Goal: Information Seeking & Learning: Learn about a topic

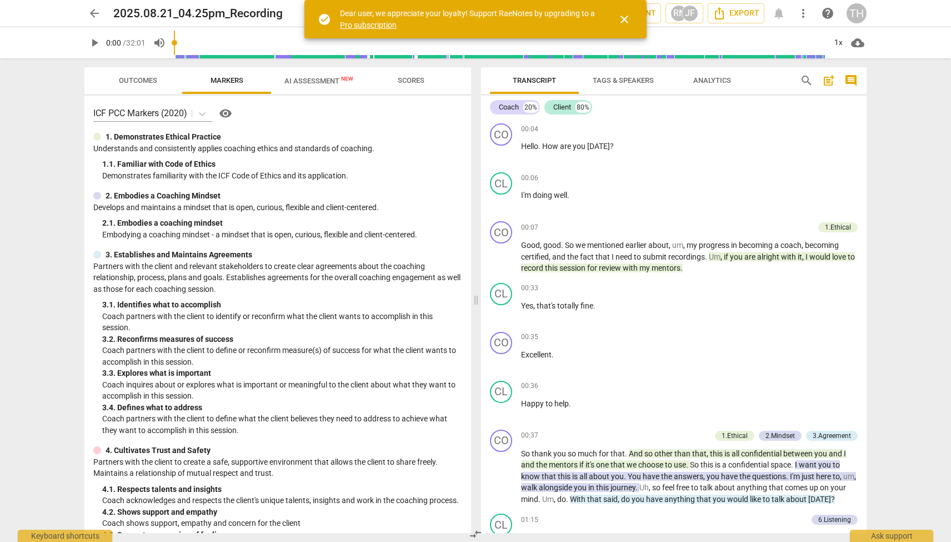
click at [624, 17] on span "close" at bounding box center [624, 19] width 13 height 13
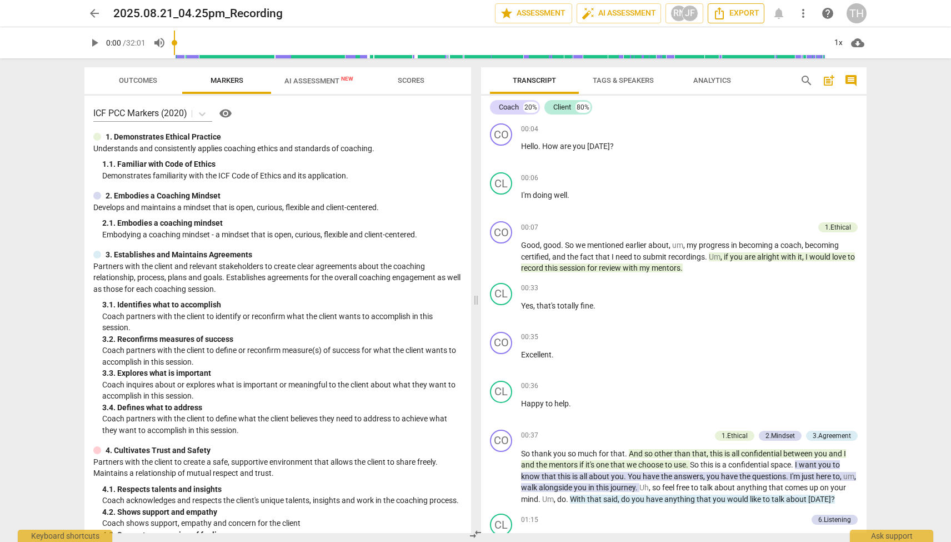
click at [737, 15] on span "Export" at bounding box center [736, 13] width 47 height 13
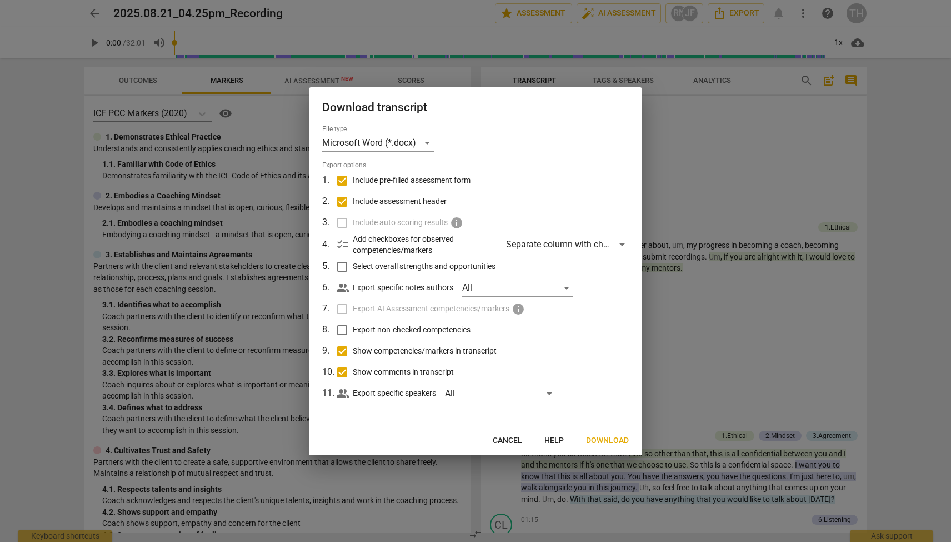
click at [603, 438] on span "Download" at bounding box center [607, 440] width 43 height 11
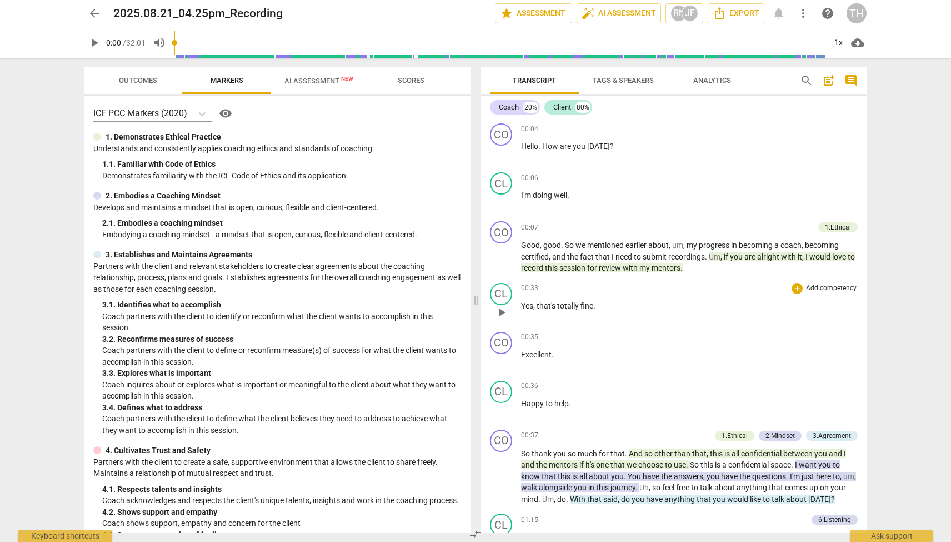
click at [560, 276] on div "CO play_arrow pause 00:07 + Add competency 1.Ethical keyboard_arrow_right Good …" at bounding box center [673, 248] width 385 height 62
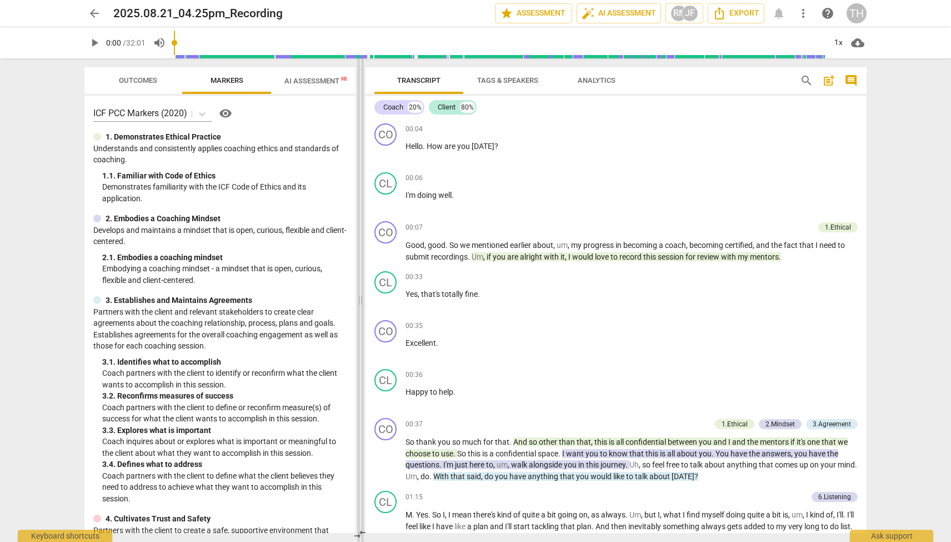
drag, startPoint x: 475, startPoint y: 272, endPoint x: 359, endPoint y: 266, distance: 115.7
click at [359, 266] on span at bounding box center [360, 299] width 7 height 483
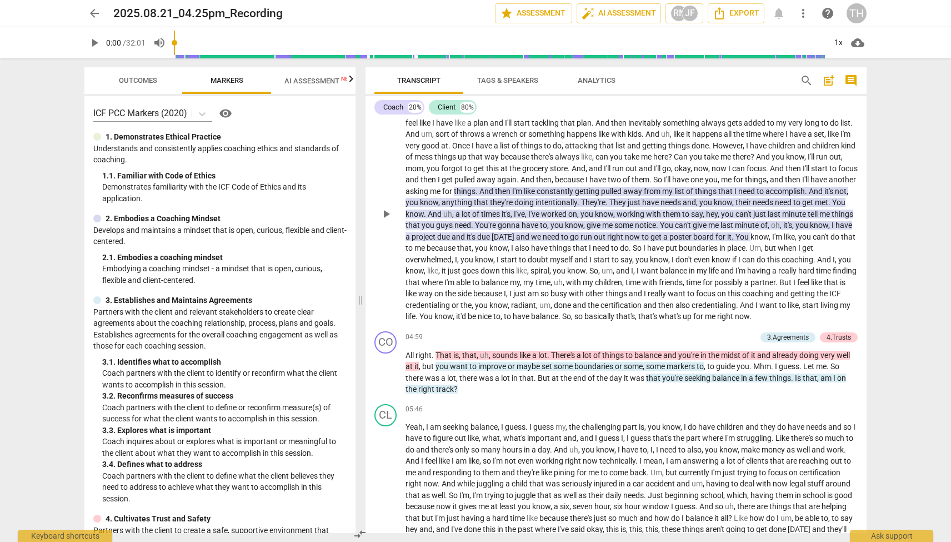
scroll to position [419, 0]
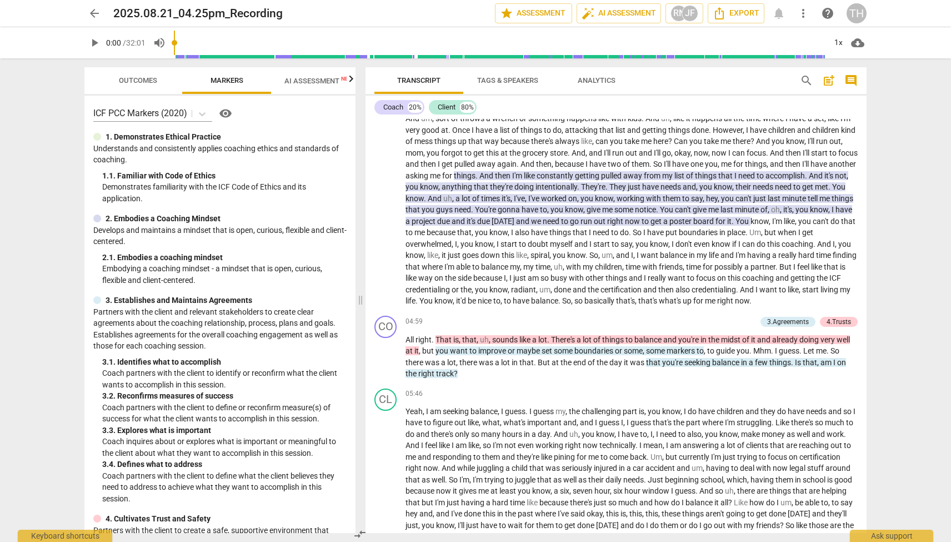
click at [308, 78] on span "AI Assessment New" at bounding box center [318, 81] width 69 height 8
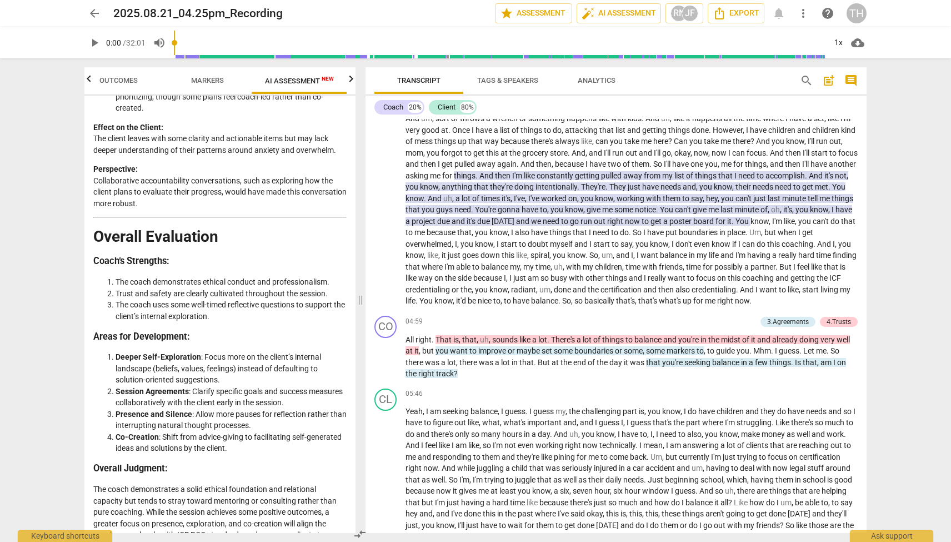
scroll to position [2474, 0]
click at [216, 81] on span "Markers" at bounding box center [207, 80] width 33 height 8
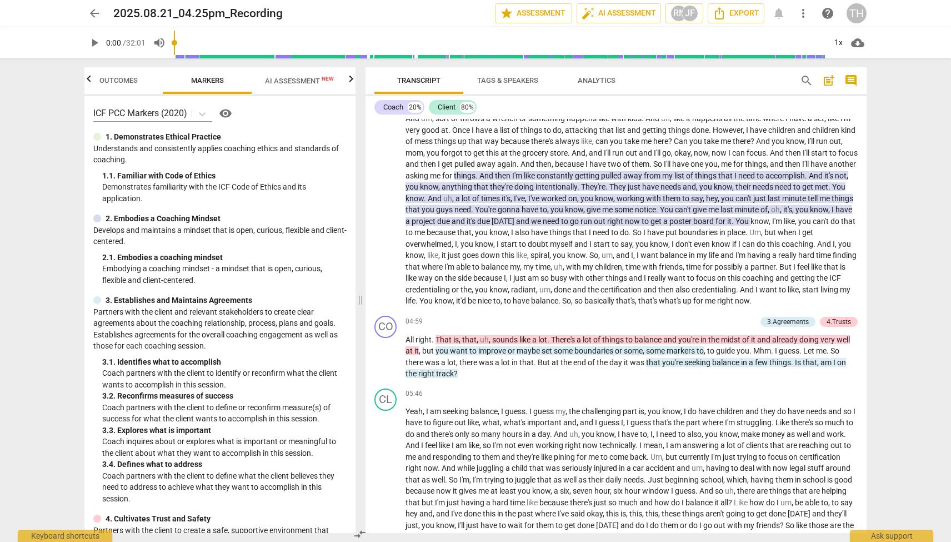
click at [352, 81] on icon "button" at bounding box center [351, 78] width 4 height 7
click at [299, 76] on span "Scores" at bounding box center [302, 80] width 53 height 15
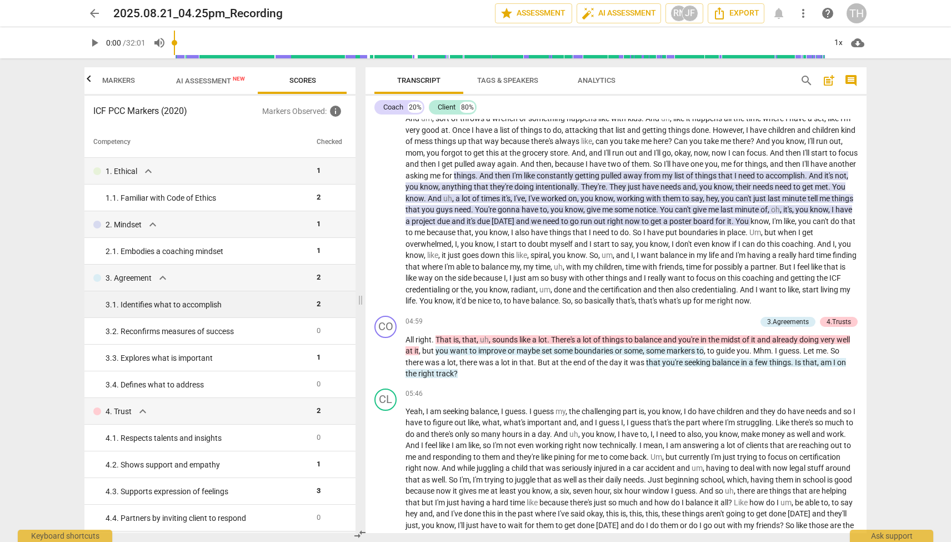
scroll to position [0, 0]
click at [252, 304] on div "3. 1. Identifies what to accomplish" at bounding box center [207, 305] width 202 height 12
click at [216, 81] on span "AI Assessment New" at bounding box center [210, 81] width 69 height 8
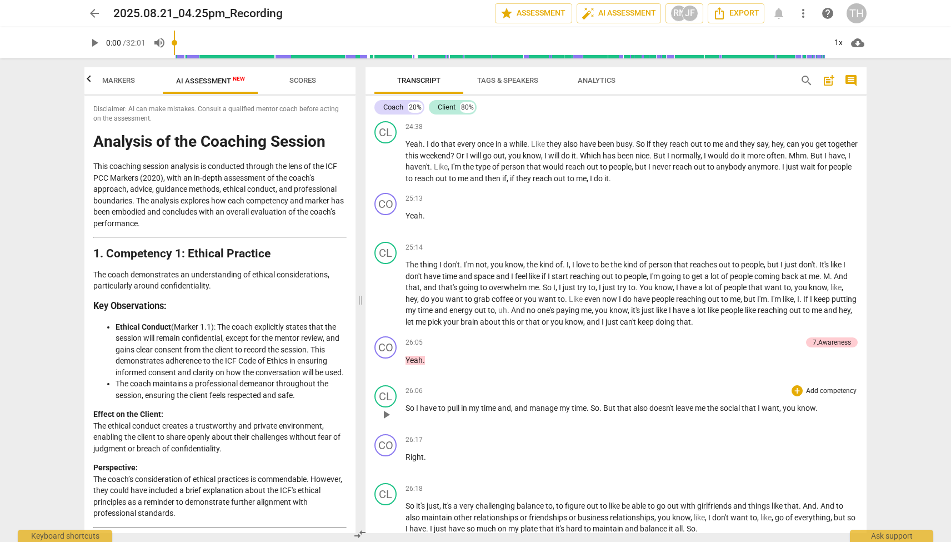
scroll to position [3644, 0]
click at [93, 81] on icon "button" at bounding box center [88, 78] width 13 height 13
click at [126, 81] on span "Outcomes" at bounding box center [138, 80] width 38 height 8
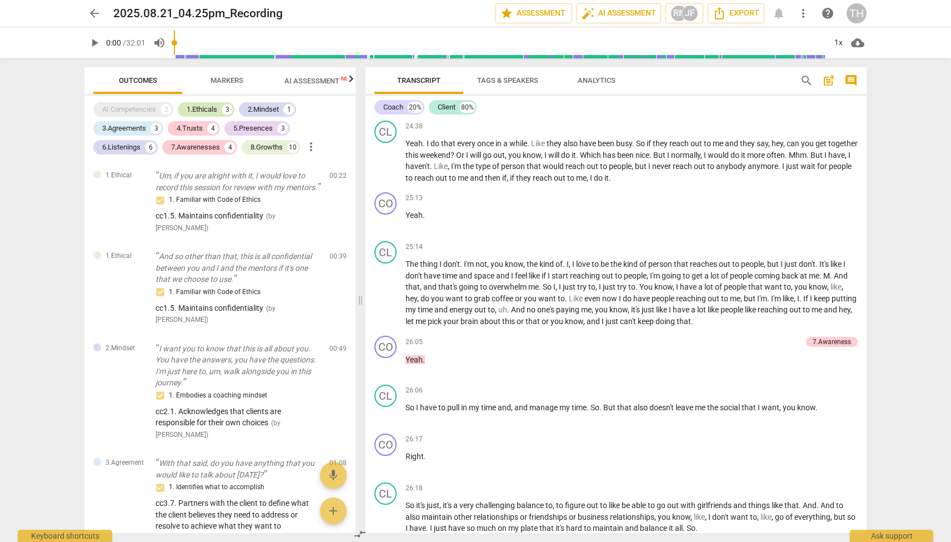
click at [194, 111] on div "1.Ethicals" at bounding box center [202, 109] width 31 height 11
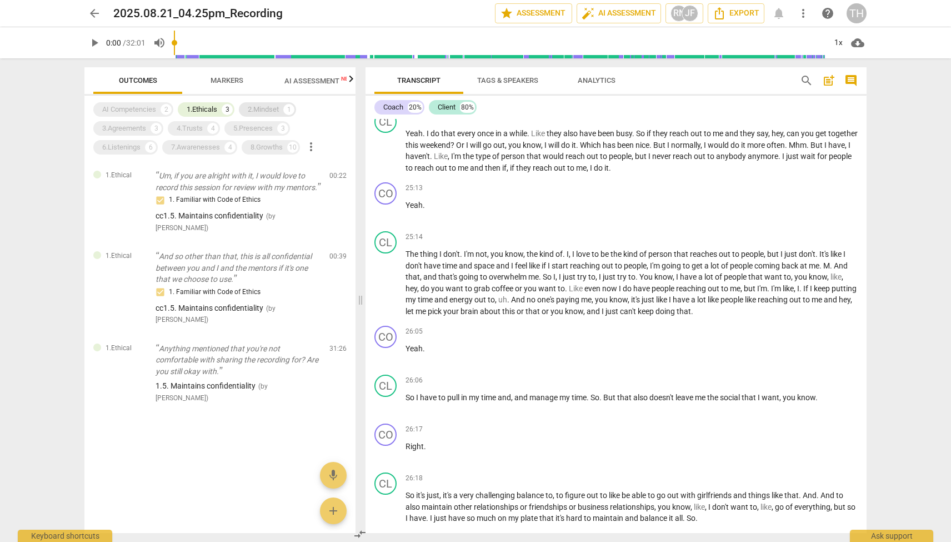
click at [256, 104] on div "2.Mindset" at bounding box center [263, 109] width 31 height 11
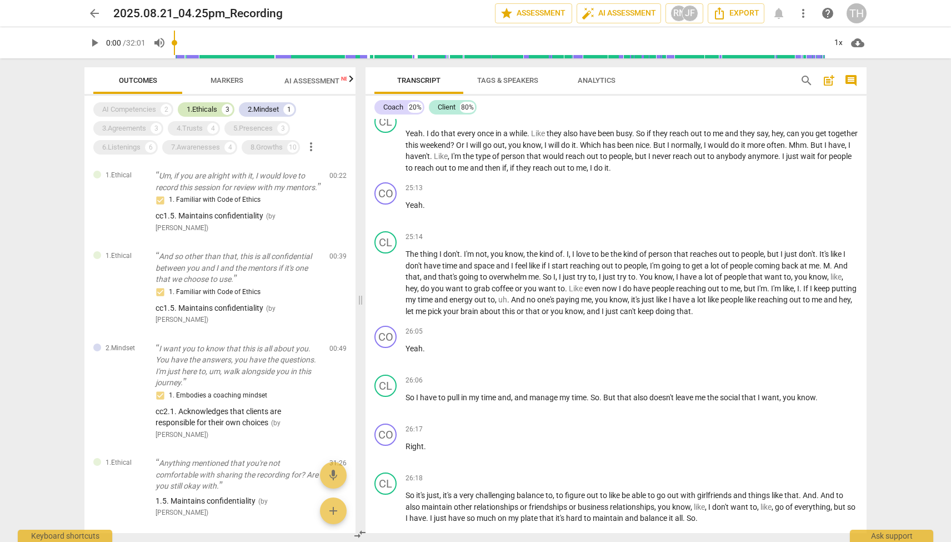
click at [214, 111] on div "1.Ethicals" at bounding box center [202, 109] width 31 height 11
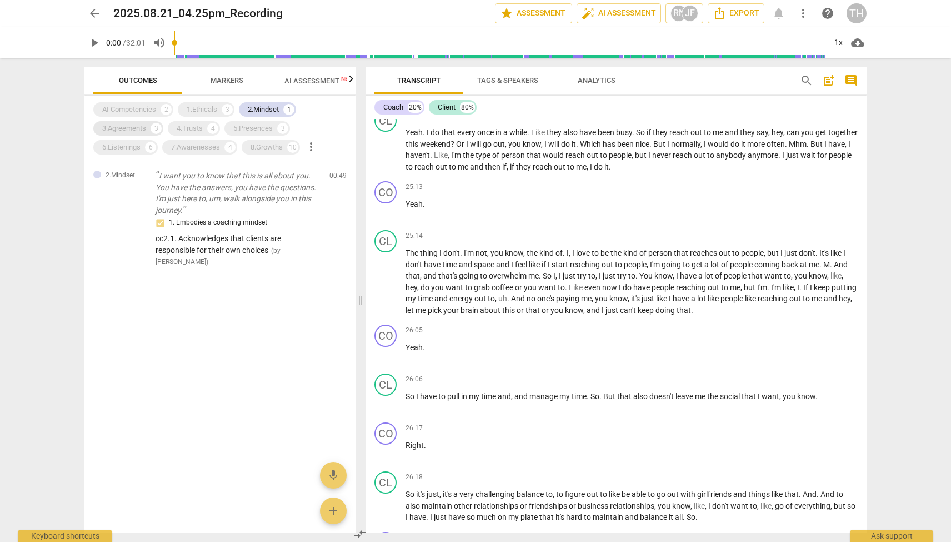
click at [138, 126] on div "3.Agreements" at bounding box center [124, 128] width 44 height 11
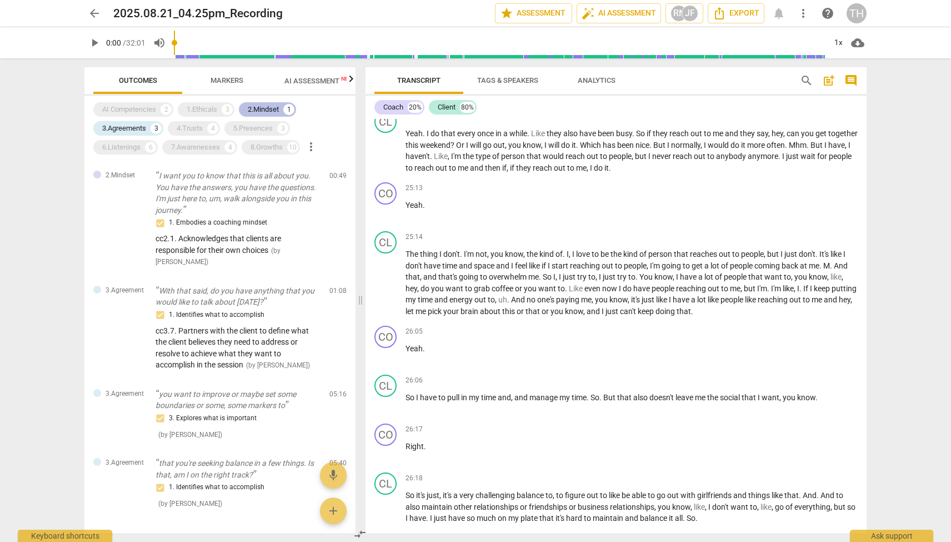
click at [256, 104] on div "2.Mindset" at bounding box center [263, 109] width 31 height 11
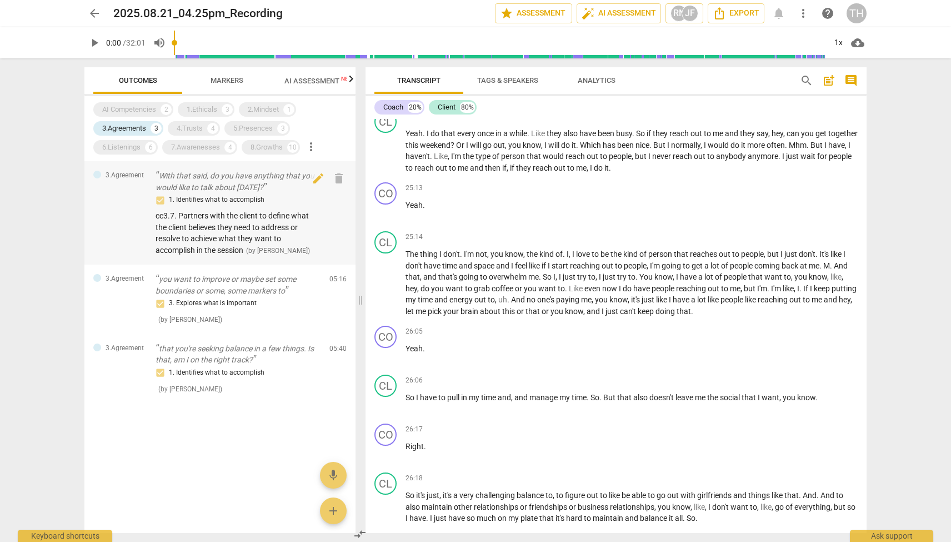
click at [218, 199] on div "1. Identifies what to accomplish" at bounding box center [238, 199] width 165 height 13
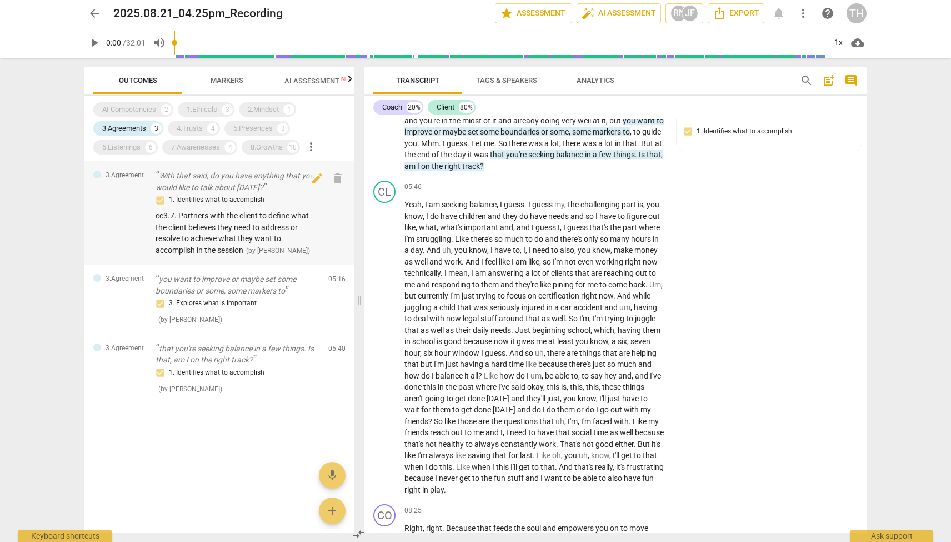
scroll to position [162, 0]
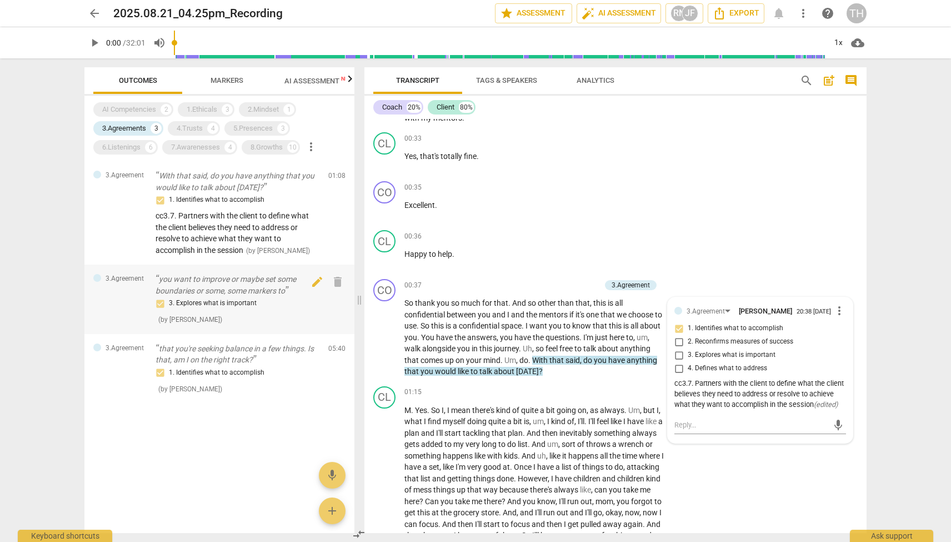
click at [282, 302] on div "3. Explores what is important" at bounding box center [238, 303] width 164 height 13
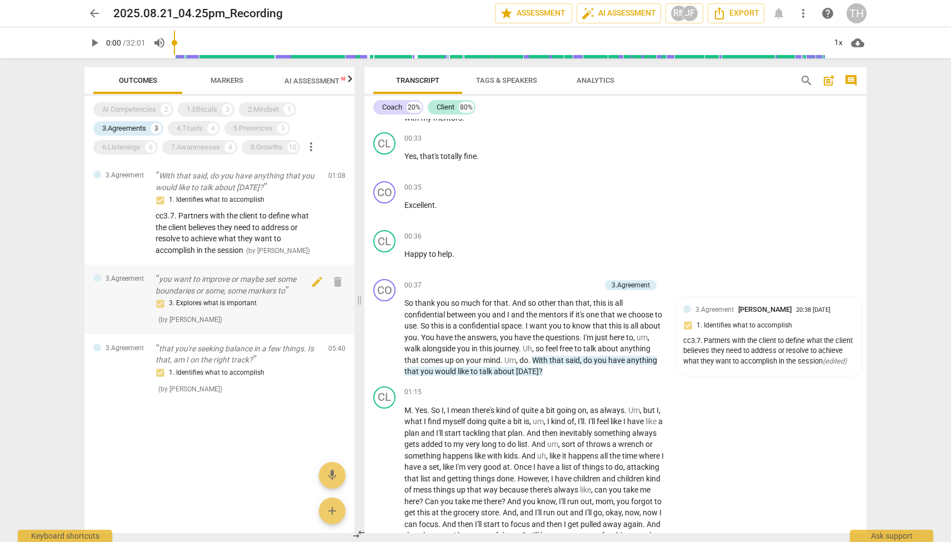
scroll to position [742, 0]
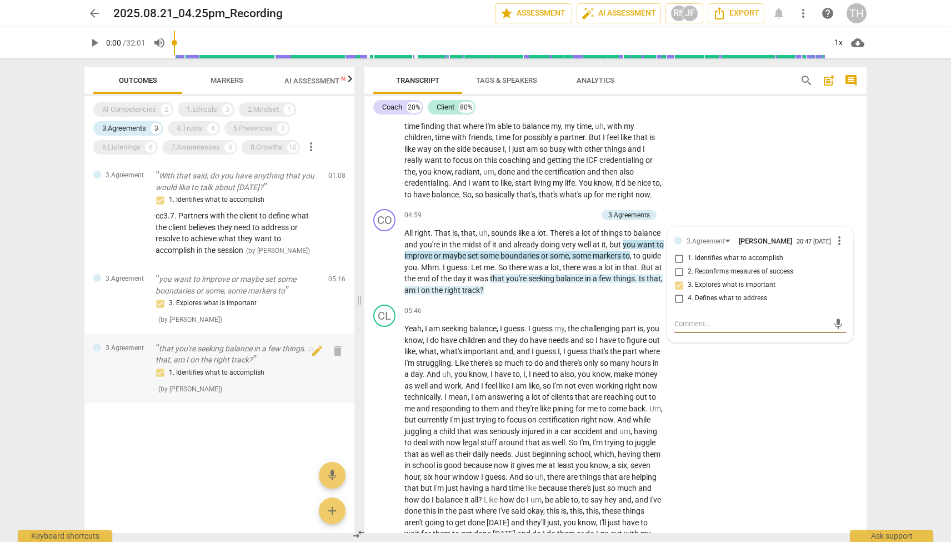
click at [271, 358] on p "that you're seeking balance in a few things. Is that, am I on the right track?" at bounding box center [238, 354] width 164 height 23
click at [188, 131] on div "4.Trusts" at bounding box center [190, 128] width 26 height 11
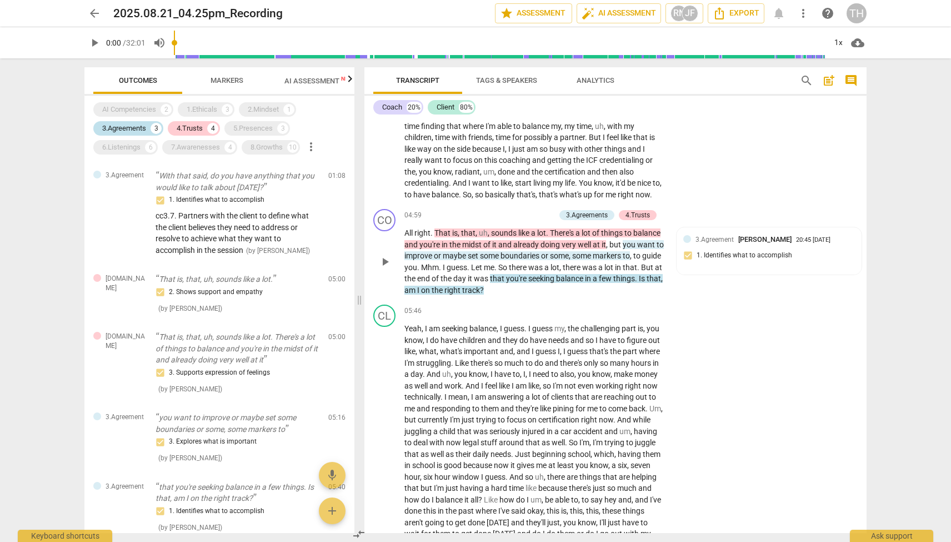
click at [140, 129] on div "3.Agreements" at bounding box center [124, 128] width 44 height 11
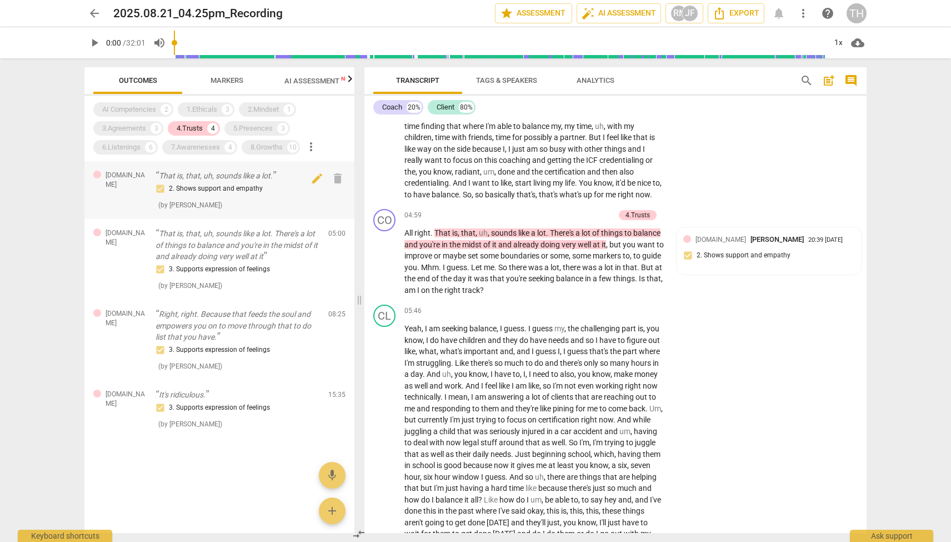
click at [202, 189] on div "2. Shows support and empathy" at bounding box center [238, 188] width 164 height 13
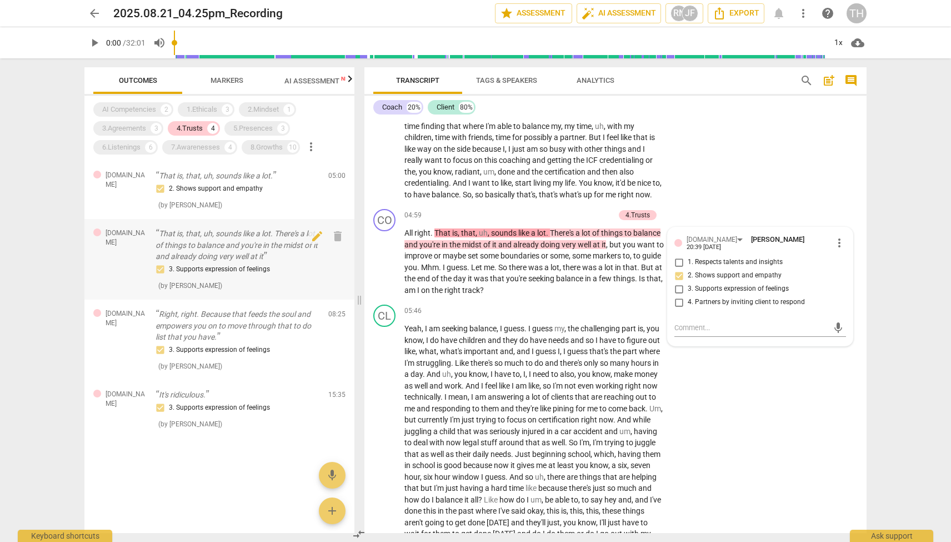
click at [199, 236] on p "That is, that, uh, sounds like a lot. There's a lot of things to balance and yo…" at bounding box center [238, 245] width 164 height 34
click at [208, 173] on p "That is, that, uh, sounds like a lot." at bounding box center [238, 176] width 164 height 12
click at [216, 247] on p "That is, that, uh, sounds like a lot. There's a lot of things to balance and yo…" at bounding box center [238, 245] width 164 height 34
click at [213, 183] on div "2. Shows support and empathy" at bounding box center [238, 188] width 164 height 13
click at [220, 237] on p "That is, that, uh, sounds like a lot. There's a lot of things to balance and yo…" at bounding box center [238, 245] width 164 height 34
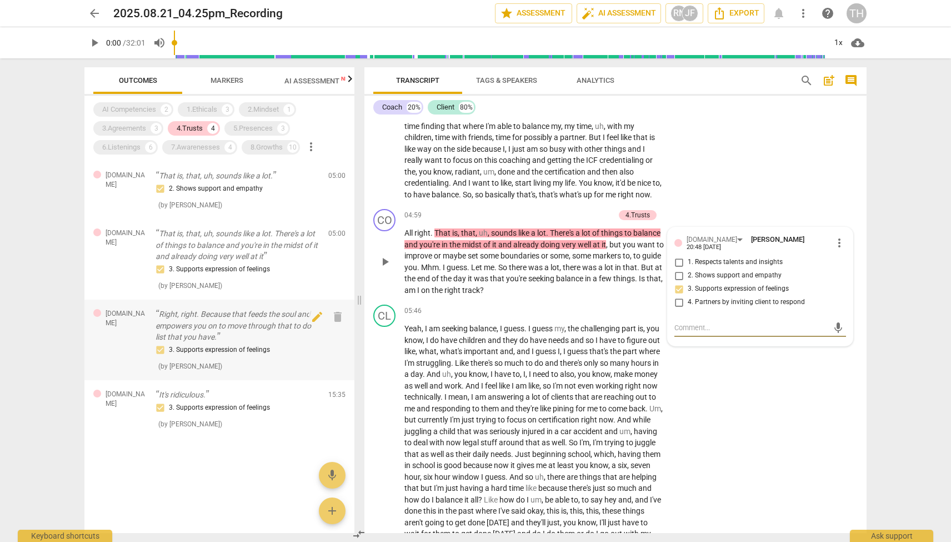
click at [203, 332] on p "Right, right. Because that feeds the soul and empowers you on to move through t…" at bounding box center [238, 325] width 164 height 34
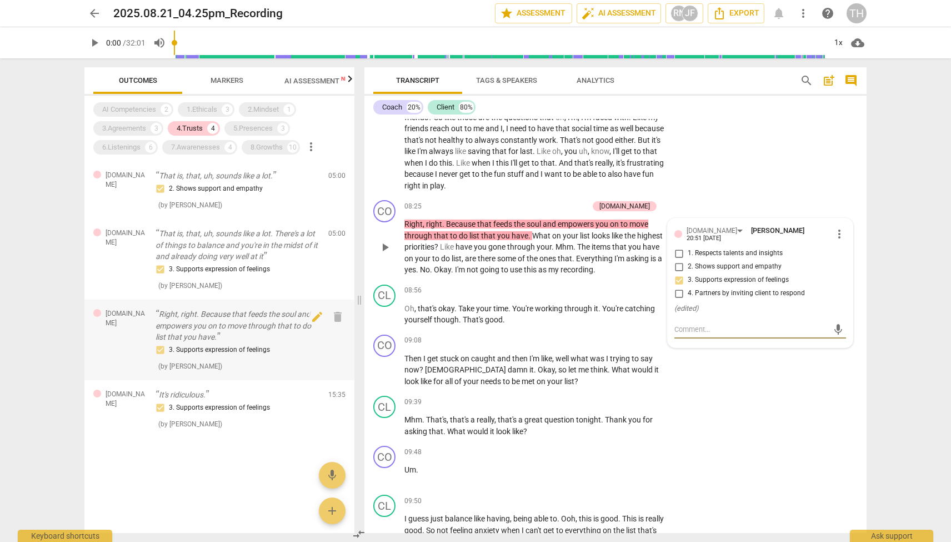
scroll to position [0, 0]
click at [201, 393] on p "It's ridiculous." at bounding box center [238, 395] width 164 height 12
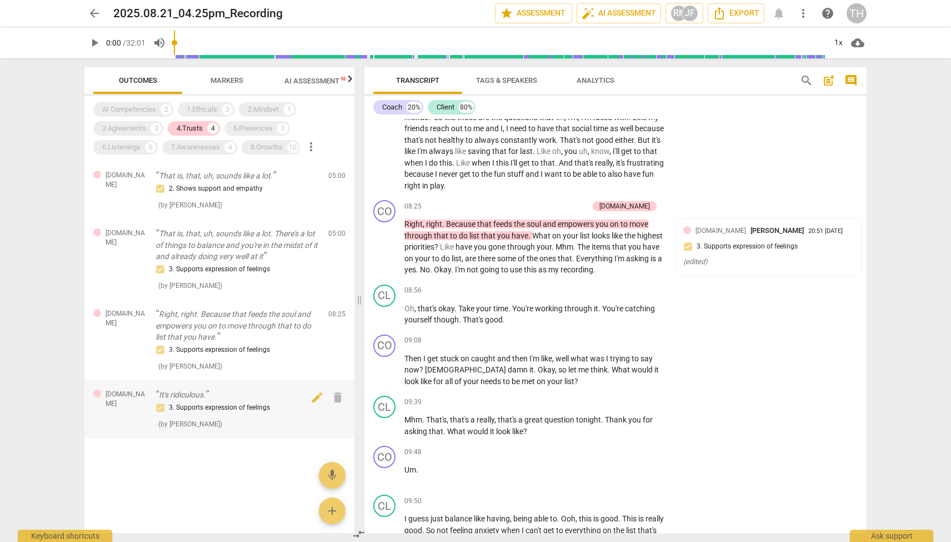
scroll to position [2281, 0]
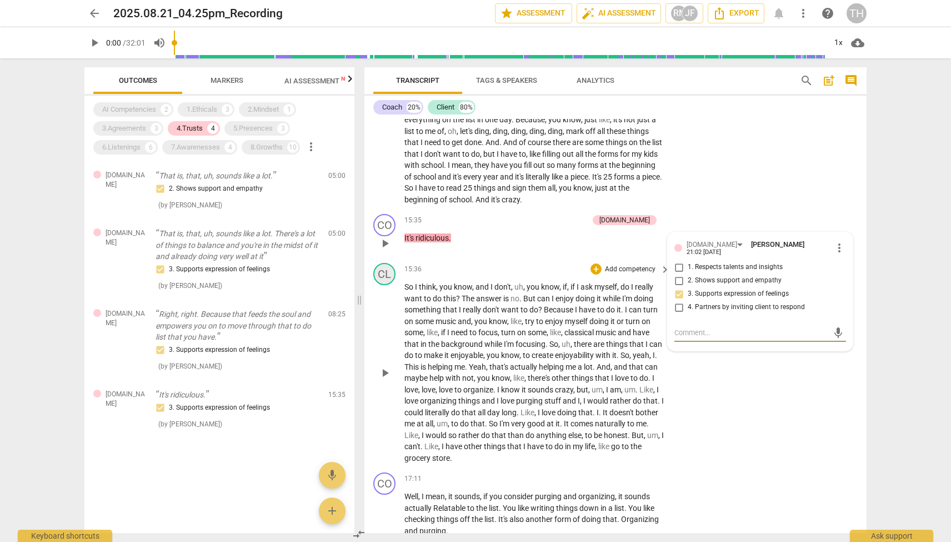
click at [394, 272] on div "CL" at bounding box center [384, 274] width 22 height 22
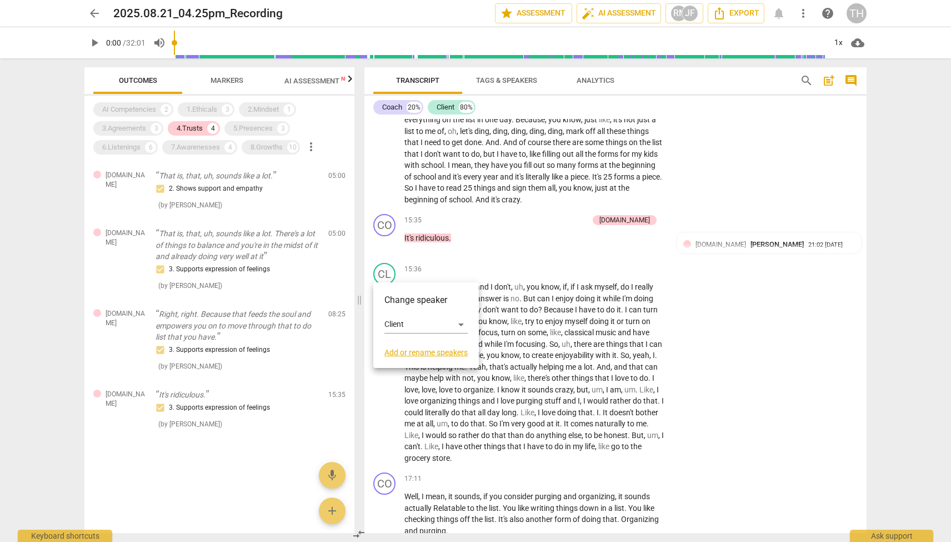
click at [492, 243] on div at bounding box center [475, 271] width 951 height 542
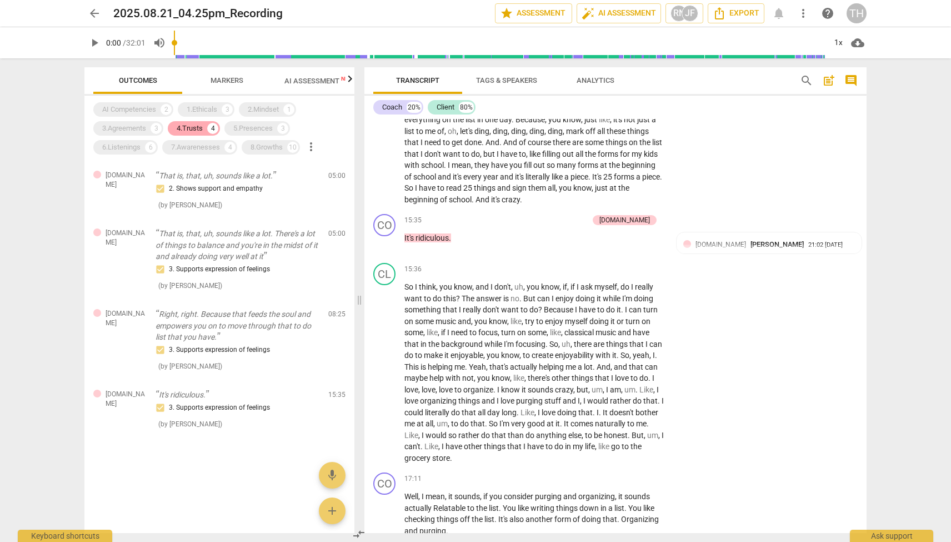
click at [192, 133] on div "4.Trusts" at bounding box center [190, 128] width 26 height 11
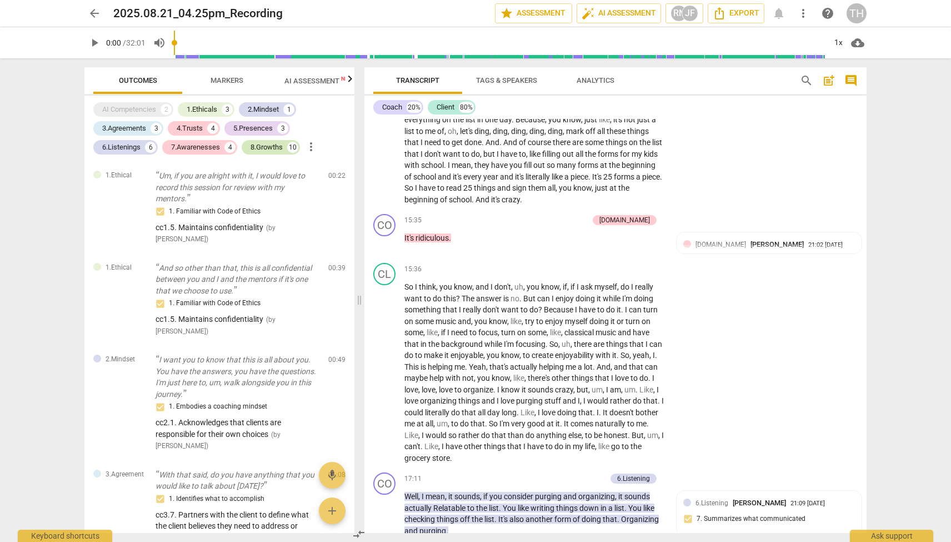
click at [274, 142] on div "8.Growths" at bounding box center [267, 147] width 32 height 11
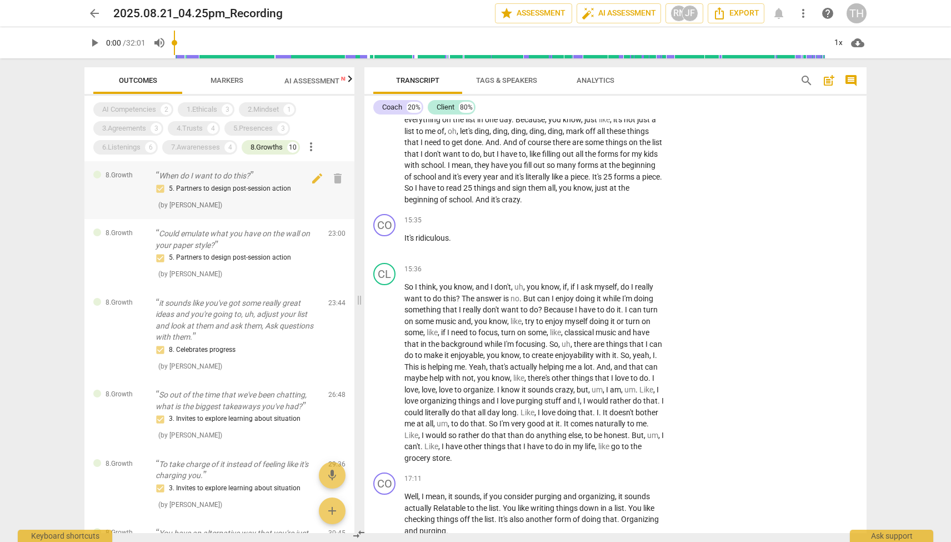
click at [223, 179] on p "When do I want to do this?" at bounding box center [238, 176] width 164 height 12
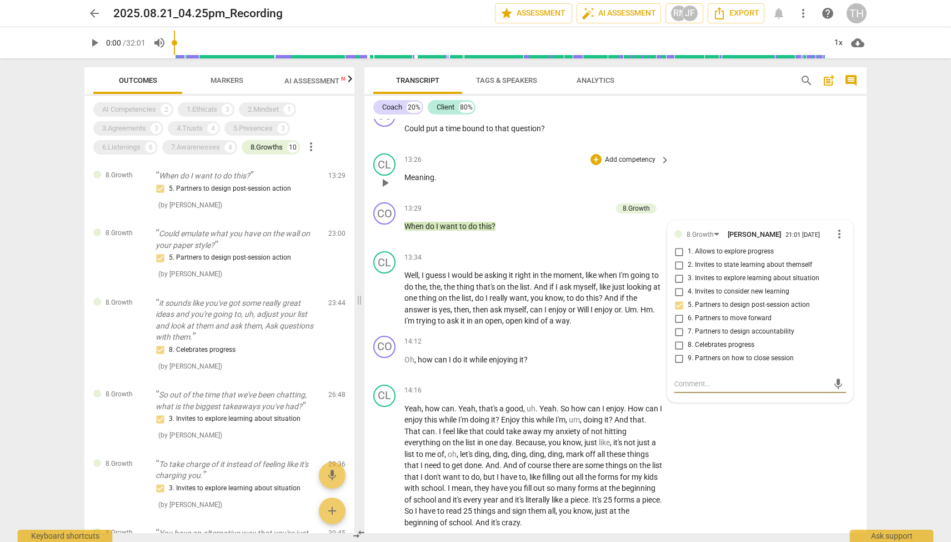
scroll to position [1960, 0]
click at [236, 238] on p "Could emulate what you have on the wall on your paper style?" at bounding box center [238, 239] width 164 height 23
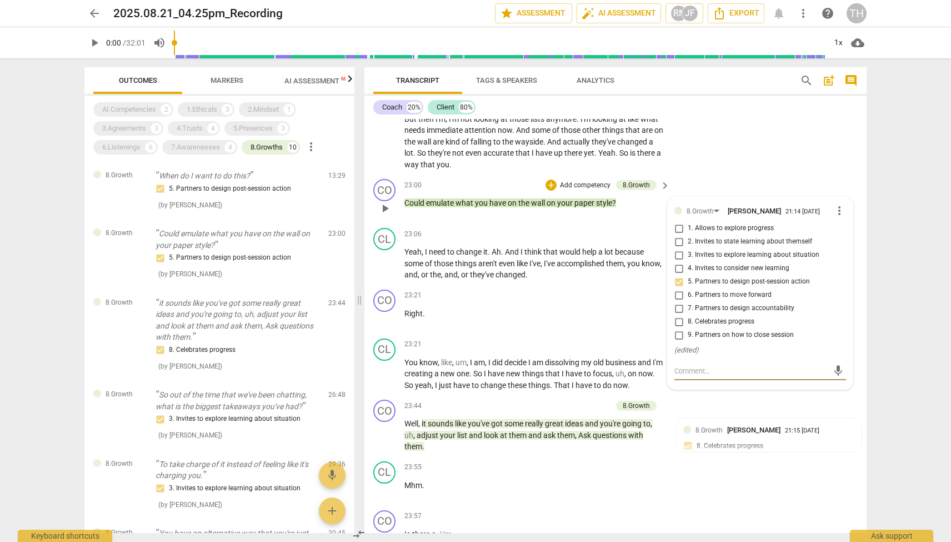
scroll to position [4054, 0]
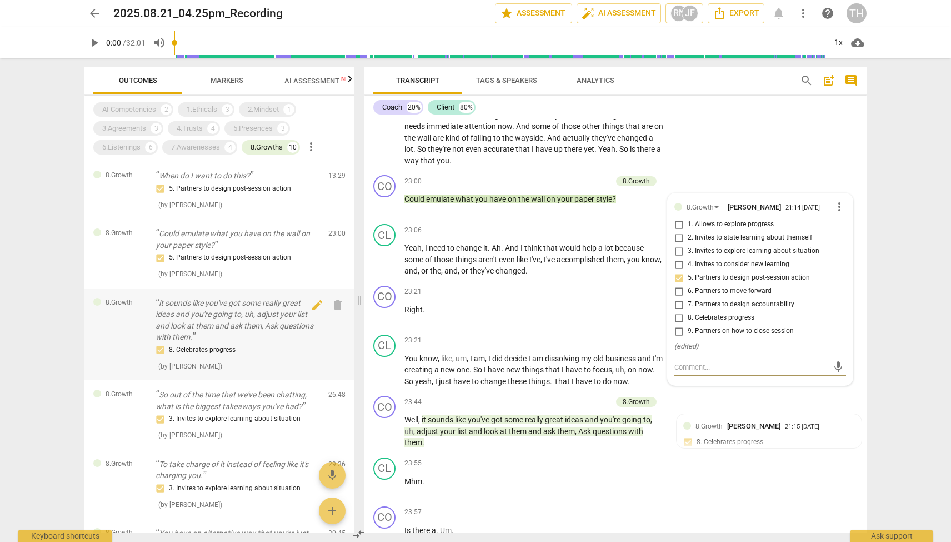
click at [242, 308] on p "it sounds like you've got some really great ideas and you're going to, uh, adju…" at bounding box center [238, 320] width 164 height 46
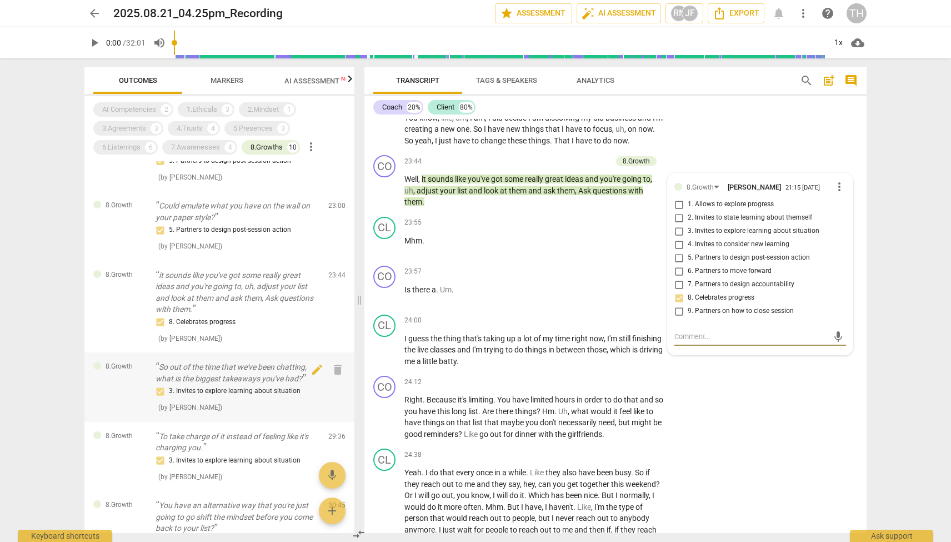
scroll to position [27, 0]
click at [223, 385] on div "3. Invites to explore learning about situation" at bounding box center [238, 391] width 164 height 13
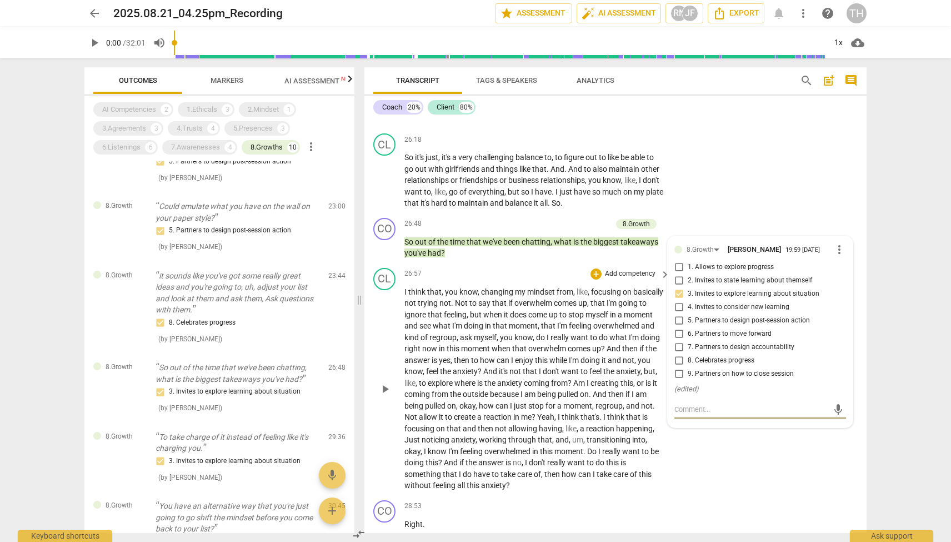
scroll to position [5054, 0]
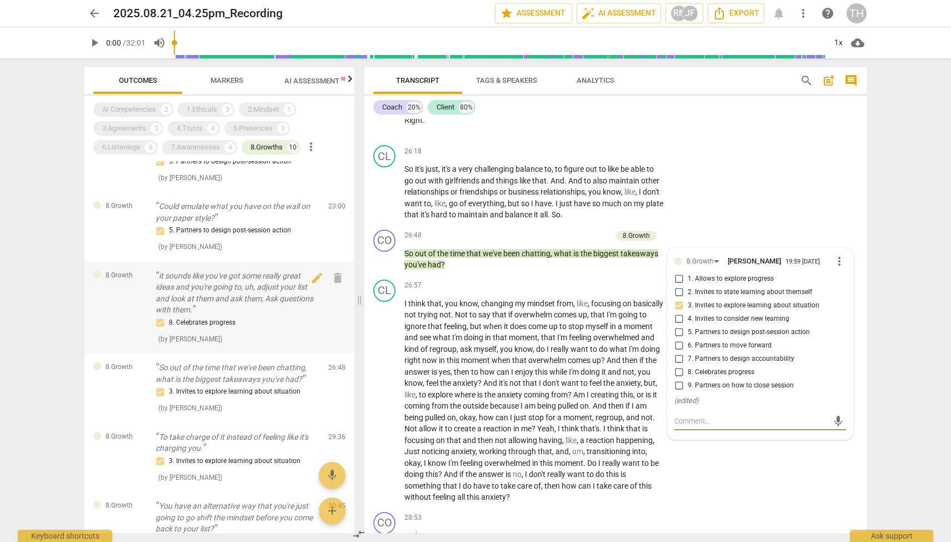
click at [257, 321] on div "8. Celebrates progress" at bounding box center [238, 322] width 164 height 13
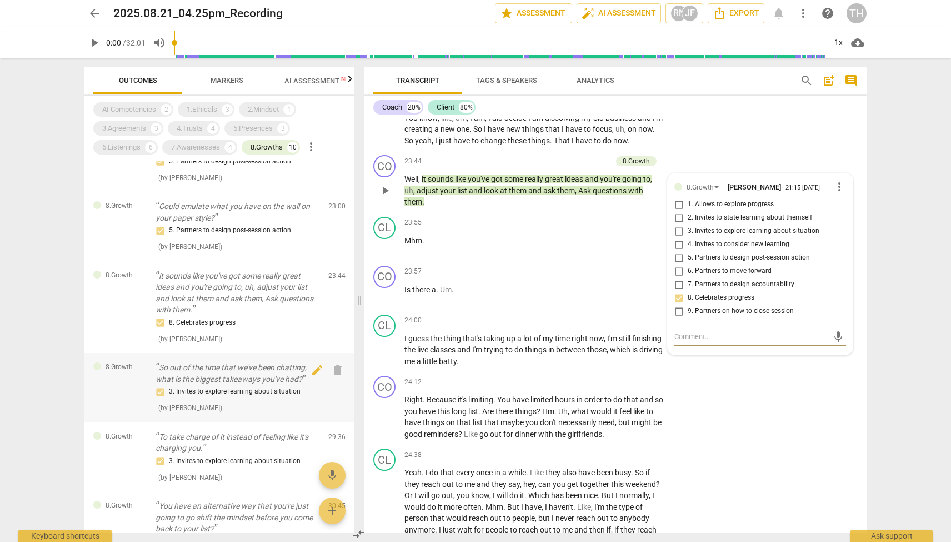
click at [249, 375] on p "So out of the time that we've been chatting, what is the biggest takeaways you'…" at bounding box center [238, 373] width 164 height 23
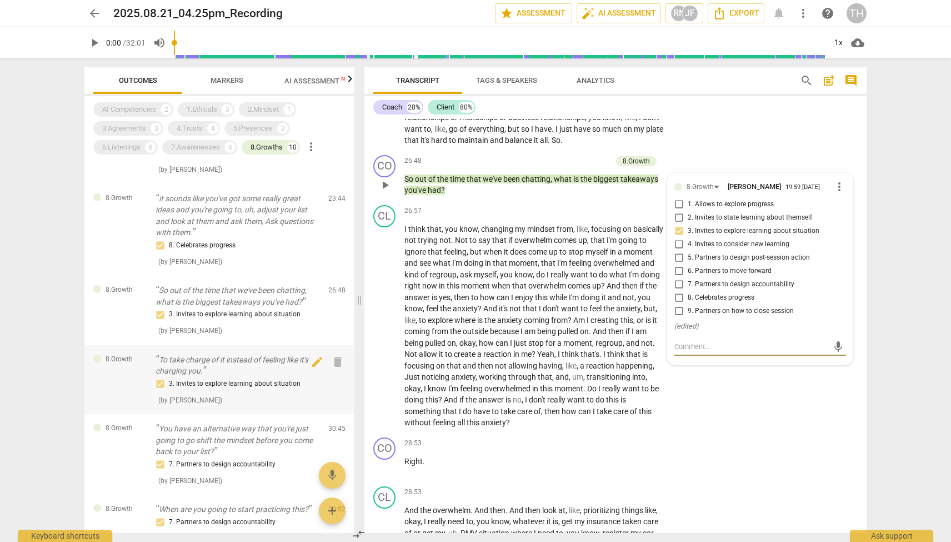
scroll to position [108, 0]
click at [248, 374] on div "3. Invites to explore learning about situation" at bounding box center [238, 380] width 164 height 13
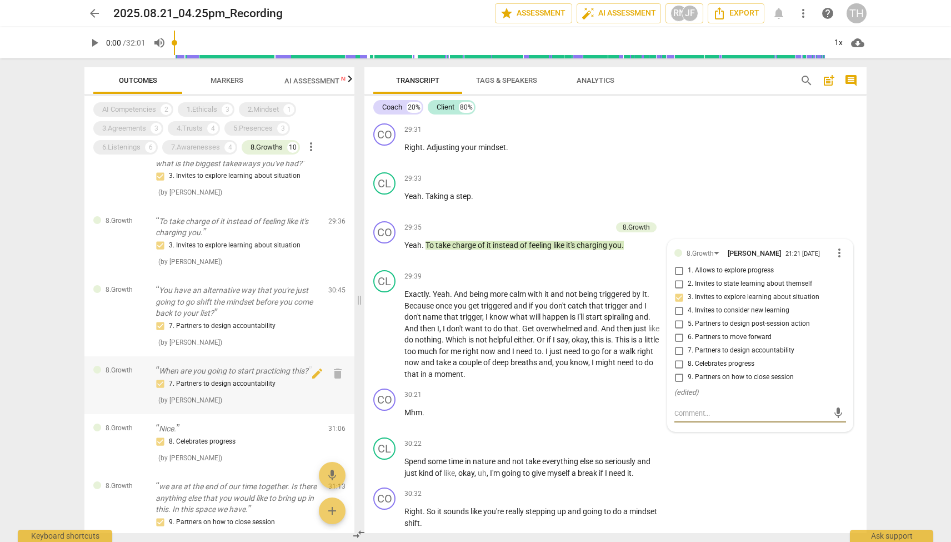
scroll to position [263, 0]
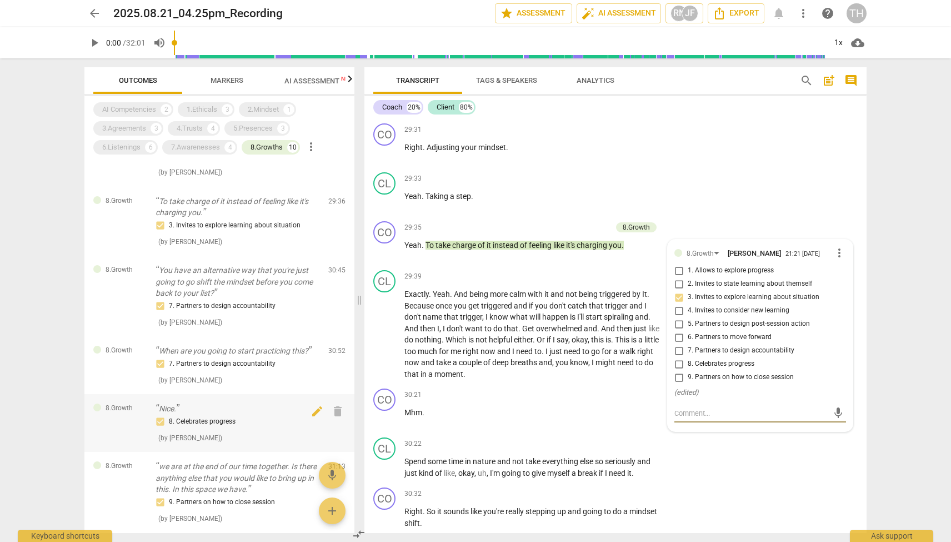
click at [227, 415] on div "8. Celebrates progress" at bounding box center [238, 421] width 164 height 13
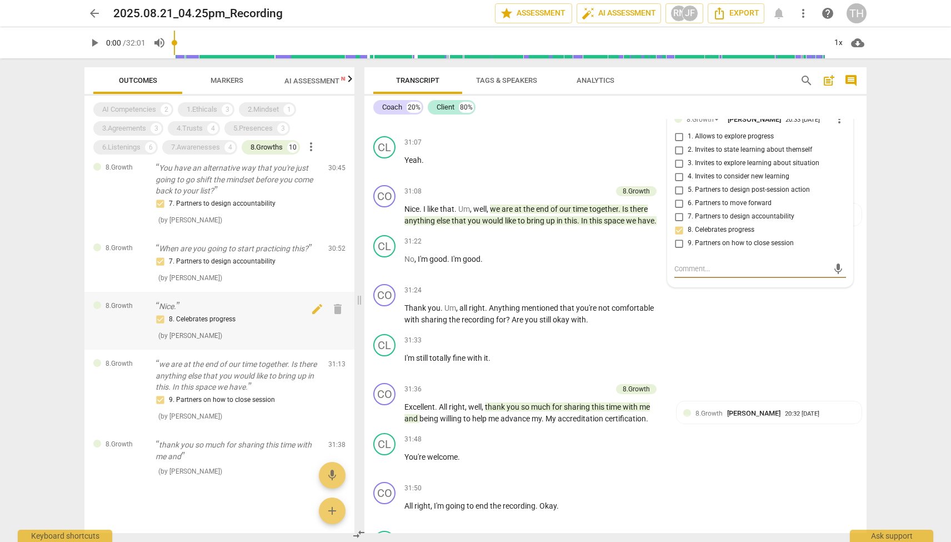
scroll to position [364, 0]
click at [540, 402] on span "much" at bounding box center [541, 406] width 21 height 9
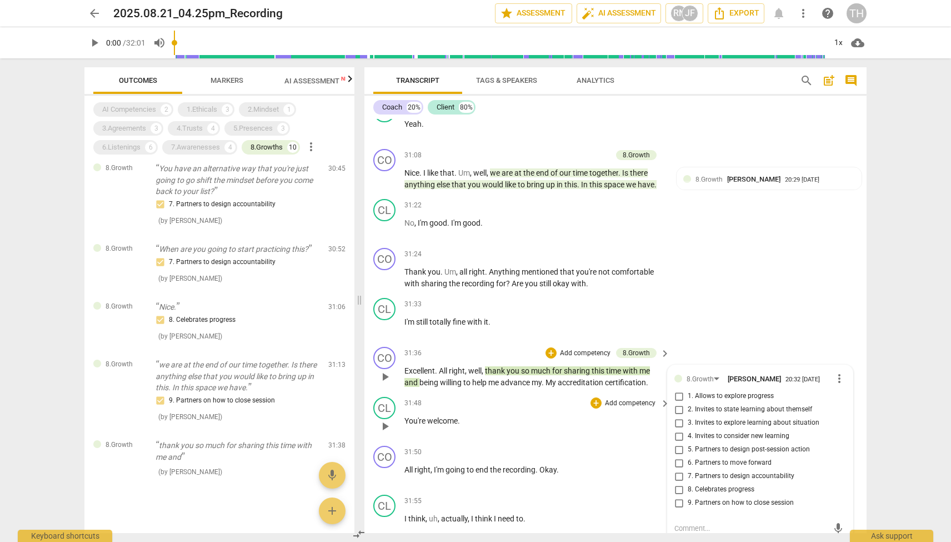
scroll to position [6356, 0]
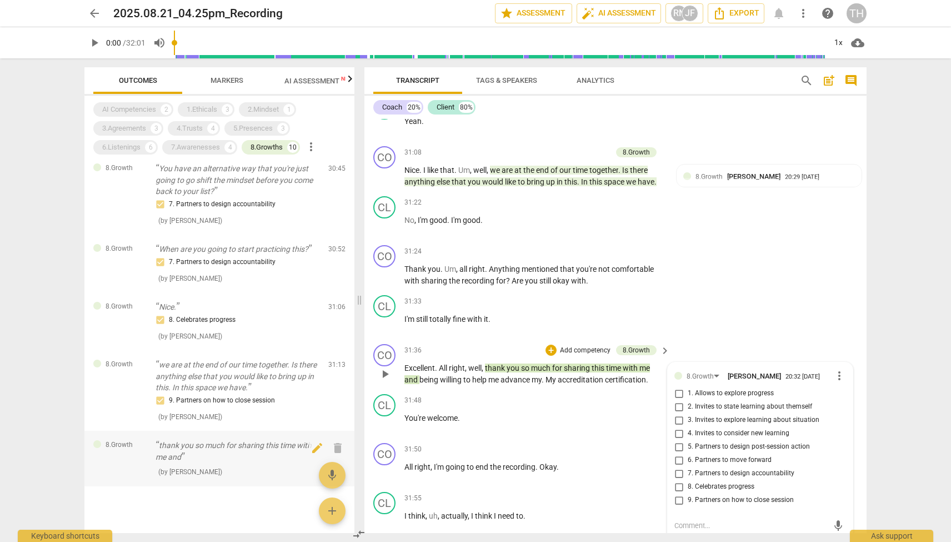
click at [246, 439] on p "thank you so much for sharing this time with me and" at bounding box center [238, 450] width 164 height 23
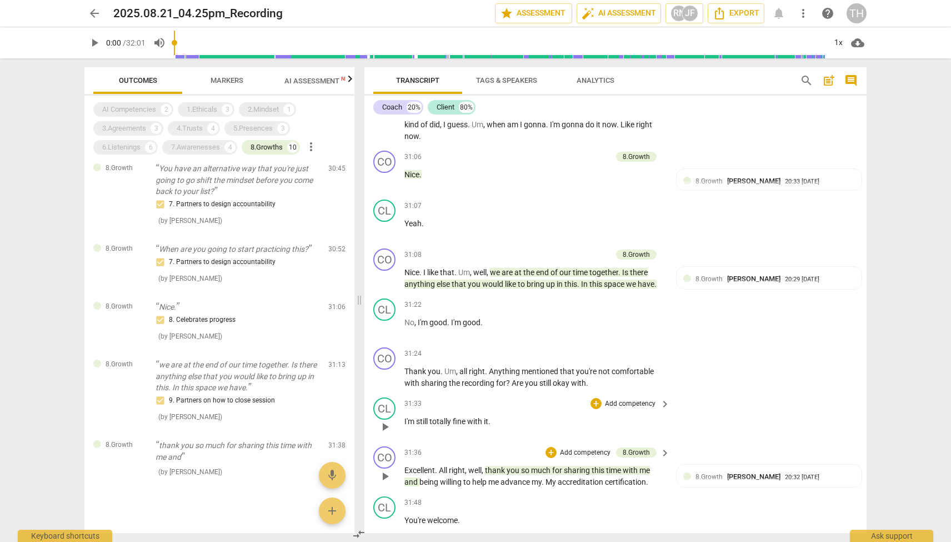
scroll to position [6253, 0]
click at [517, 280] on span "like" at bounding box center [511, 284] width 13 height 9
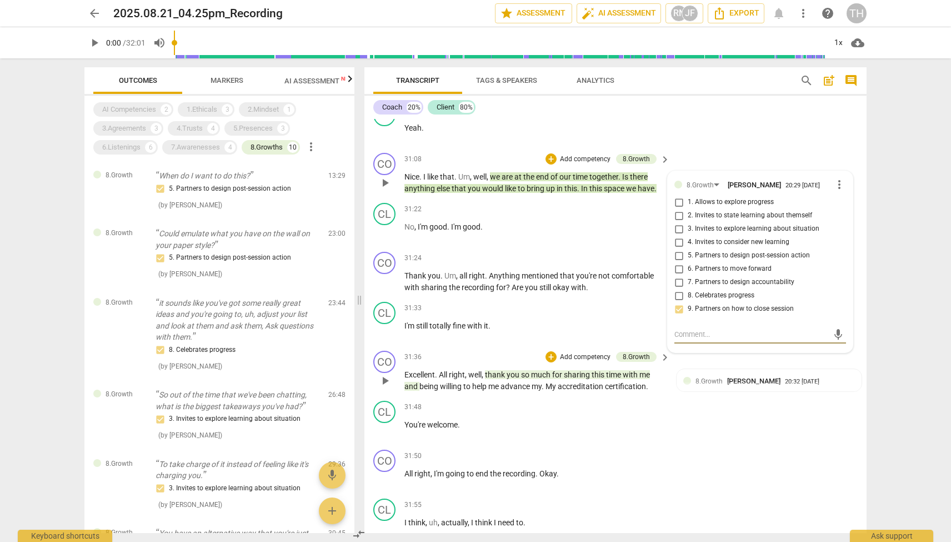
scroll to position [0, 0]
click at [141, 108] on div "AI Competencies" at bounding box center [129, 109] width 54 height 11
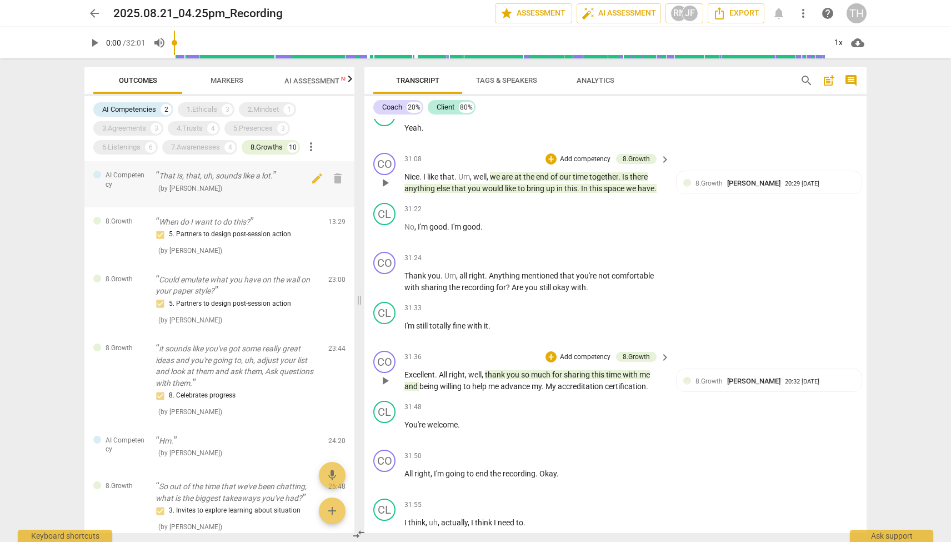
click at [228, 188] on div "( by [PERSON_NAME] )" at bounding box center [238, 188] width 164 height 12
click at [239, 184] on div "( by [PERSON_NAME] )" at bounding box center [238, 188] width 164 height 12
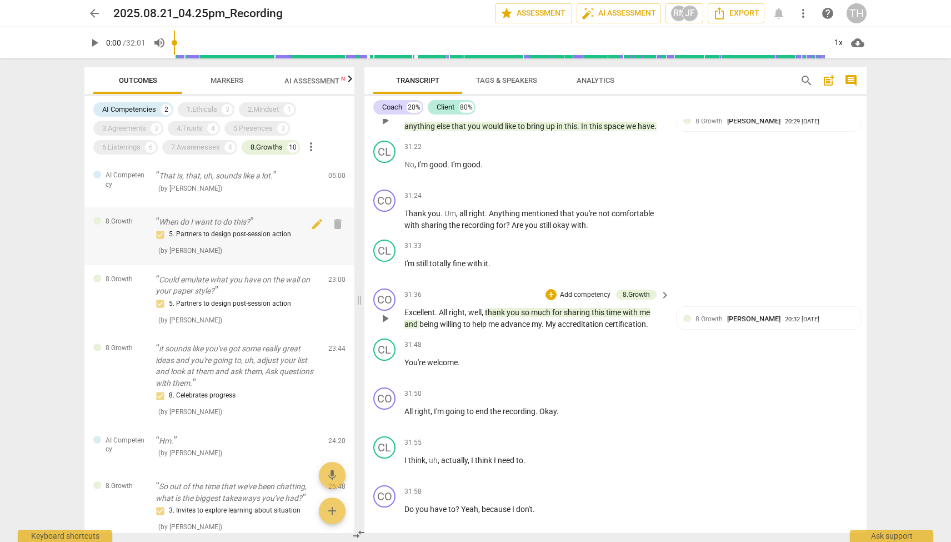
click at [201, 239] on div "5. Partners to design post-session action" at bounding box center [238, 234] width 164 height 13
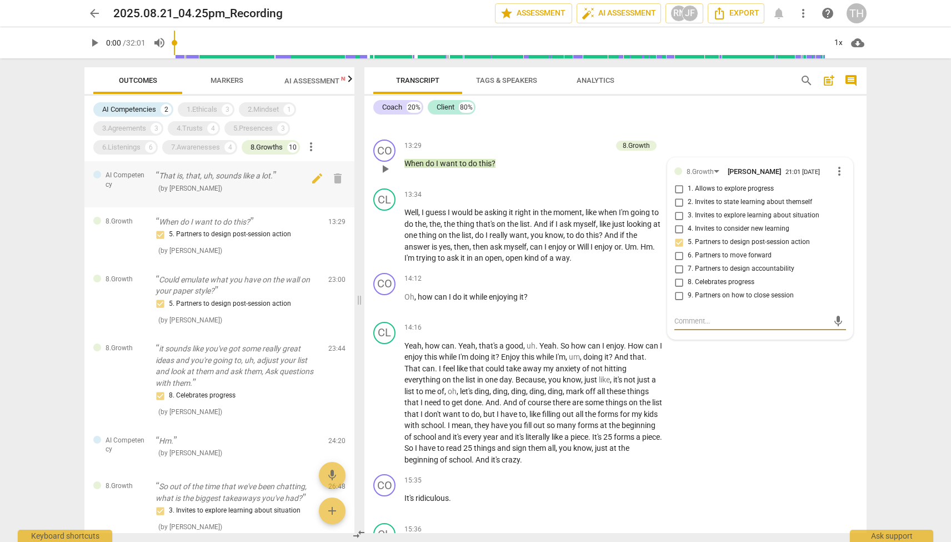
click at [198, 191] on span "( by [PERSON_NAME] )" at bounding box center [190, 188] width 64 height 8
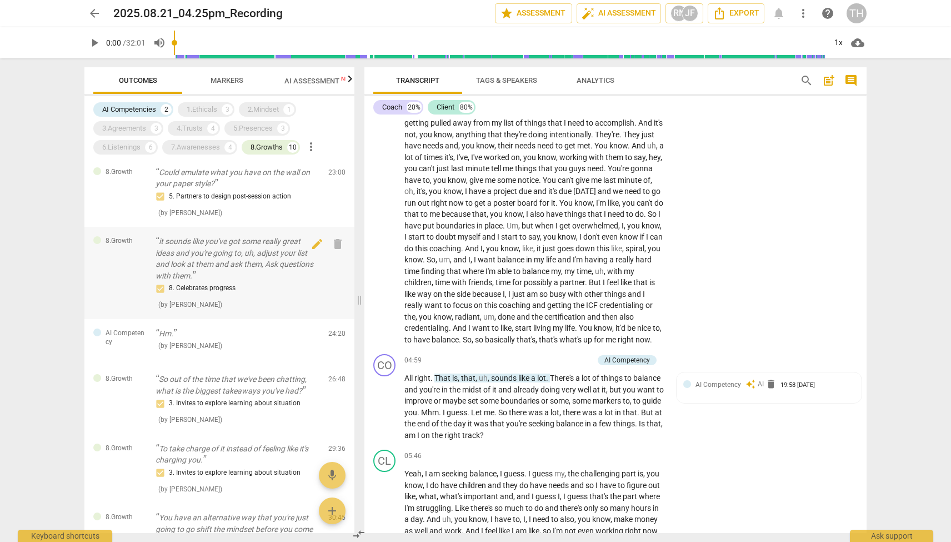
scroll to position [123, 0]
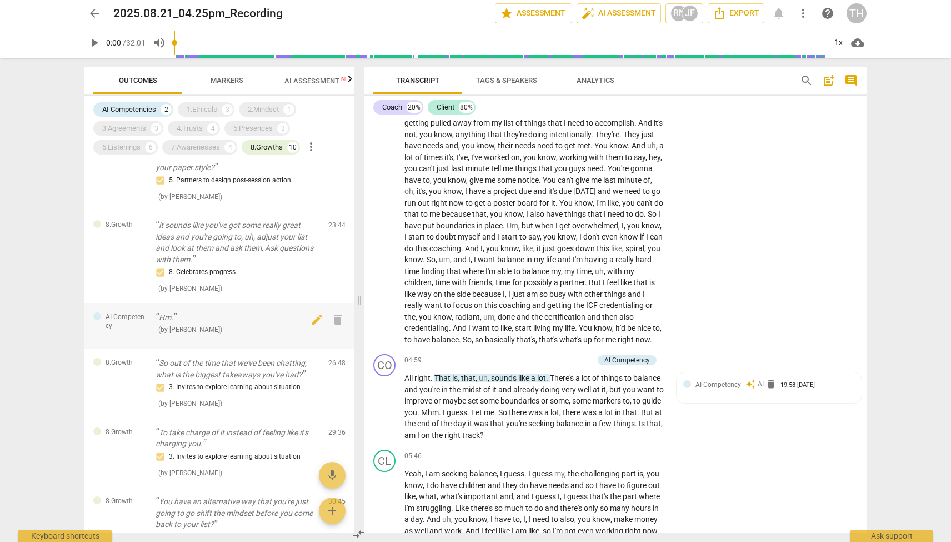
click at [239, 316] on p "Hm." at bounding box center [238, 318] width 164 height 12
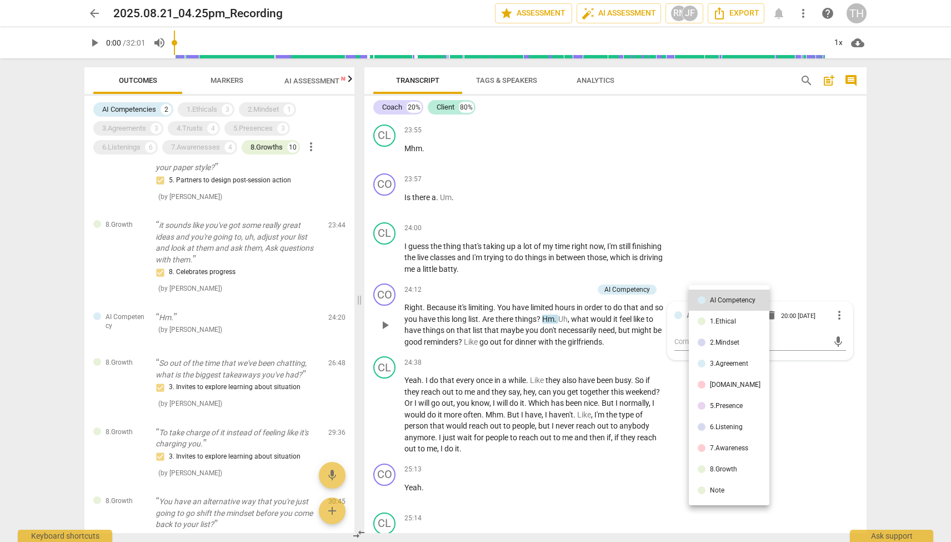
click at [580, 345] on div at bounding box center [475, 271] width 951 height 542
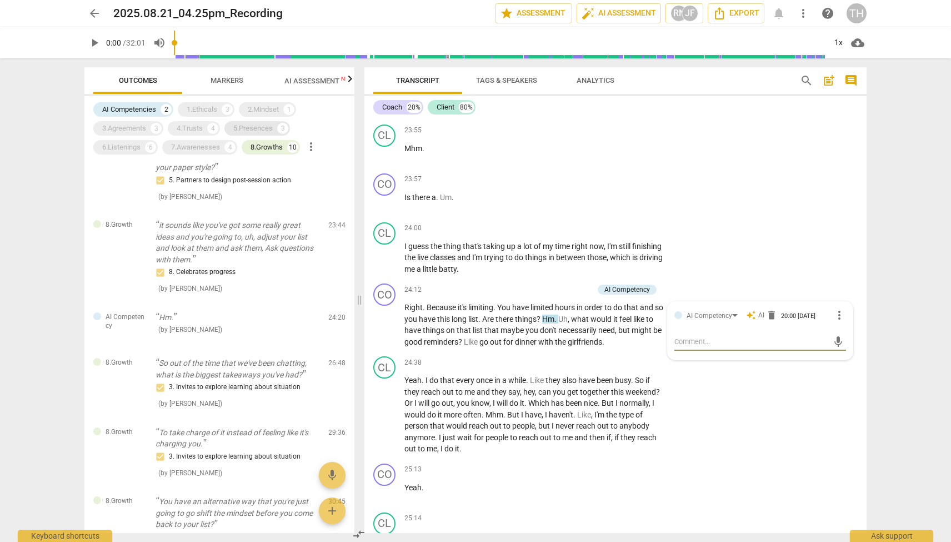
drag, startPoint x: 265, startPoint y: 123, endPoint x: 233, endPoint y: 124, distance: 31.7
click at [265, 123] on div "5.Presences" at bounding box center [252, 128] width 39 height 11
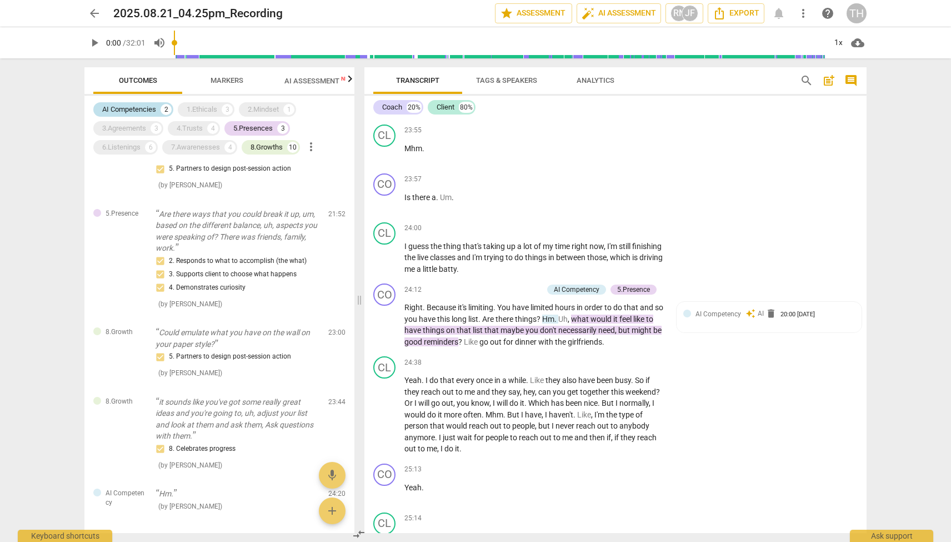
click at [144, 104] on div "AI Competencies" at bounding box center [129, 109] width 54 height 11
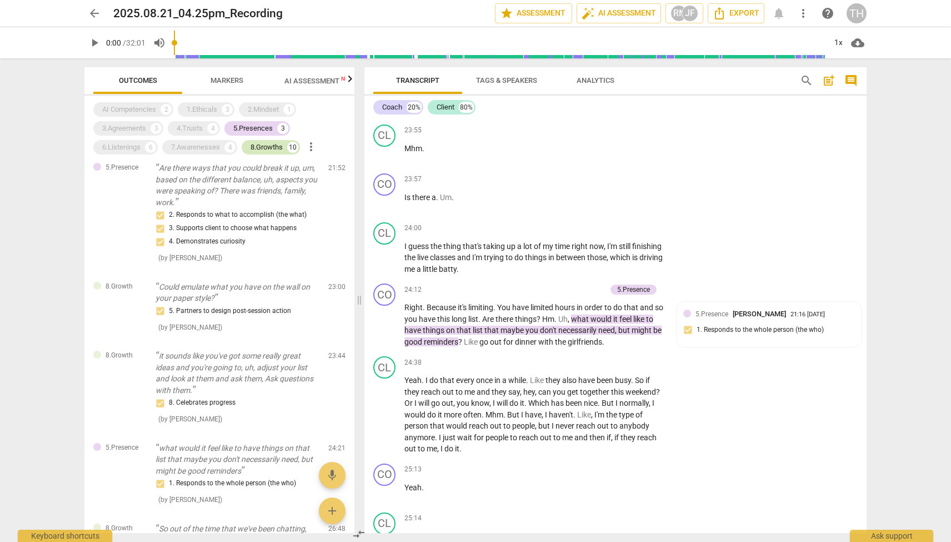
click at [274, 146] on div "8.Growths" at bounding box center [267, 147] width 32 height 11
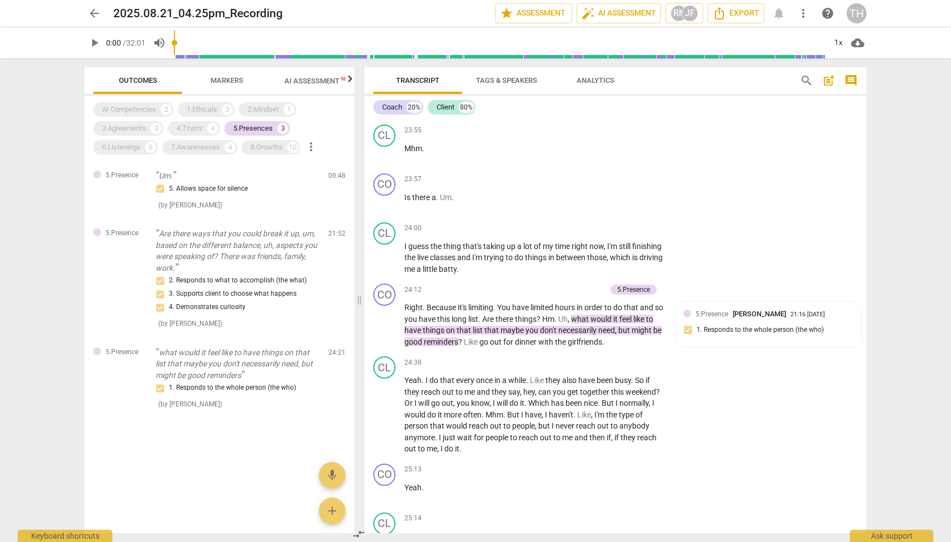
click at [216, 77] on span "Markers" at bounding box center [227, 80] width 33 height 8
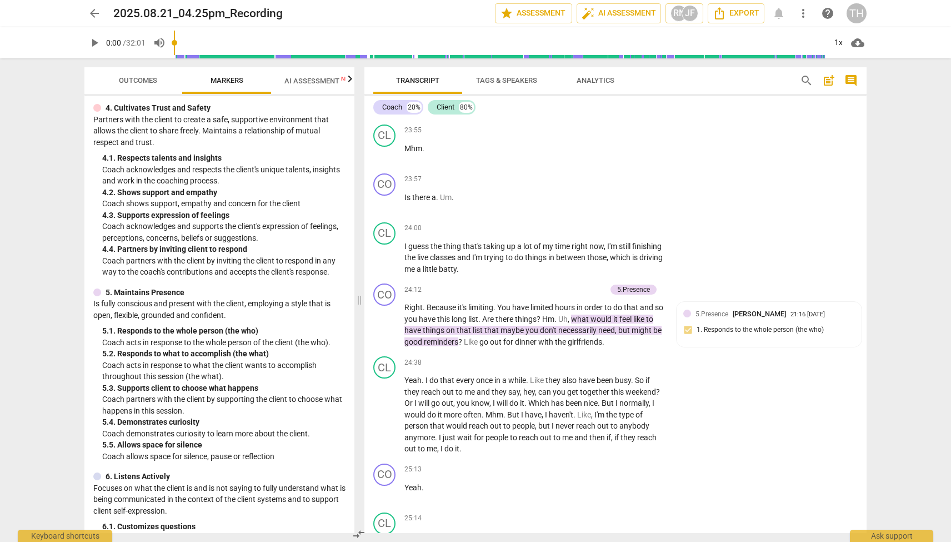
scroll to position [424, 0]
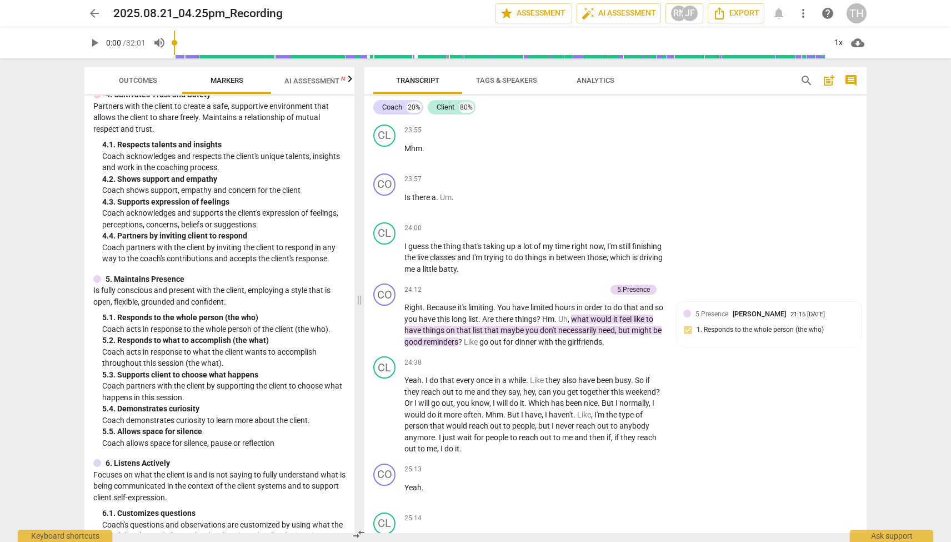
click at [140, 81] on span "Outcomes" at bounding box center [138, 80] width 38 height 8
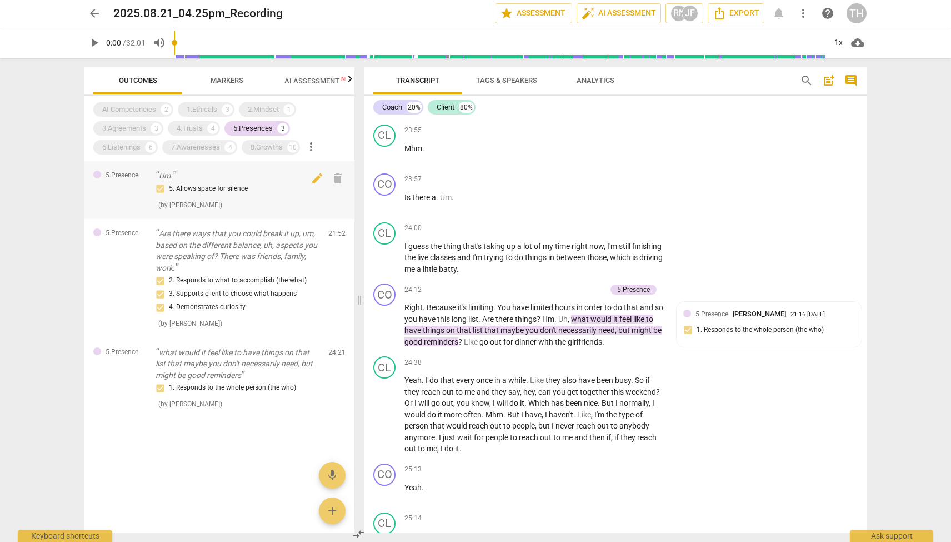
click at [238, 197] on div "5. Allows space for silence ( by [PERSON_NAME] )" at bounding box center [238, 196] width 164 height 28
click at [254, 190] on div "5. Allows space for silence" at bounding box center [238, 188] width 164 height 13
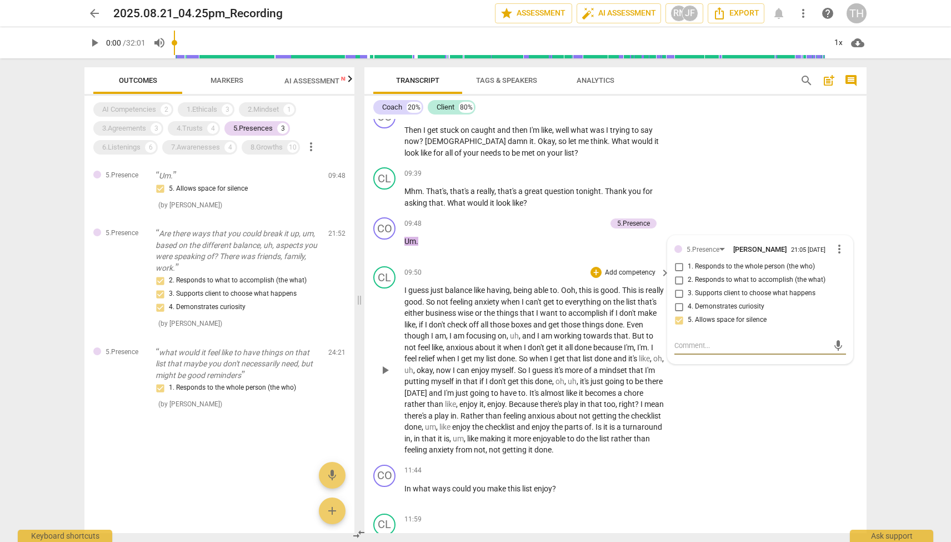
scroll to position [1397, 0]
click at [260, 263] on p "Are there ways that you could break it up, um, based on the different balance, …" at bounding box center [238, 251] width 164 height 46
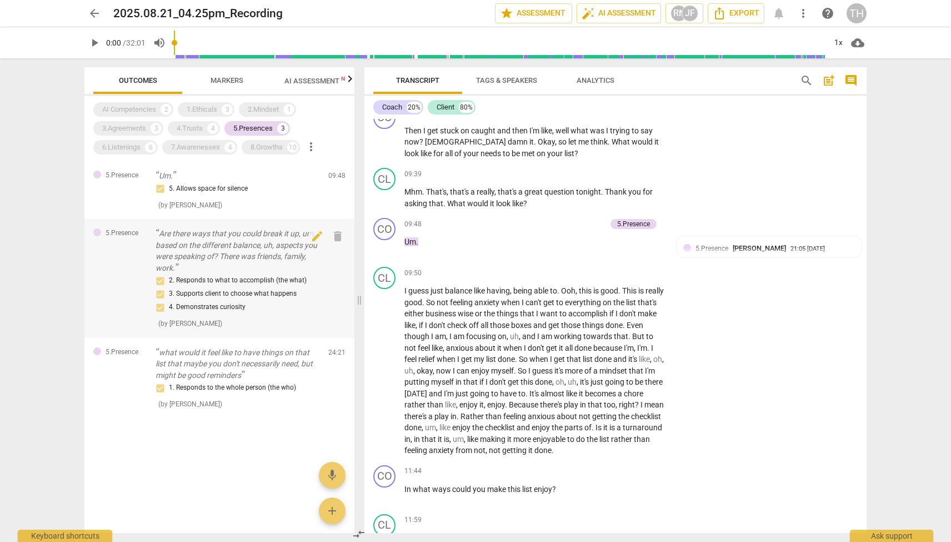
scroll to position [3671, 0]
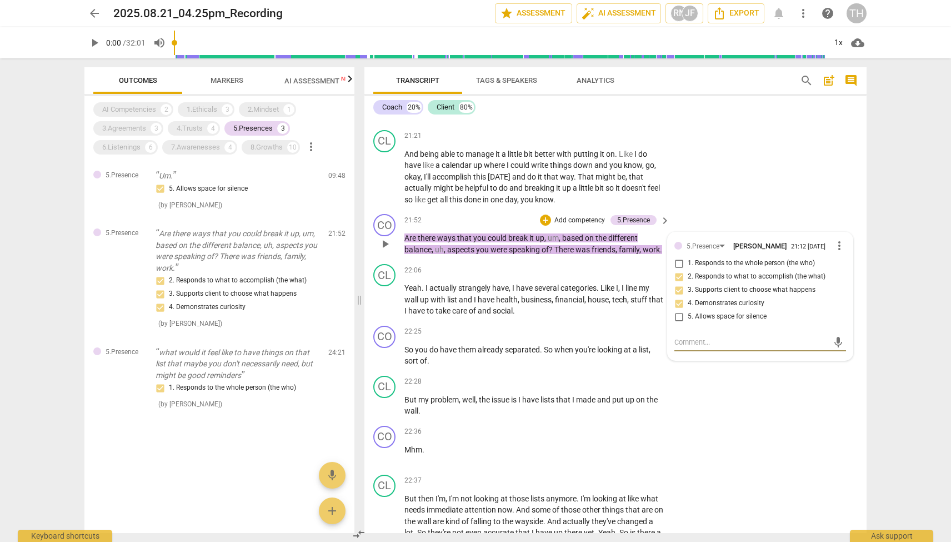
click at [384, 237] on span "play_arrow" at bounding box center [384, 243] width 13 height 13
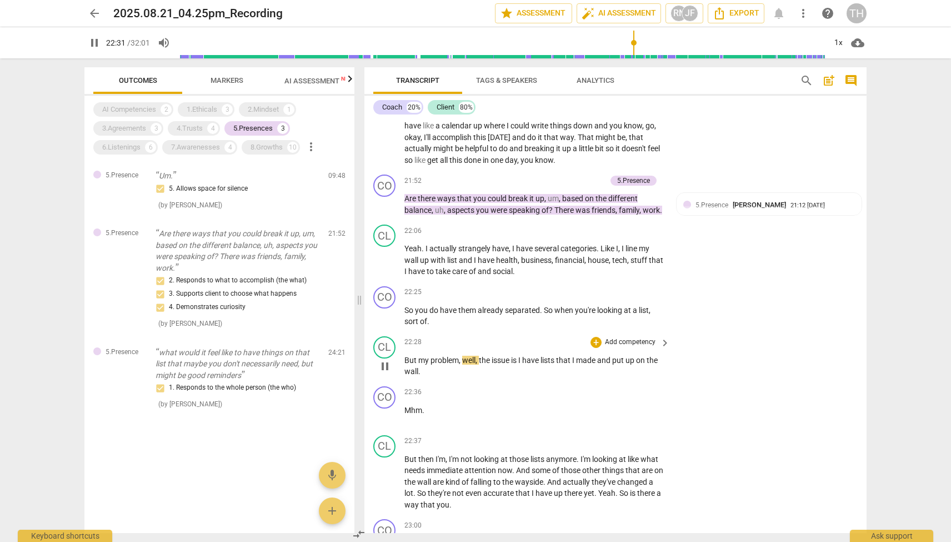
scroll to position [3709, 0]
click at [385, 311] on span "pause" at bounding box center [384, 317] width 13 height 13
click at [390, 360] on span "play_arrow" at bounding box center [384, 366] width 13 height 13
click at [390, 360] on span "pause" at bounding box center [384, 366] width 13 height 13
click at [413, 318] on span "sort" at bounding box center [412, 322] width 16 height 9
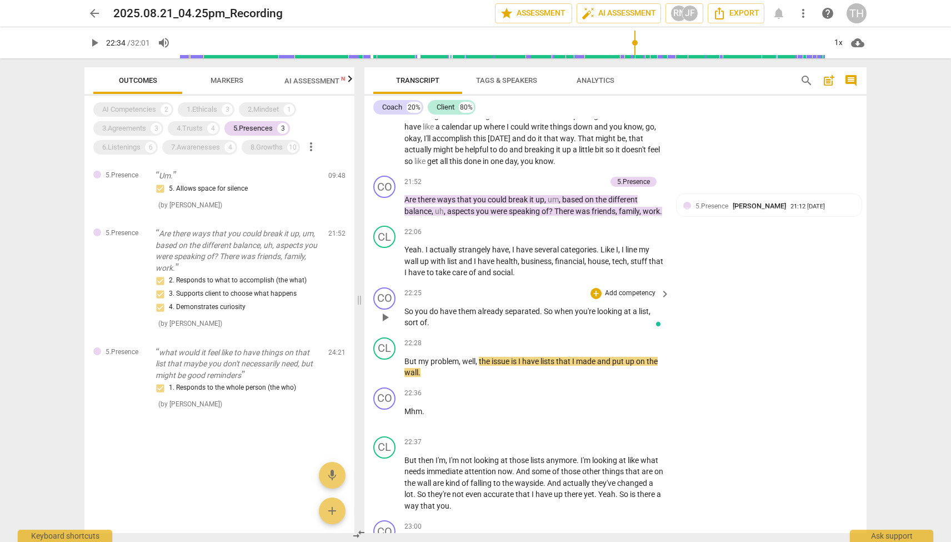
click at [387, 311] on span "play_arrow" at bounding box center [384, 317] width 13 height 13
click at [387, 311] on span "pause" at bounding box center [384, 317] width 13 height 13
click at [91, 42] on span "play_arrow" at bounding box center [94, 42] width 13 height 13
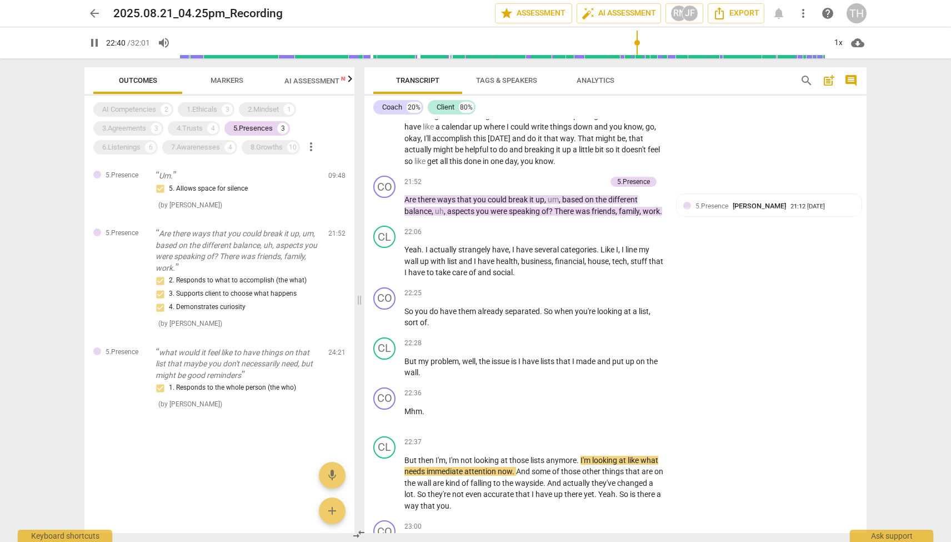
click at [96, 43] on span "pause" at bounding box center [94, 42] width 13 height 13
click at [180, 182] on div "5. Allows space for silence" at bounding box center [238, 188] width 164 height 13
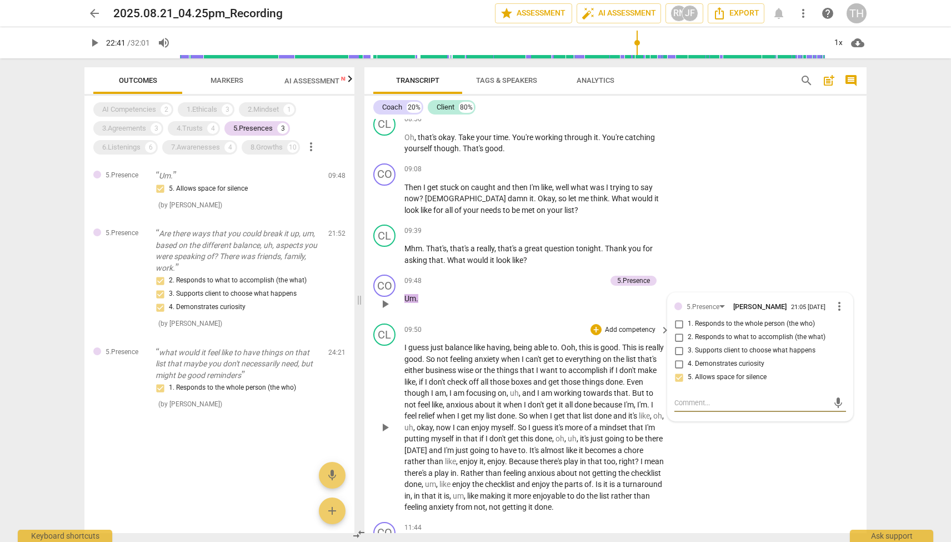
scroll to position [1336, 0]
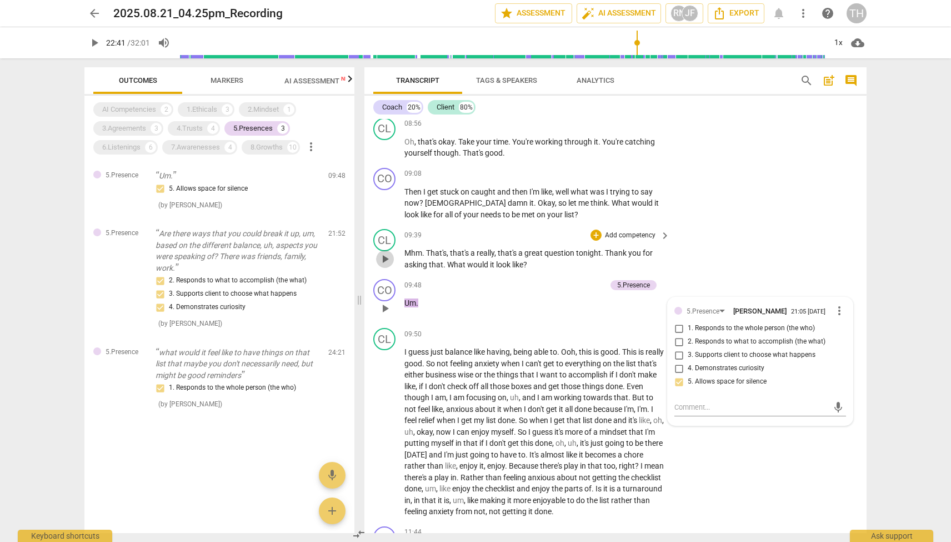
click at [393, 256] on span "play_arrow" at bounding box center [385, 258] width 18 height 13
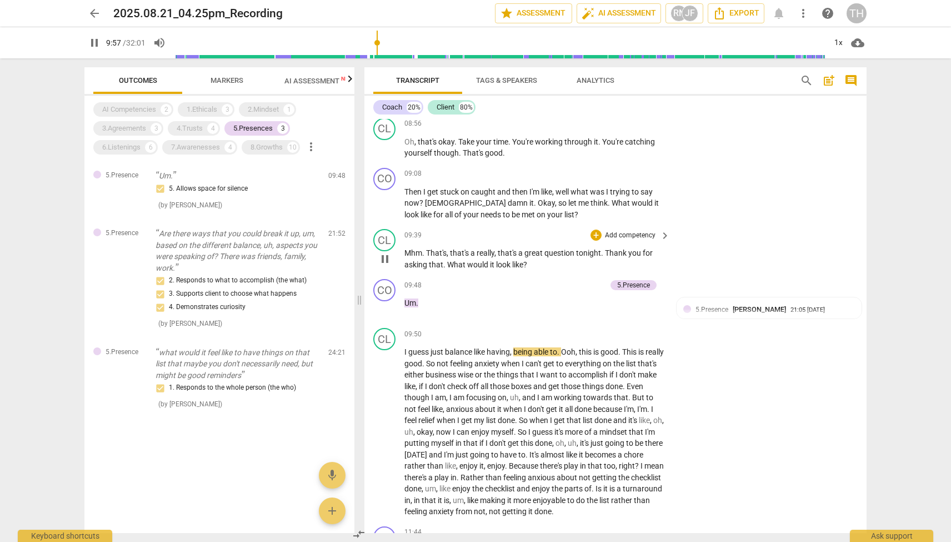
click at [386, 255] on span "pause" at bounding box center [384, 258] width 13 height 13
click at [385, 259] on span "play_arrow" at bounding box center [384, 258] width 13 height 13
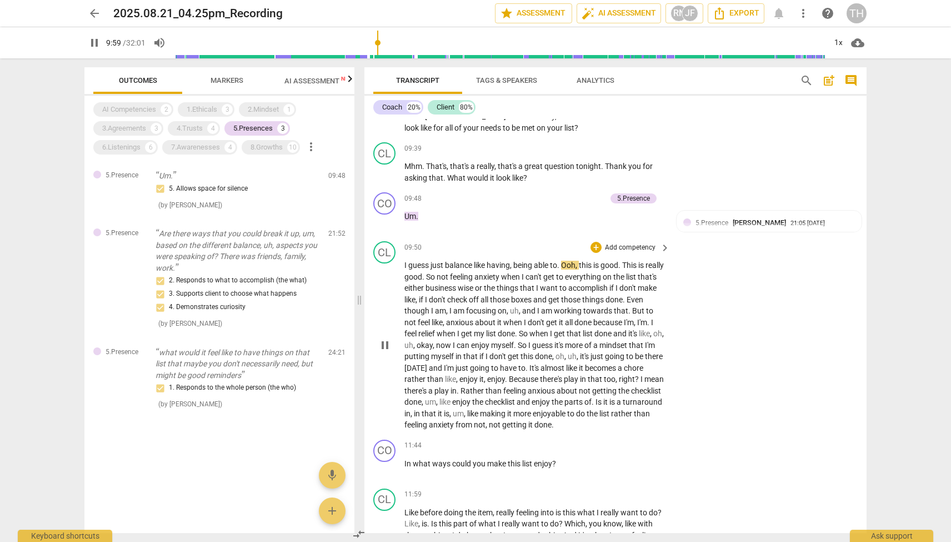
scroll to position [1423, 0]
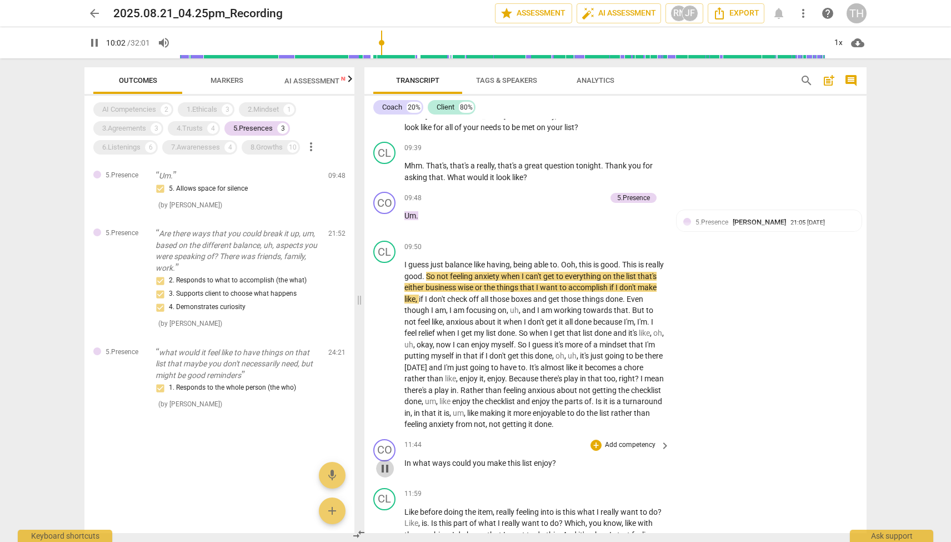
click at [386, 473] on span "pause" at bounding box center [384, 468] width 13 height 13
click at [388, 475] on span "play_arrow" at bounding box center [384, 468] width 13 height 13
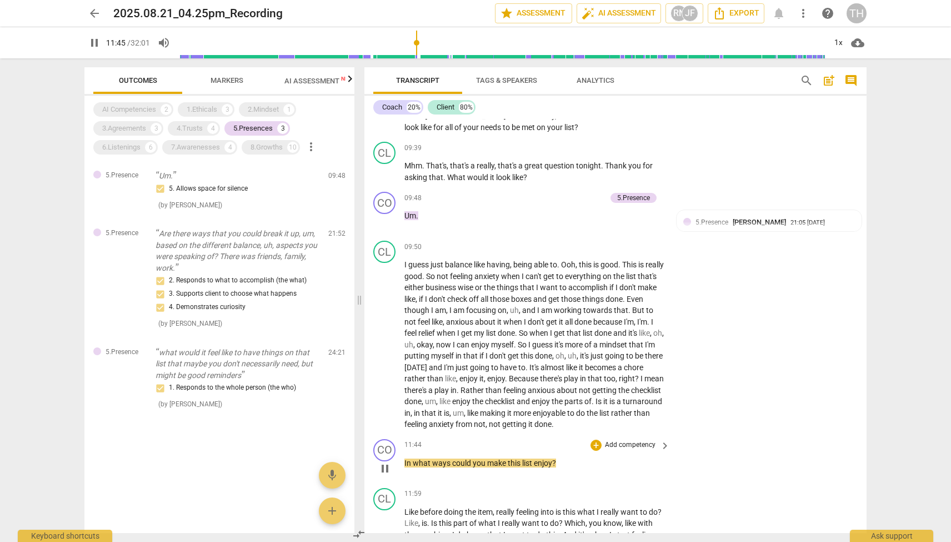
click at [388, 475] on span "pause" at bounding box center [384, 468] width 13 height 13
click at [384, 216] on span "play_arrow" at bounding box center [384, 220] width 13 height 13
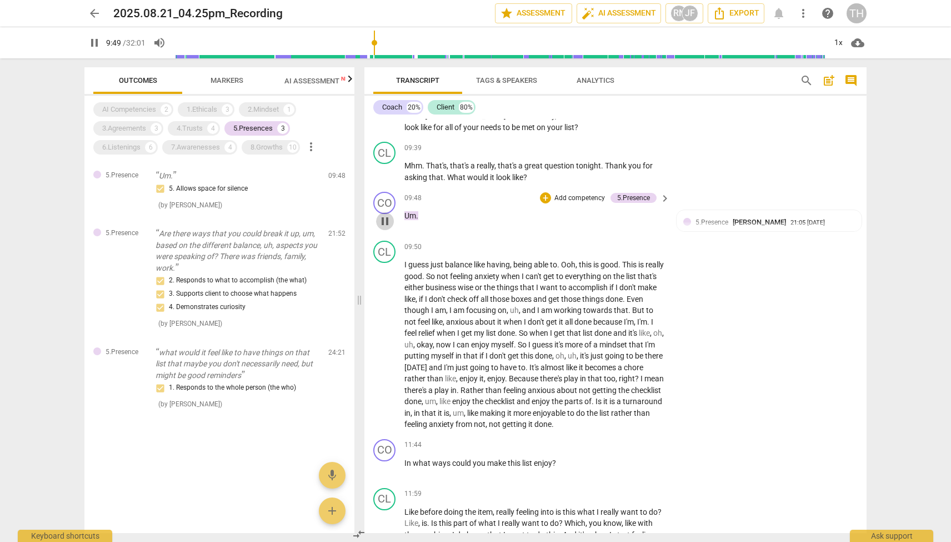
click at [384, 216] on span "pause" at bounding box center [384, 220] width 13 height 13
click at [385, 475] on span "play_arrow" at bounding box center [384, 468] width 13 height 13
click at [385, 219] on span "pause" at bounding box center [384, 220] width 13 height 13
click at [385, 219] on span "play_arrow" at bounding box center [384, 220] width 13 height 13
click at [385, 219] on span "pause" at bounding box center [384, 220] width 13 height 13
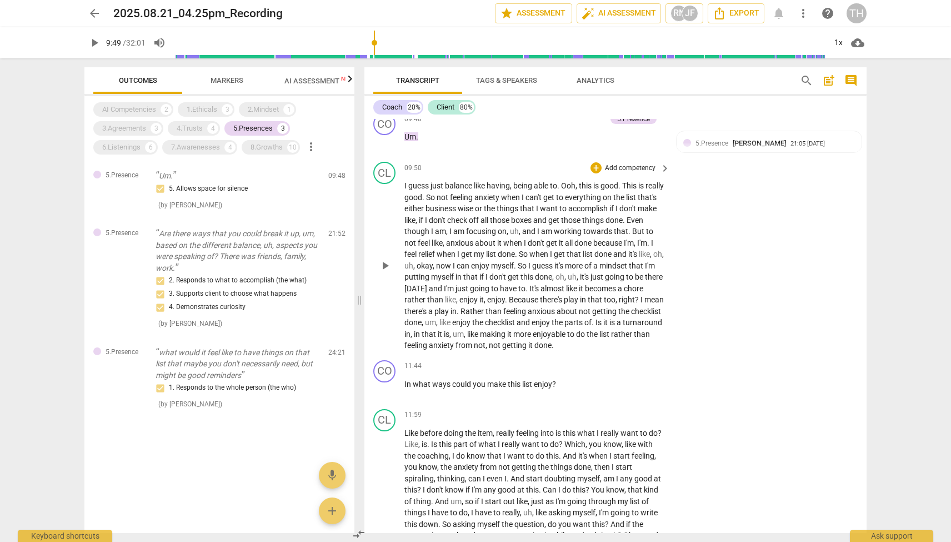
scroll to position [1512, 0]
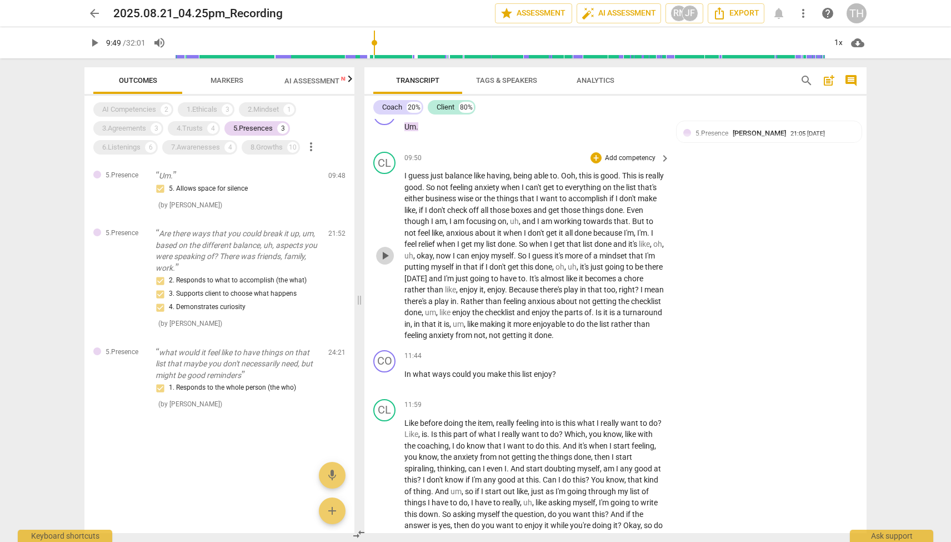
click at [387, 259] on span "play_arrow" at bounding box center [384, 255] width 13 height 13
click at [429, 331] on span "feeling" at bounding box center [416, 335] width 24 height 9
click at [592, 334] on p "I guess just balance like having , being able to . Ooh , this is good . This is…" at bounding box center [534, 255] width 260 height 171
click at [383, 41] on input "range" at bounding box center [500, 43] width 652 height 36
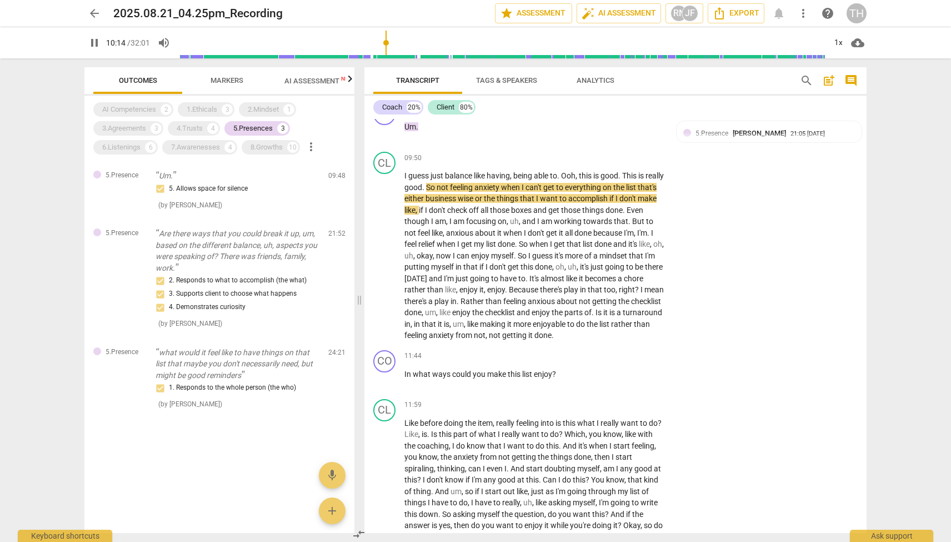
click at [389, 42] on input "range" at bounding box center [501, 43] width 647 height 36
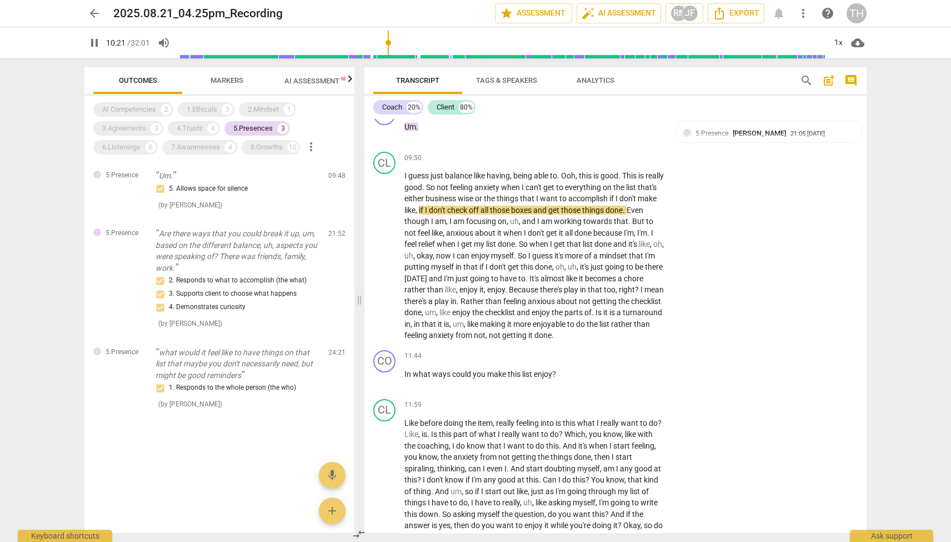
click at [396, 44] on input "range" at bounding box center [501, 43] width 647 height 36
click at [402, 44] on input "range" at bounding box center [501, 43] width 647 height 36
click at [408, 44] on input "range" at bounding box center [501, 43] width 647 height 36
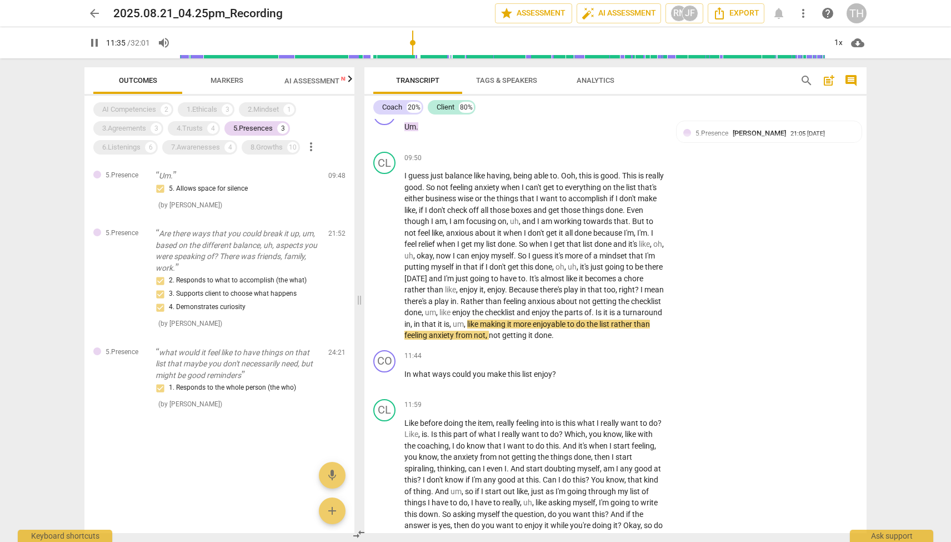
click at [414, 45] on input "range" at bounding box center [501, 43] width 647 height 36
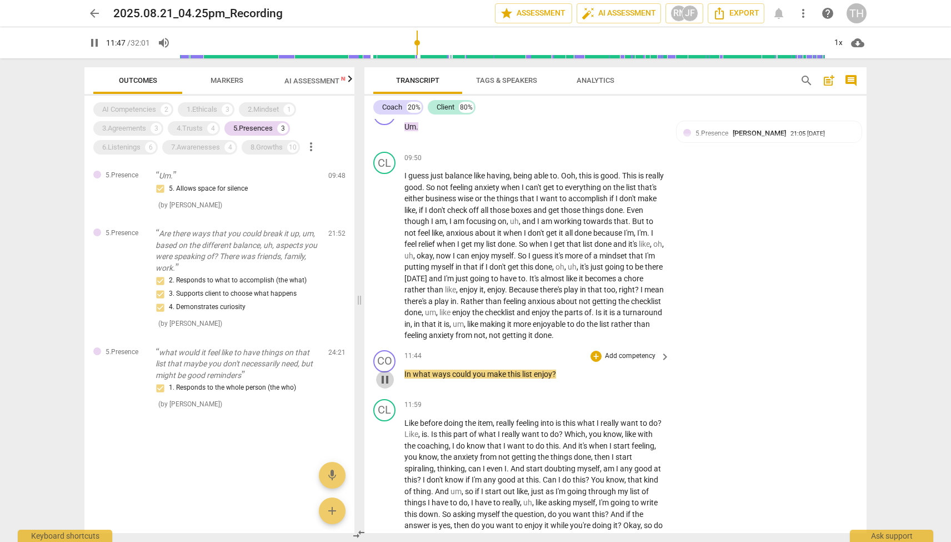
click at [384, 385] on span "pause" at bounding box center [384, 379] width 13 height 13
click at [585, 84] on span "Analytics" at bounding box center [596, 80] width 38 height 8
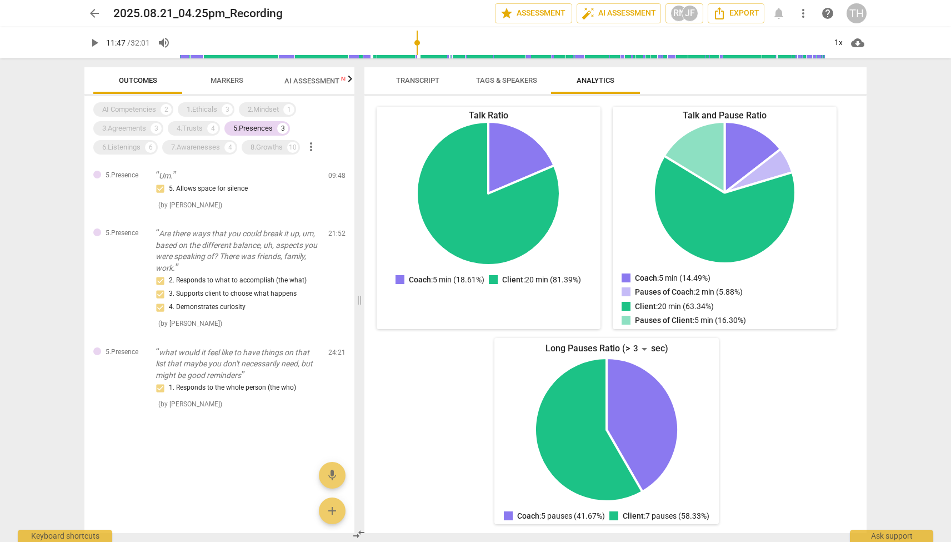
scroll to position [132, 0]
click at [646, 340] on div "3" at bounding box center [640, 349] width 21 height 18
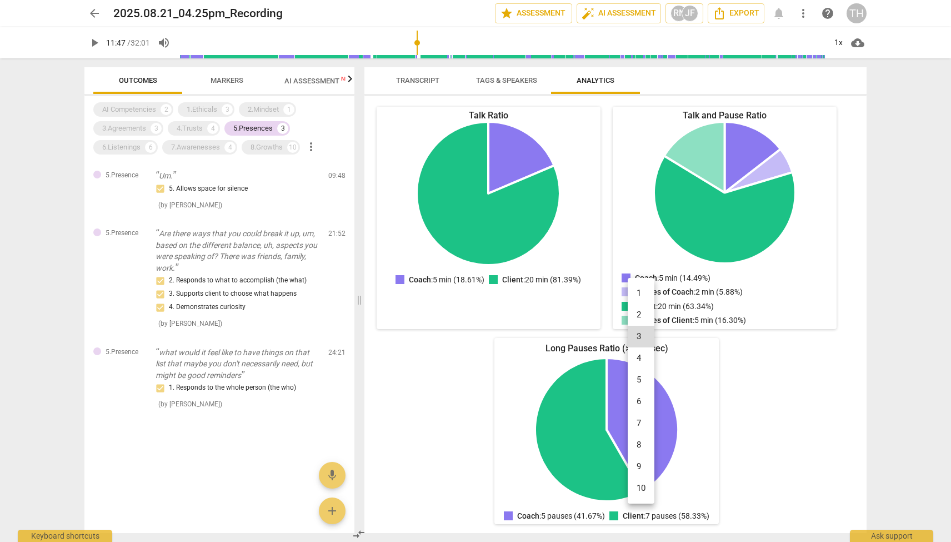
click at [637, 480] on li "10" at bounding box center [641, 488] width 27 height 22
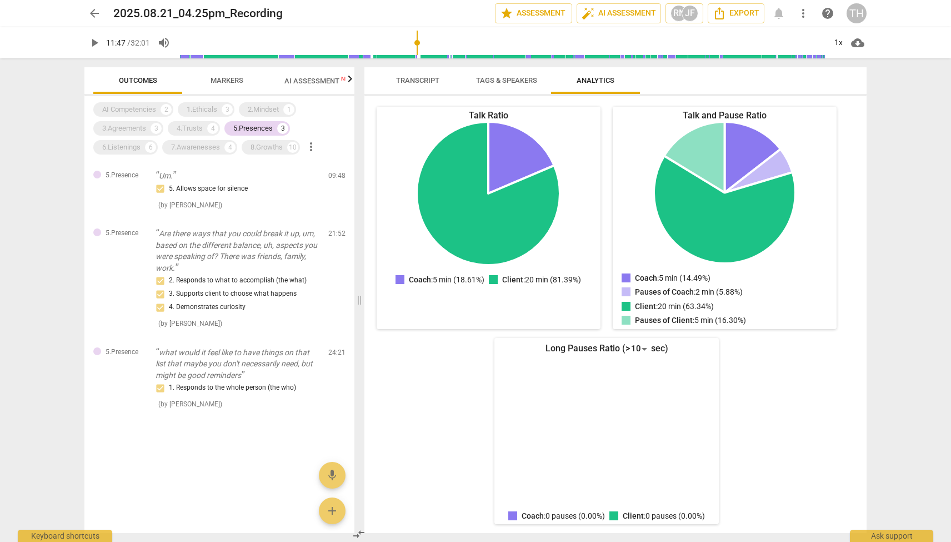
scroll to position [118, 0]
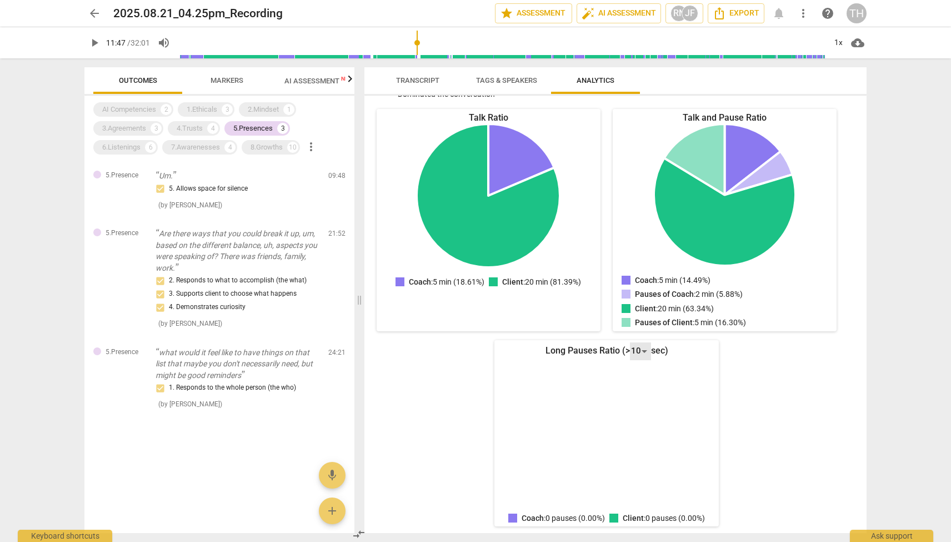
click at [637, 353] on div "10" at bounding box center [640, 351] width 21 height 18
click at [641, 243] on li "5" at bounding box center [641, 242] width 27 height 22
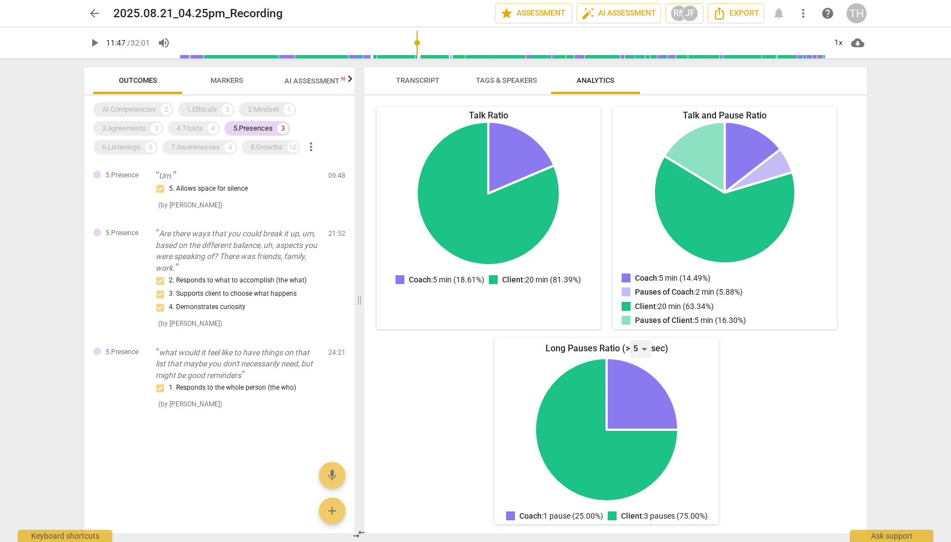
scroll to position [132, 0]
click at [643, 340] on div "5" at bounding box center [640, 349] width 21 height 18
click at [640, 295] on li "3" at bounding box center [641, 293] width 27 height 22
click at [635, 340] on div "3" at bounding box center [640, 349] width 21 height 18
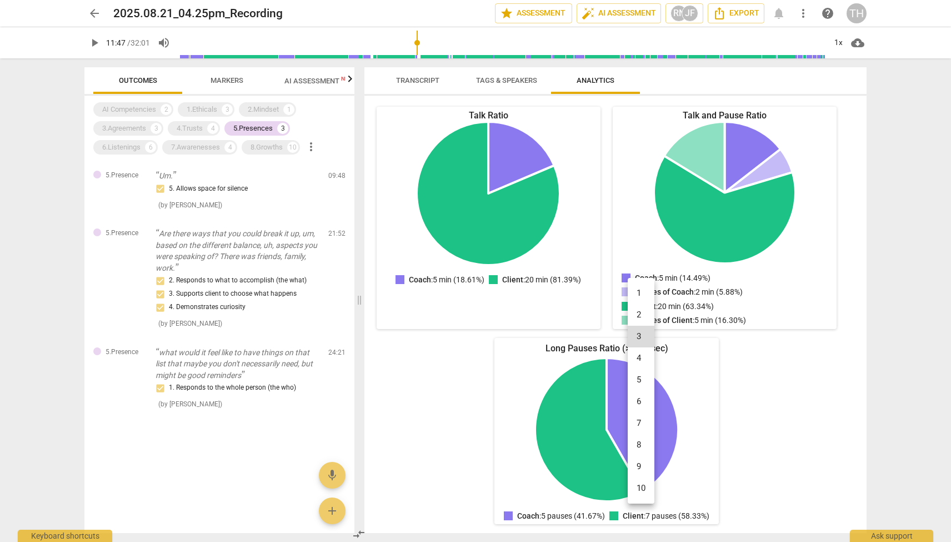
click at [638, 377] on li "5" at bounding box center [641, 380] width 27 height 22
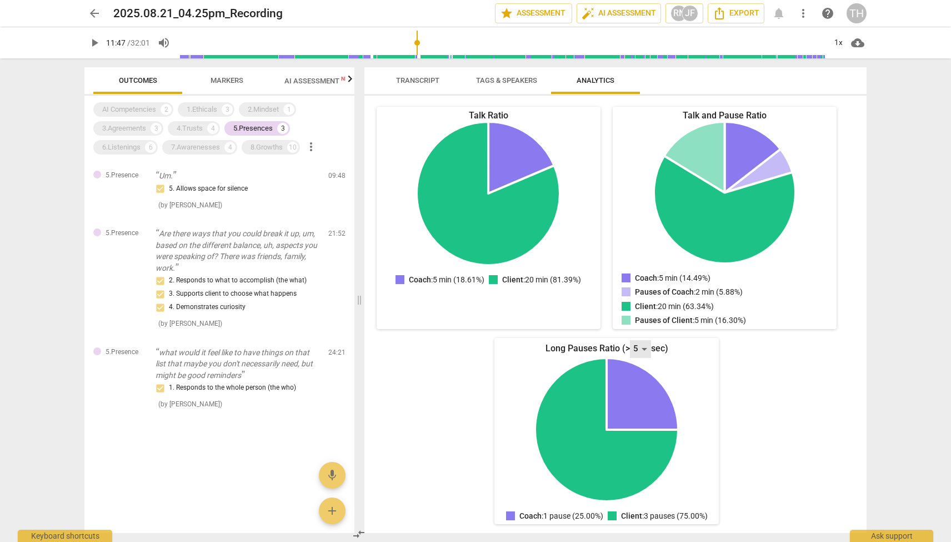
click at [637, 340] on div "5" at bounding box center [640, 349] width 21 height 18
click at [639, 296] on li "3" at bounding box center [641, 293] width 27 height 22
click at [635, 340] on div "3" at bounding box center [640, 349] width 21 height 18
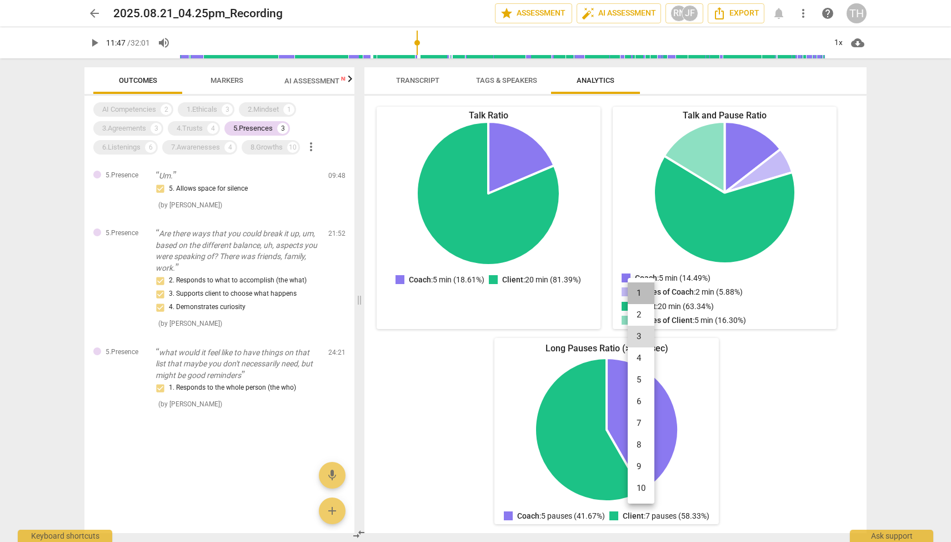
click at [638, 292] on li "1" at bounding box center [641, 293] width 27 height 22
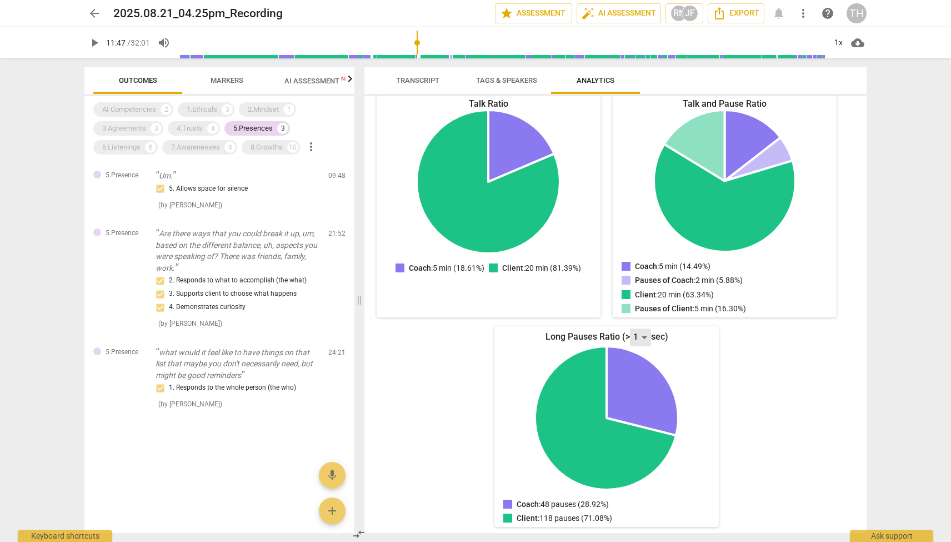
click at [634, 332] on div "1" at bounding box center [640, 337] width 21 height 18
click at [641, 366] on li "3" at bounding box center [641, 366] width 27 height 22
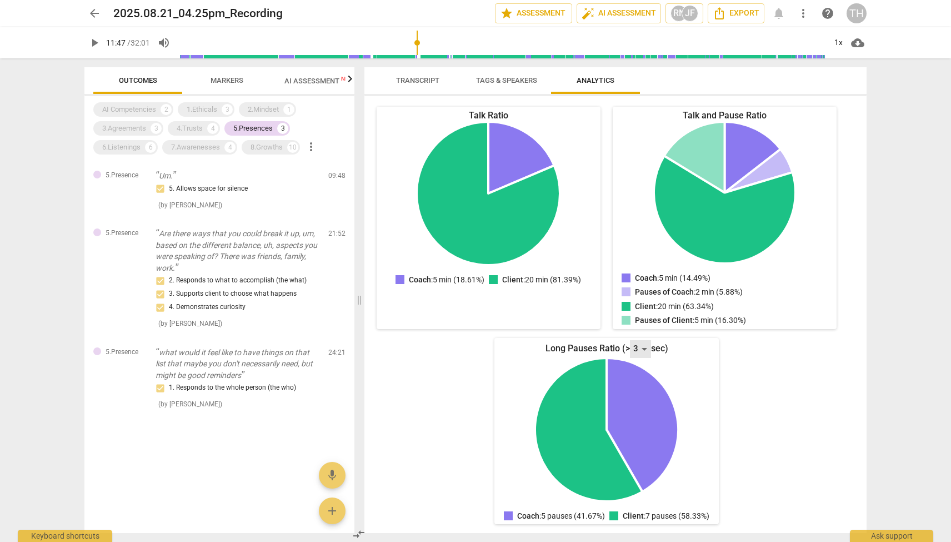
click at [642, 340] on div "3" at bounding box center [640, 349] width 21 height 18
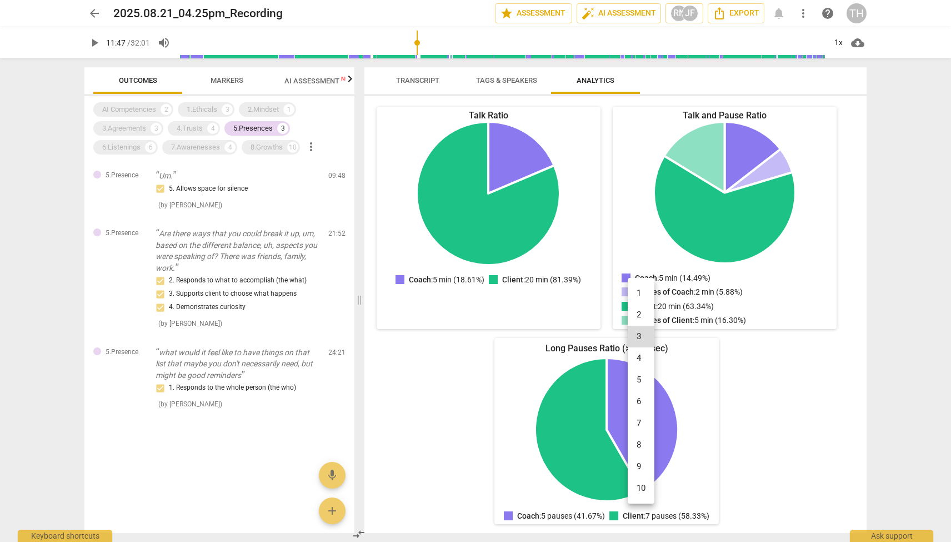
click at [639, 489] on li "10" at bounding box center [641, 488] width 27 height 22
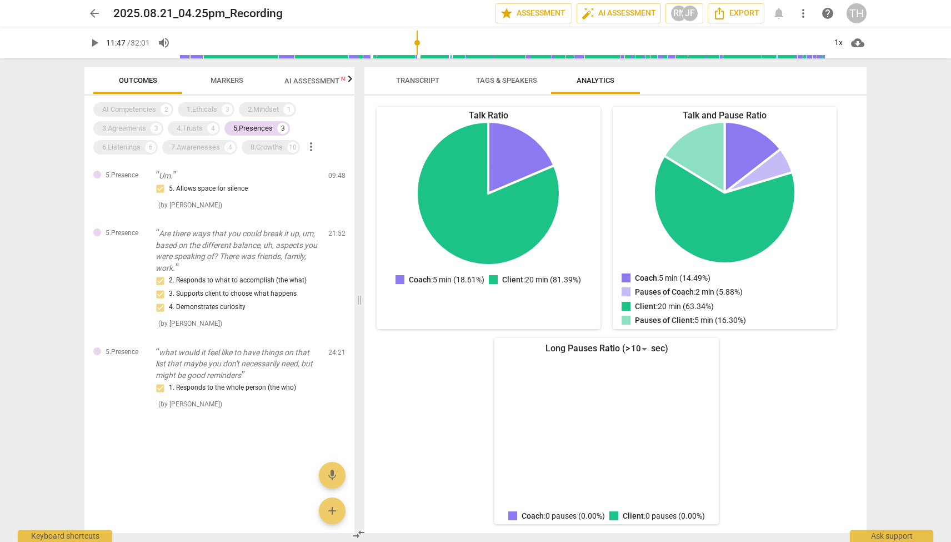
scroll to position [118, 0]
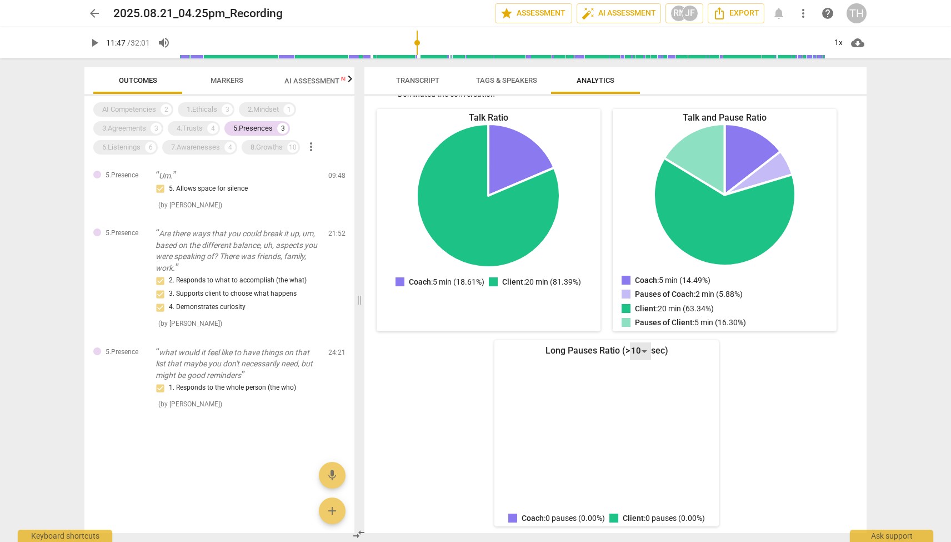
click at [637, 350] on div "10" at bounding box center [640, 351] width 21 height 18
click at [640, 308] on li "8" at bounding box center [641, 307] width 27 height 22
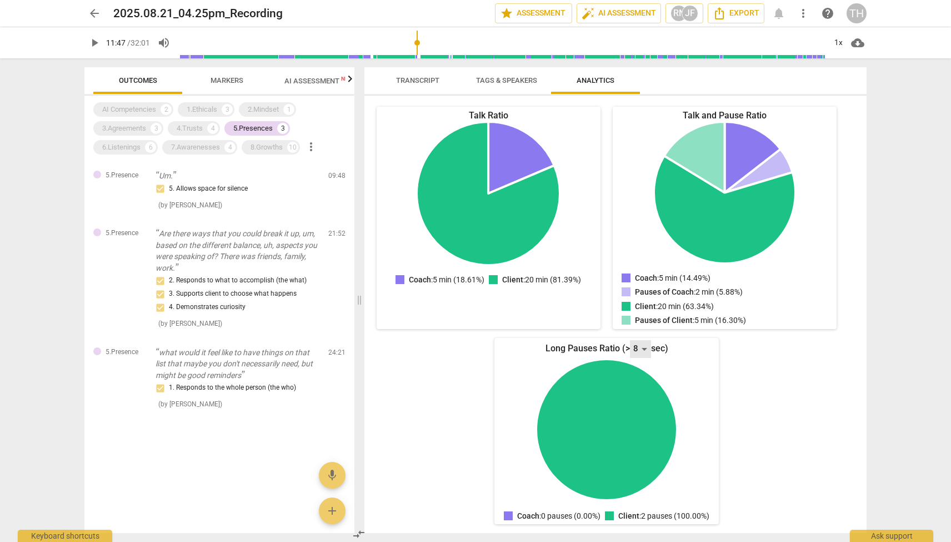
scroll to position [132, 0]
click at [642, 340] on div "8" at bounding box center [640, 349] width 21 height 18
click at [640, 291] on li "6" at bounding box center [641, 293] width 27 height 22
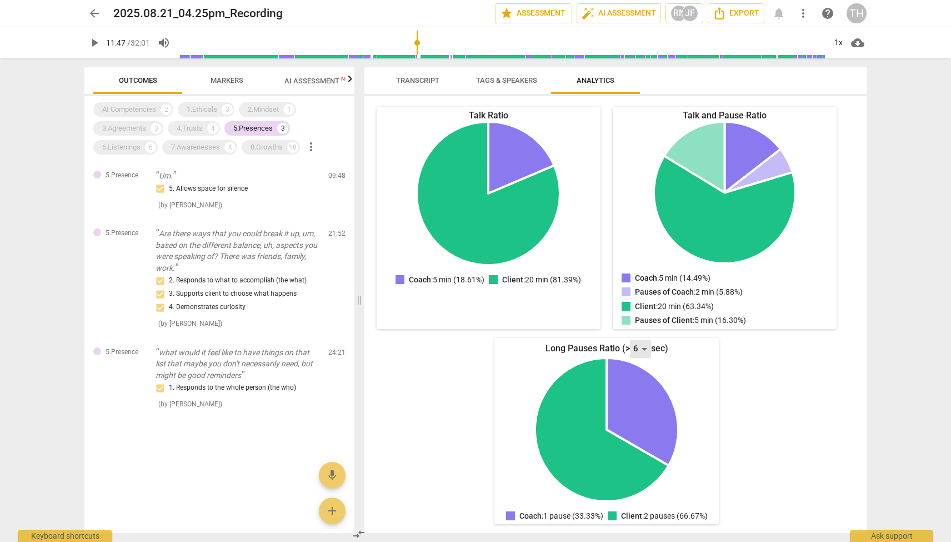
click at [642, 340] on div "6" at bounding box center [640, 349] width 21 height 18
click at [639, 352] on li "7" at bounding box center [641, 358] width 27 height 22
click at [644, 340] on div "7" at bounding box center [640, 349] width 21 height 18
click at [642, 358] on li "8" at bounding box center [641, 358] width 27 height 22
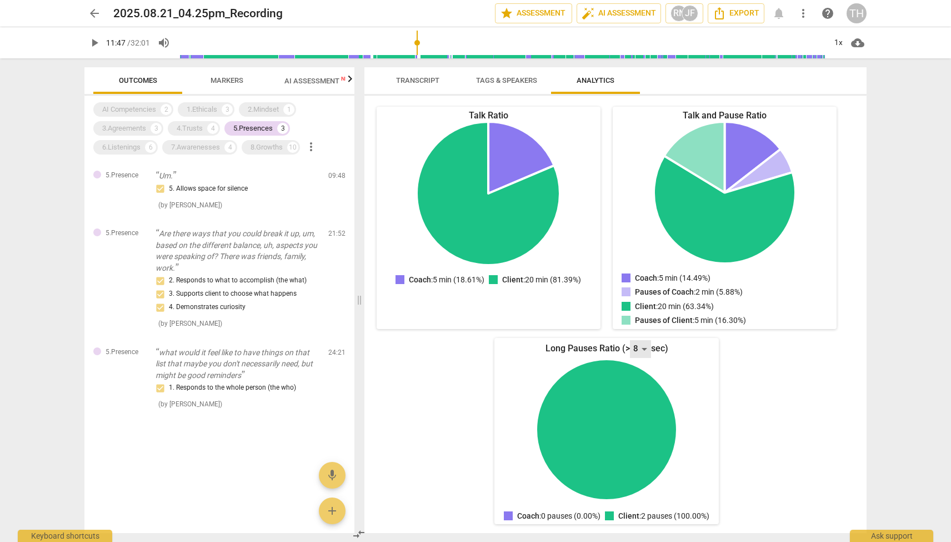
click at [642, 340] on div "8" at bounding box center [640, 349] width 21 height 18
click at [640, 321] on li "7" at bounding box center [641, 315] width 27 height 22
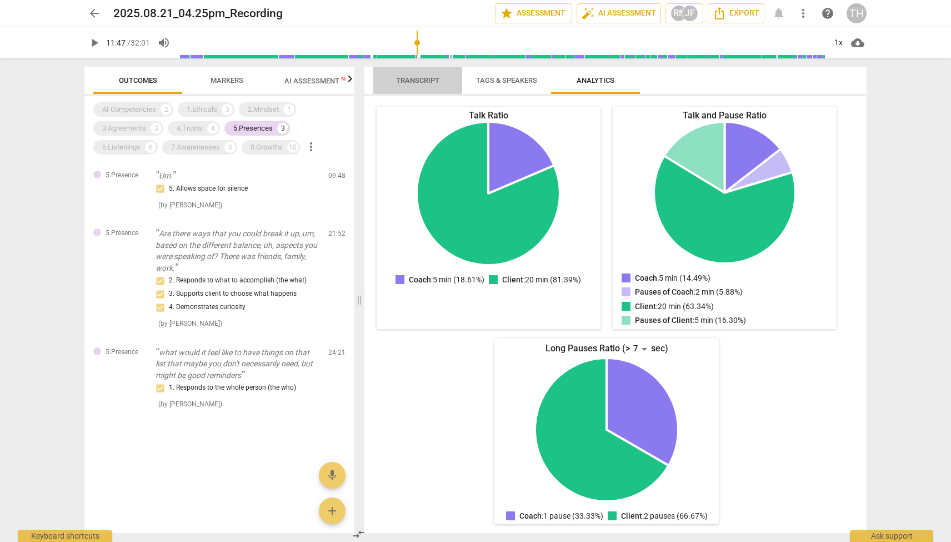
click at [416, 82] on span "Transcript" at bounding box center [417, 80] width 43 height 8
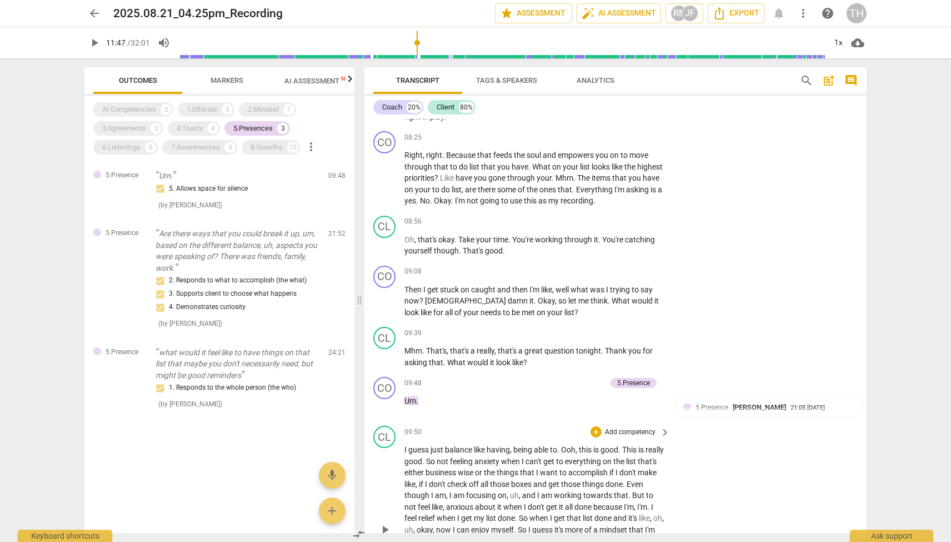
scroll to position [1137, 0]
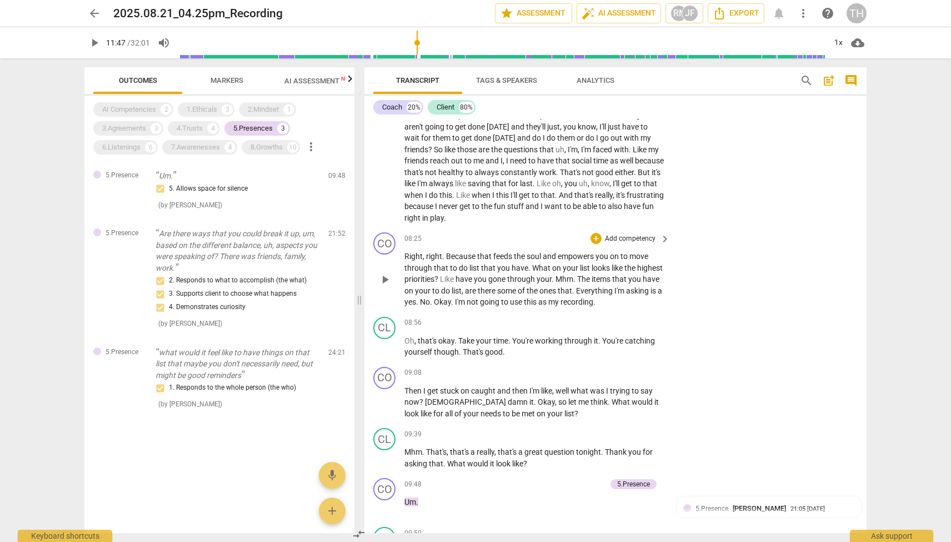
click at [381, 273] on span "play_arrow" at bounding box center [384, 279] width 13 height 13
click at [385, 277] on span "pause" at bounding box center [384, 279] width 13 height 13
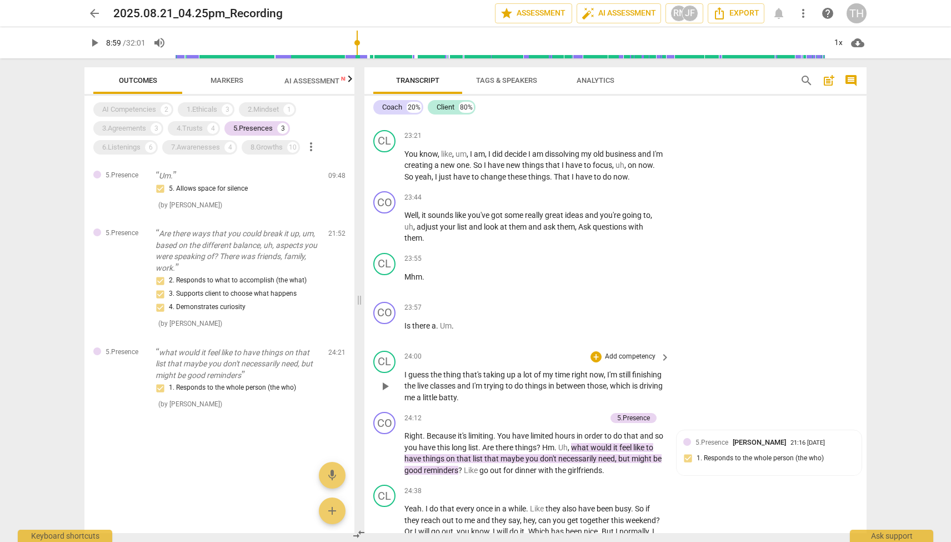
scroll to position [4260, 0]
click at [388, 445] on span "play_arrow" at bounding box center [384, 451] width 13 height 13
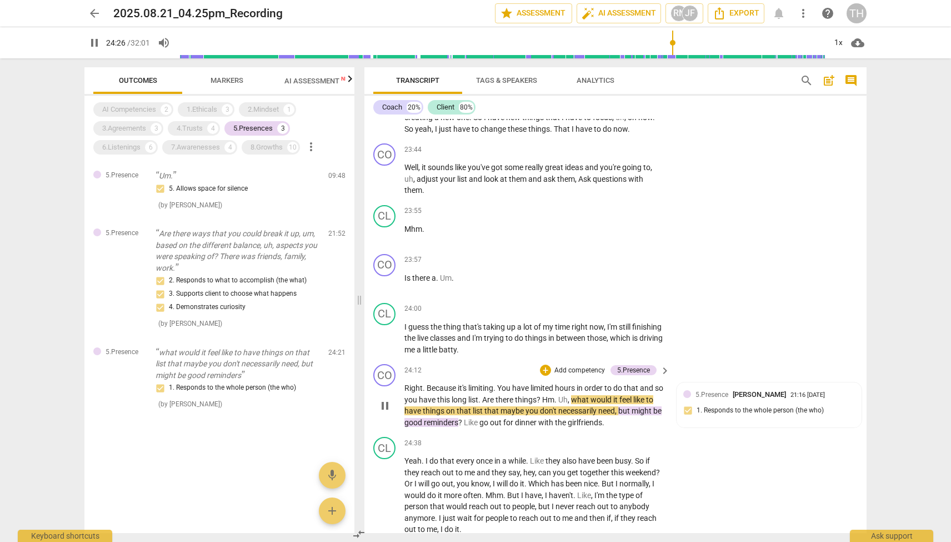
scroll to position [4317, 0]
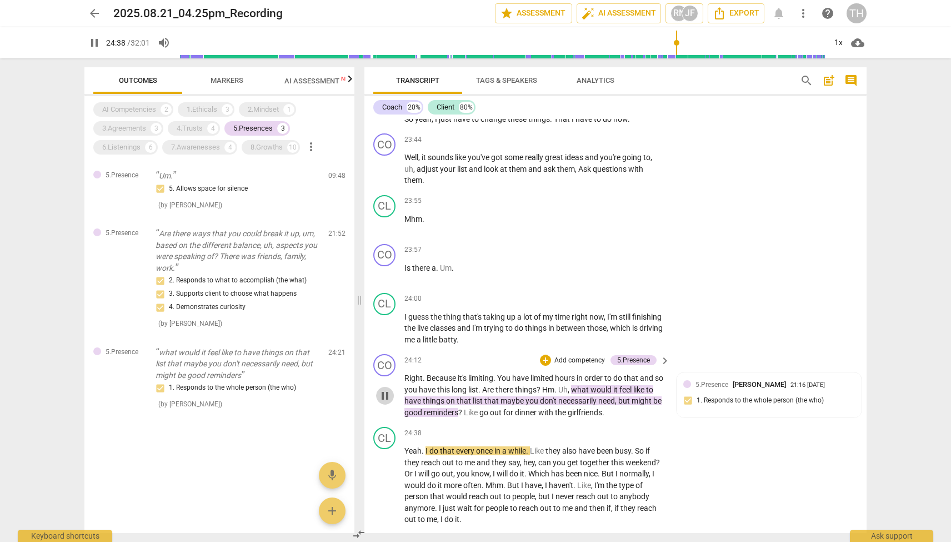
click at [387, 389] on span "pause" at bounding box center [384, 395] width 13 height 13
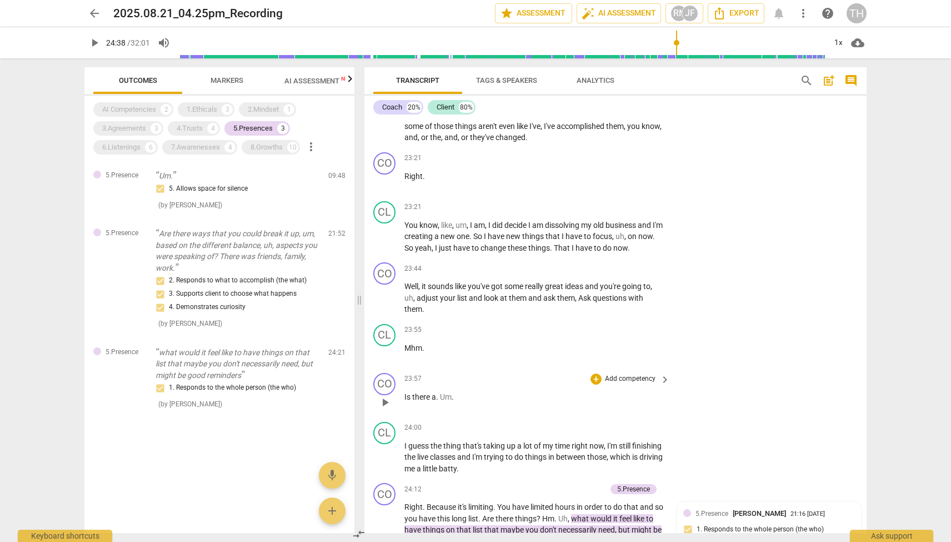
scroll to position [4180, 0]
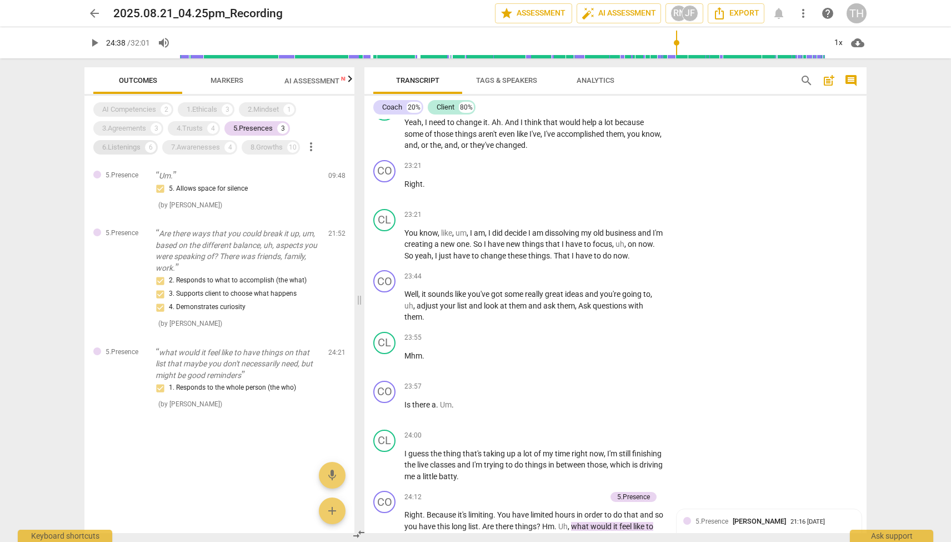
click at [139, 148] on div "6.Listenings" at bounding box center [121, 147] width 38 height 11
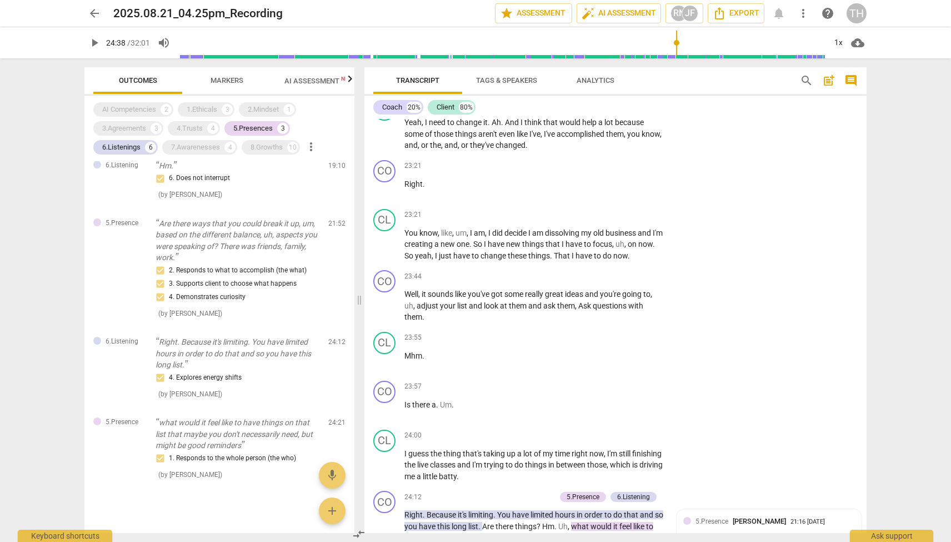
scroll to position [514, 0]
click at [225, 265] on div "2. Responds to what to accomplish (the what) 3. Supports client to choose what …" at bounding box center [238, 285] width 164 height 40
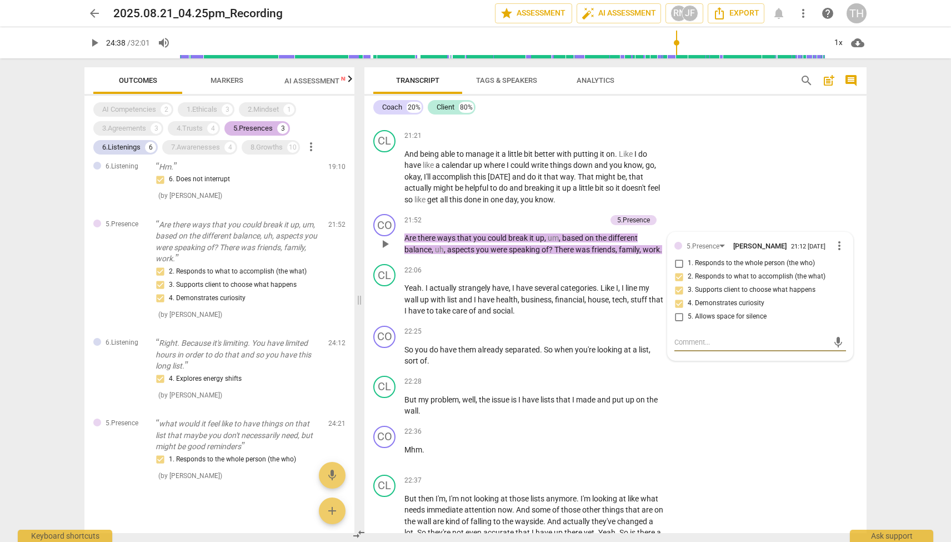
click at [246, 125] on div "5.Presences" at bounding box center [252, 128] width 39 height 11
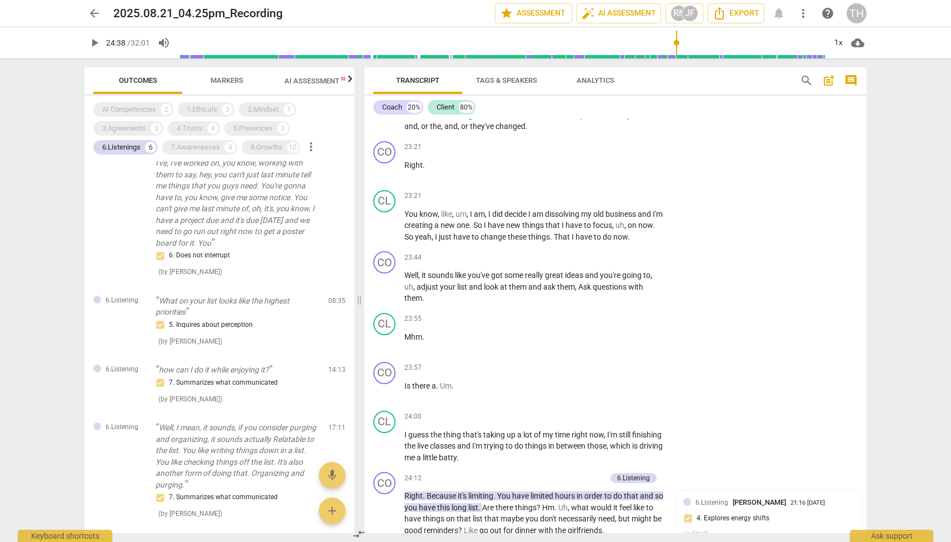
scroll to position [4198, 0]
click at [391, 281] on span "play_arrow" at bounding box center [384, 287] width 13 height 13
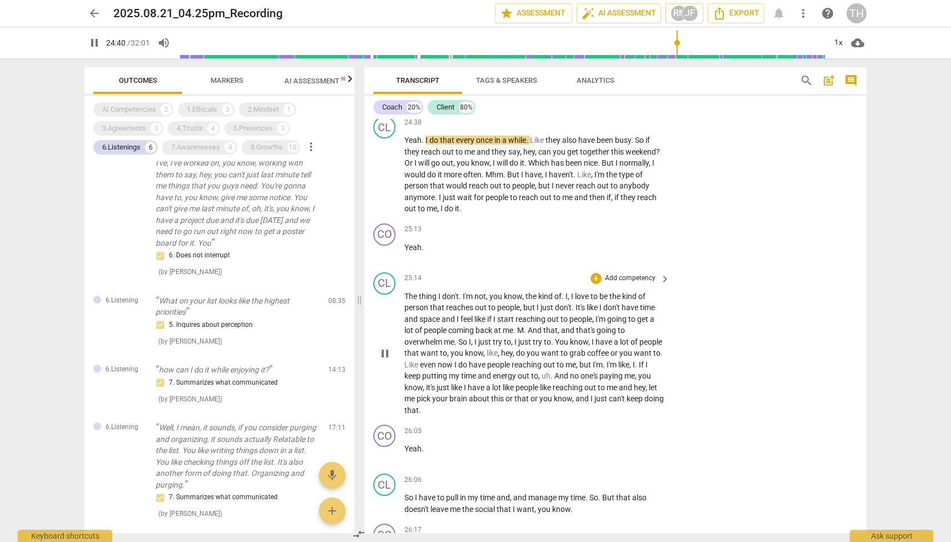
click at [385, 347] on span "pause" at bounding box center [384, 353] width 13 height 13
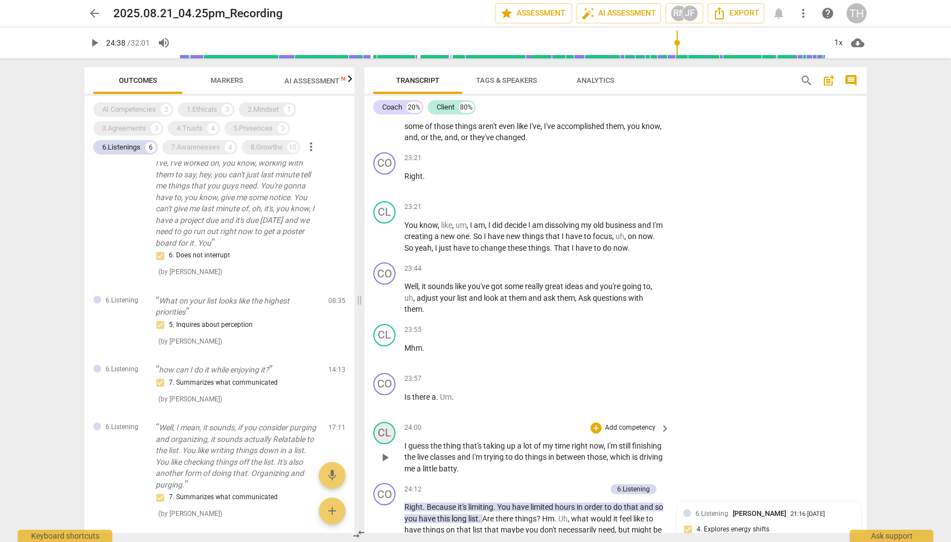
scroll to position [4120, 0]
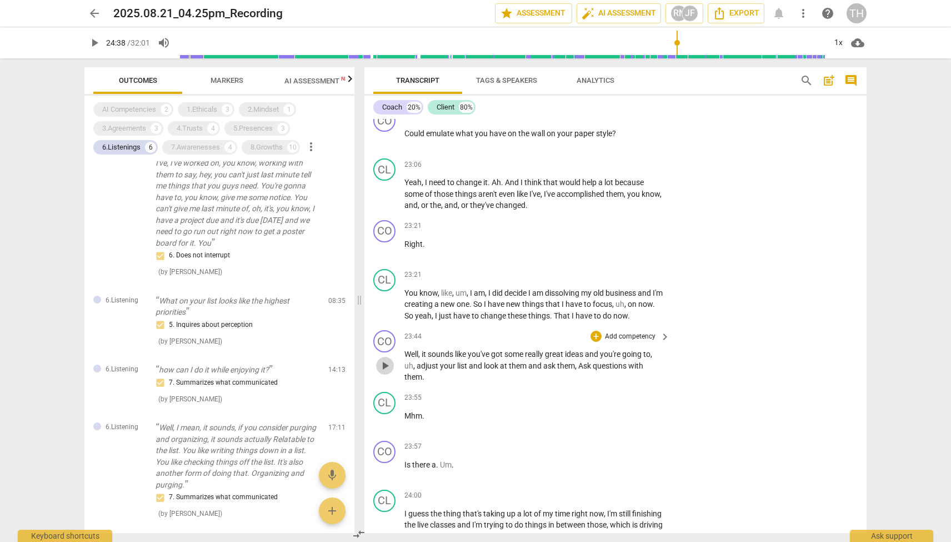
click at [385, 359] on span "play_arrow" at bounding box center [384, 365] width 13 height 13
click at [385, 359] on span "pause" at bounding box center [384, 365] width 13 height 13
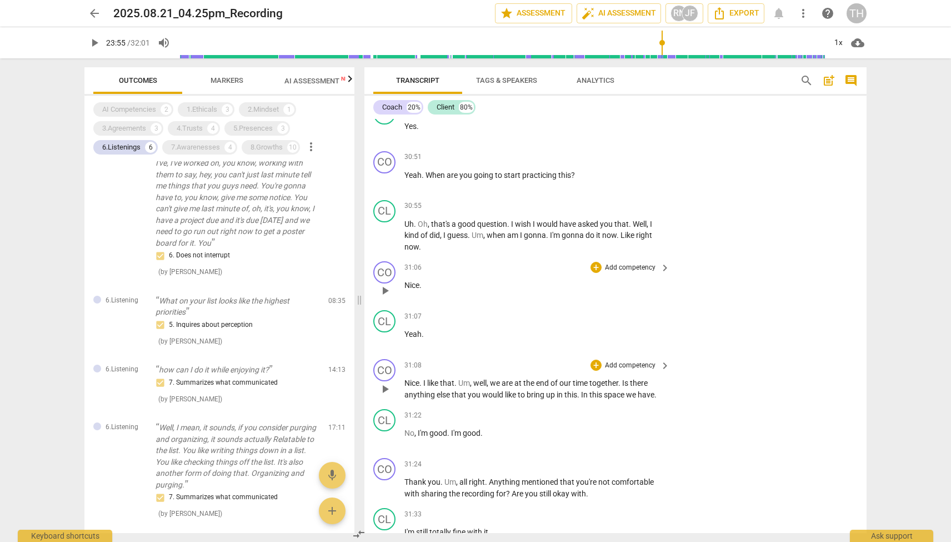
scroll to position [6145, 0]
click at [391, 357] on div "CO play_arrow pause" at bounding box center [388, 377] width 31 height 41
click at [388, 380] on span "play_arrow" at bounding box center [384, 386] width 13 height 13
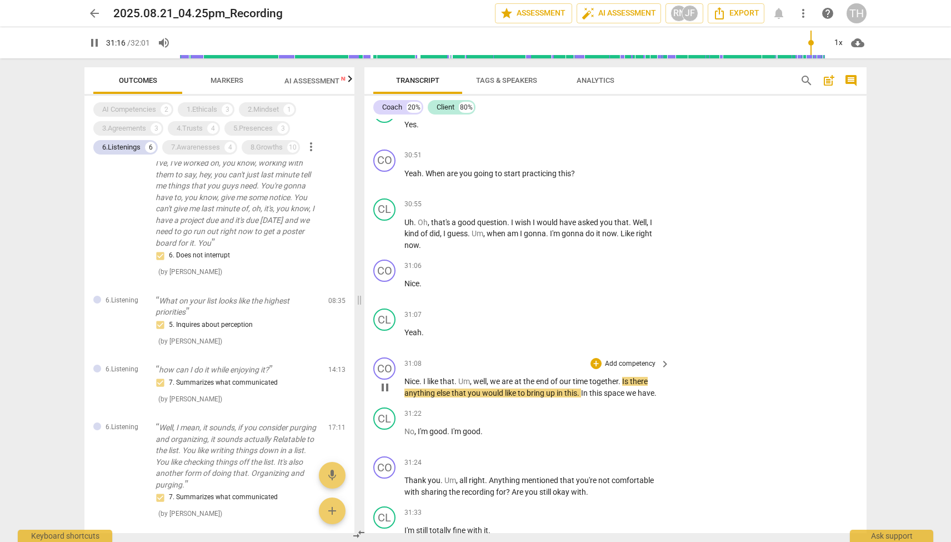
click at [388, 380] on span "pause" at bounding box center [384, 386] width 13 height 13
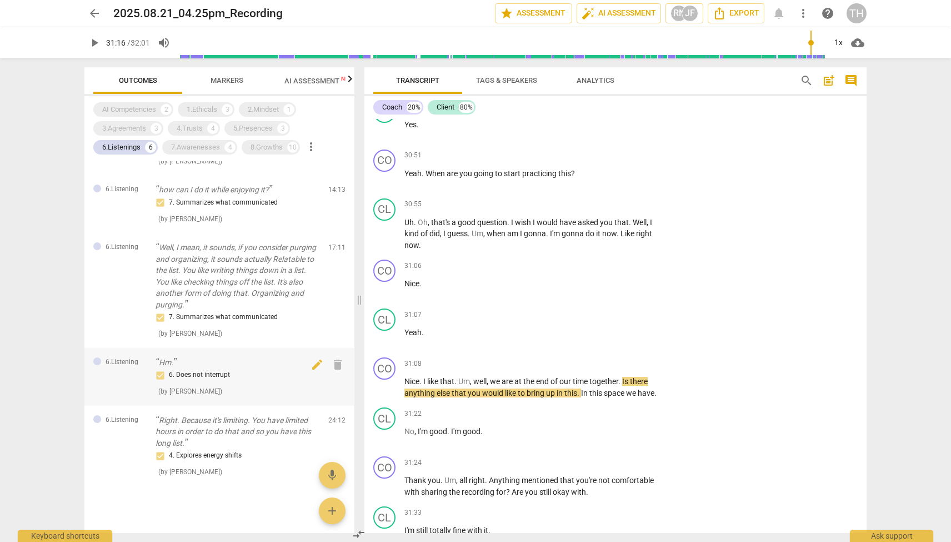
scroll to position [261, 0]
click at [232, 416] on p "Right. Because it's limiting. You have limited hours in order to do that and so…" at bounding box center [238, 432] width 164 height 34
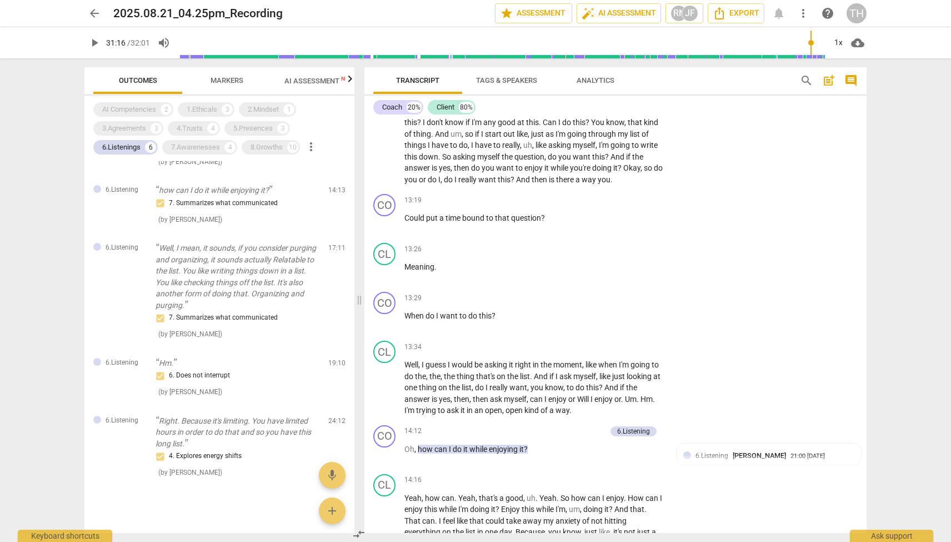
scroll to position [1882, 0]
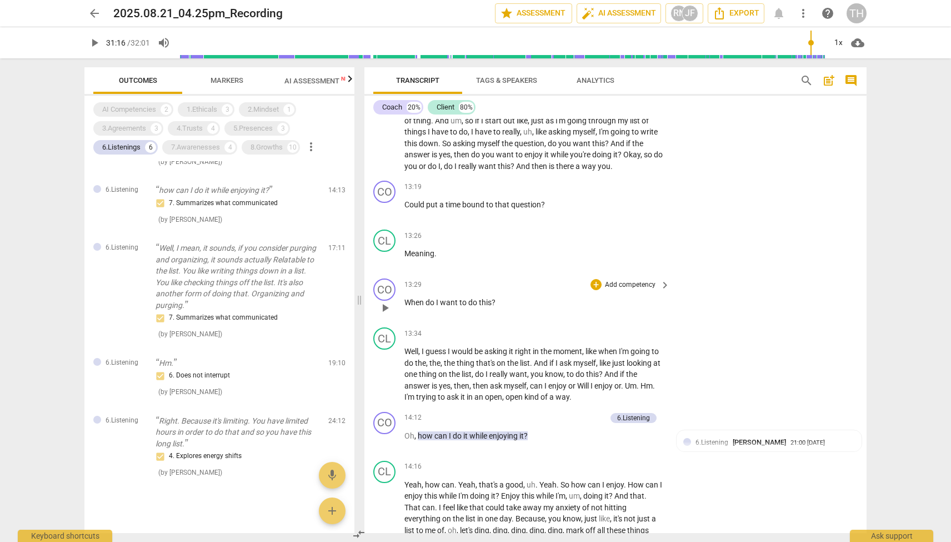
click at [385, 308] on span "play_arrow" at bounding box center [384, 307] width 13 height 13
click at [385, 308] on span "pause" at bounding box center [384, 307] width 13 height 13
click at [382, 209] on span "play_arrow" at bounding box center [384, 209] width 13 height 13
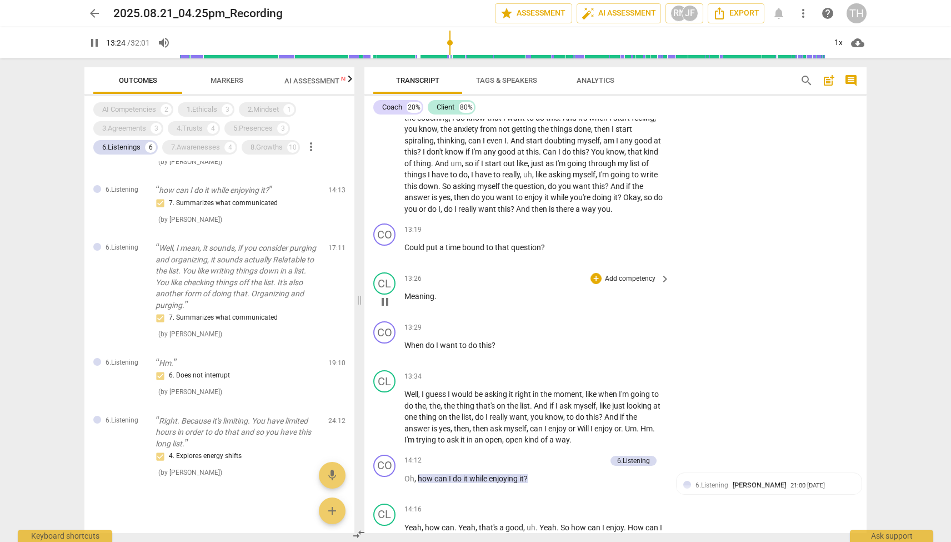
scroll to position [1840, 0]
click at [384, 351] on span "pause" at bounding box center [384, 350] width 13 height 13
click at [383, 485] on span "play_arrow" at bounding box center [384, 483] width 13 height 13
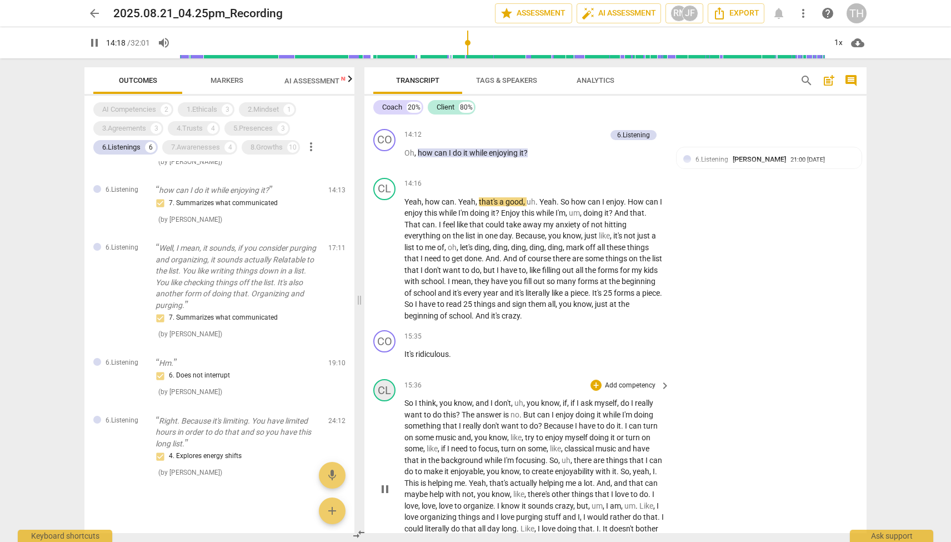
scroll to position [2168, 0]
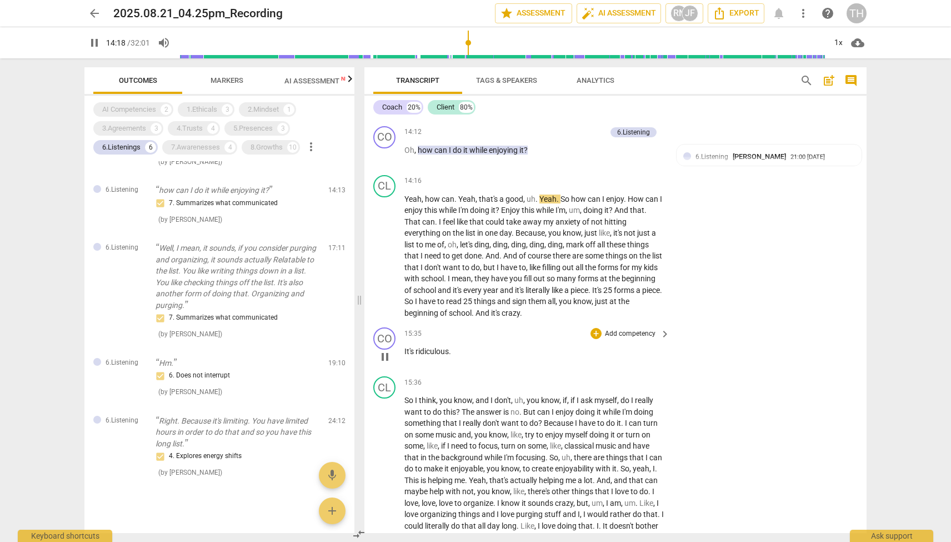
click at [383, 352] on span "pause" at bounding box center [384, 356] width 13 height 13
click at [384, 357] on span "play_arrow" at bounding box center [384, 356] width 13 height 13
click at [384, 357] on span "pause" at bounding box center [384, 356] width 13 height 13
click at [384, 258] on span "play_arrow" at bounding box center [384, 255] width 13 height 13
click at [472, 43] on input "range" at bounding box center [501, 43] width 647 height 36
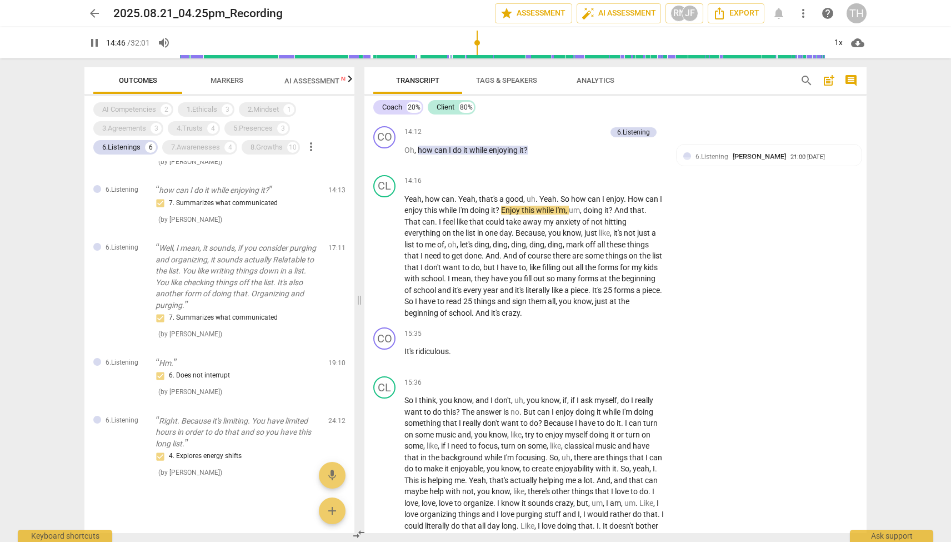
click at [478, 44] on input "range" at bounding box center [501, 43] width 647 height 36
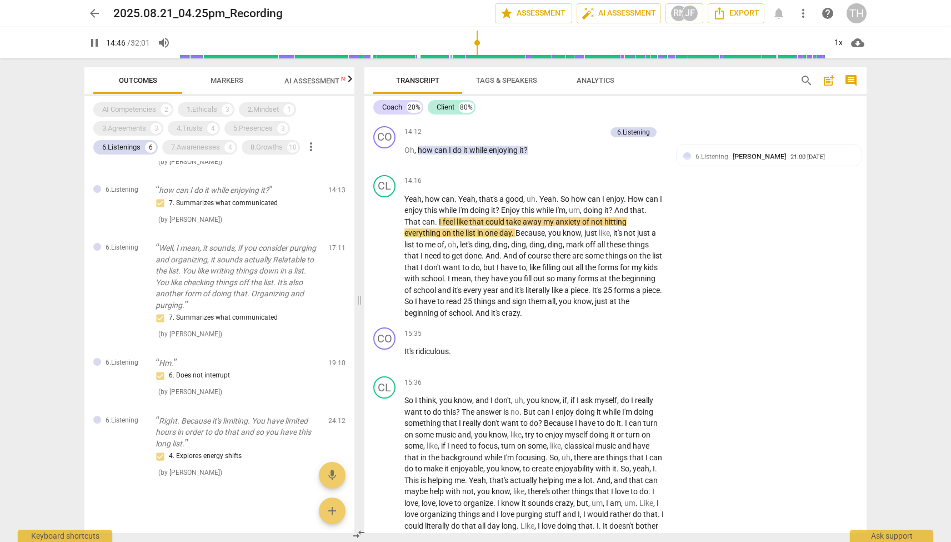
click at [484, 44] on input "range" at bounding box center [501, 43] width 647 height 36
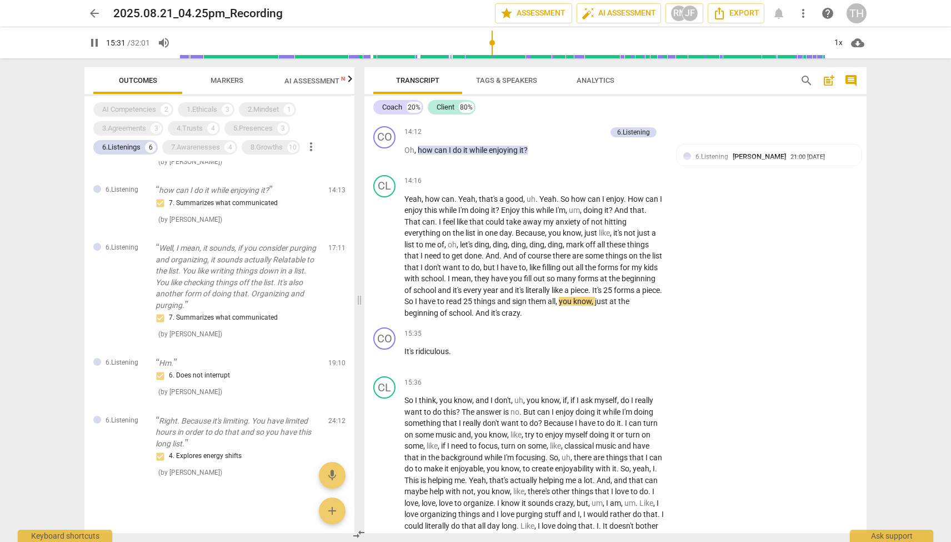
click at [493, 44] on input "range" at bounding box center [501, 43] width 647 height 36
click at [384, 354] on span "pause" at bounding box center [384, 356] width 13 height 13
click at [384, 337] on div "CO" at bounding box center [384, 338] width 22 height 22
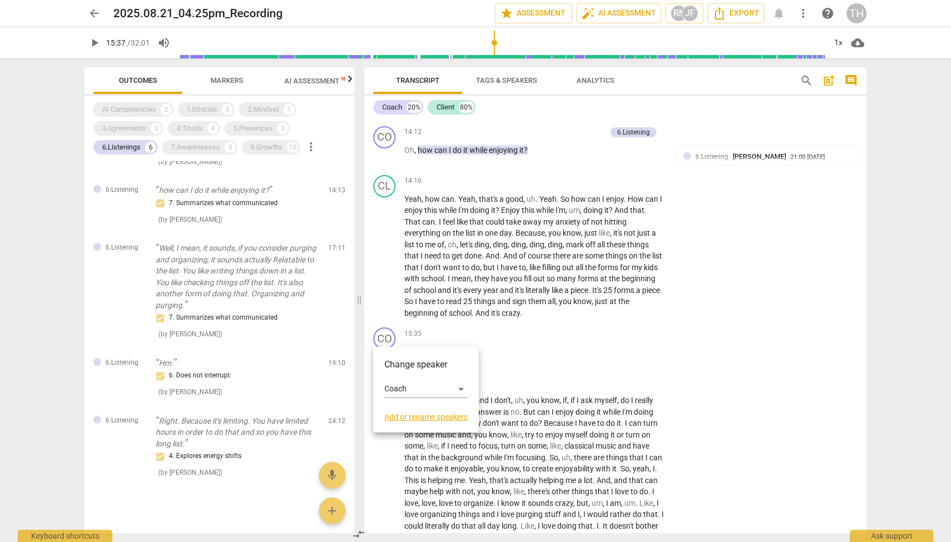
click at [554, 363] on div at bounding box center [475, 271] width 951 height 542
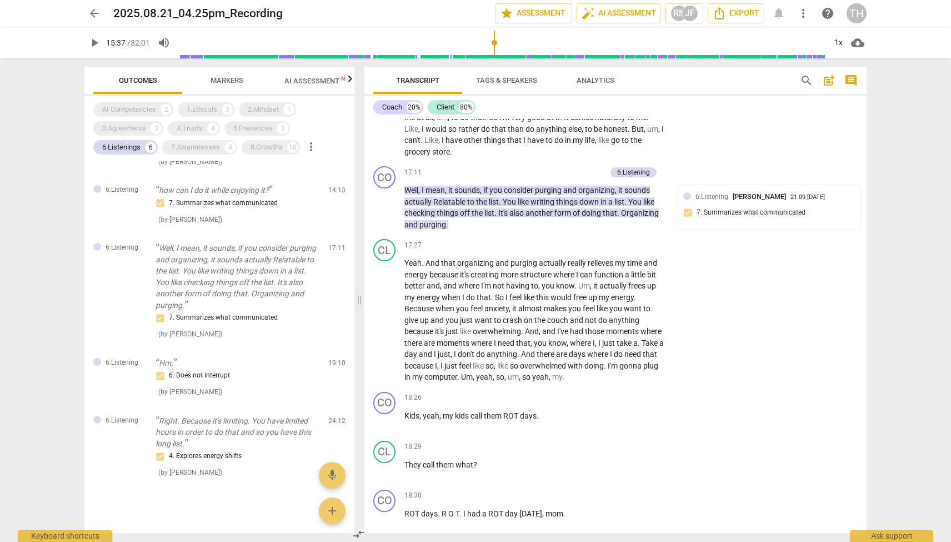
scroll to position [2581, 0]
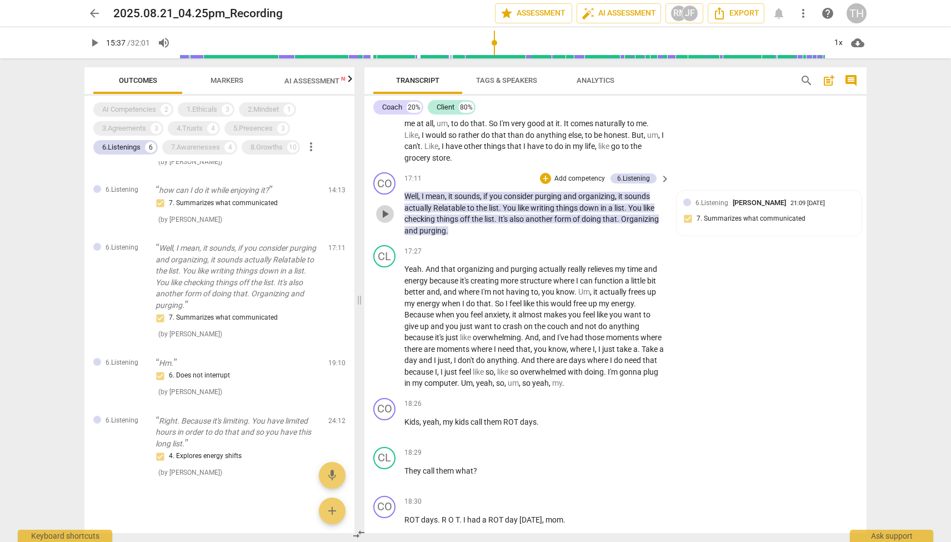
click at [383, 207] on span "play_arrow" at bounding box center [384, 213] width 13 height 13
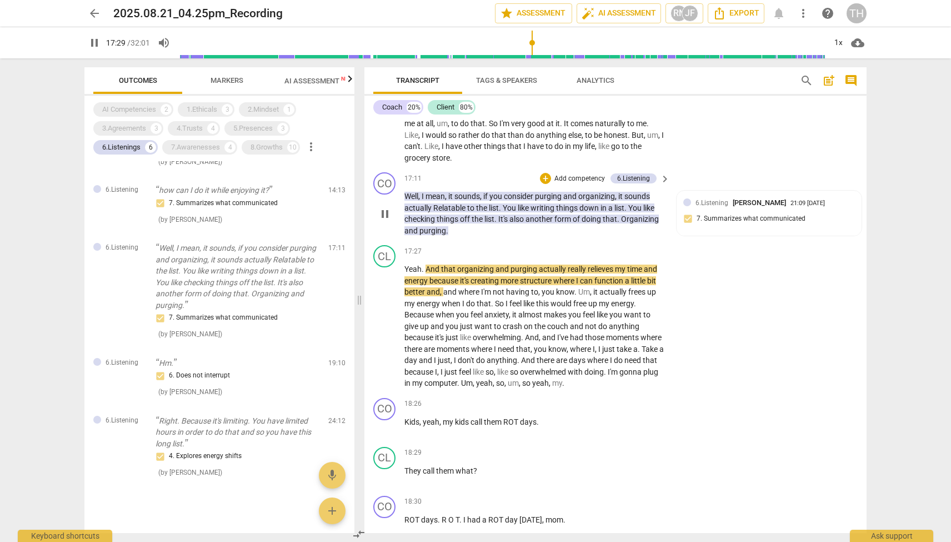
click at [392, 207] on span "pause" at bounding box center [384, 213] width 13 height 13
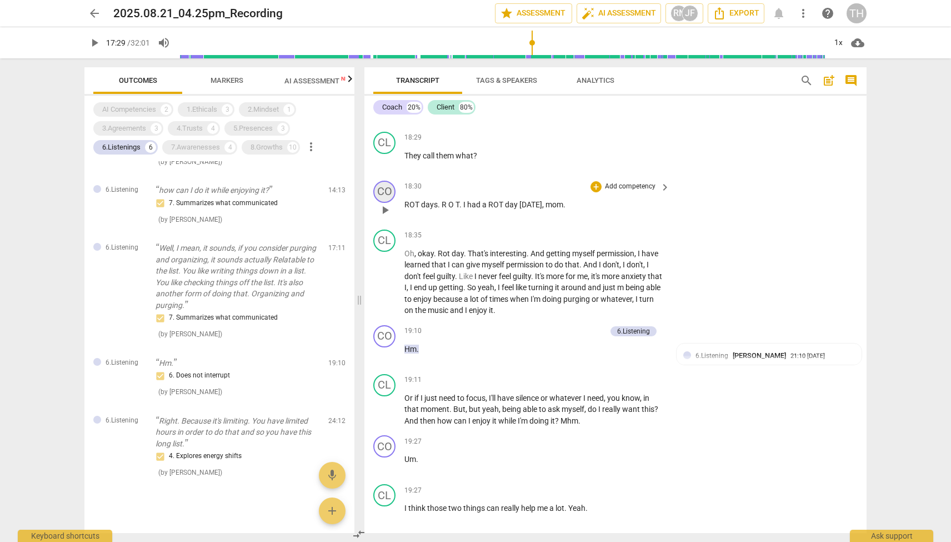
scroll to position [2897, 0]
click at [386, 347] on span "play_arrow" at bounding box center [384, 353] width 13 height 13
click at [386, 347] on span "pause" at bounding box center [384, 353] width 13 height 13
click at [388, 457] on span "play_arrow" at bounding box center [384, 463] width 13 height 13
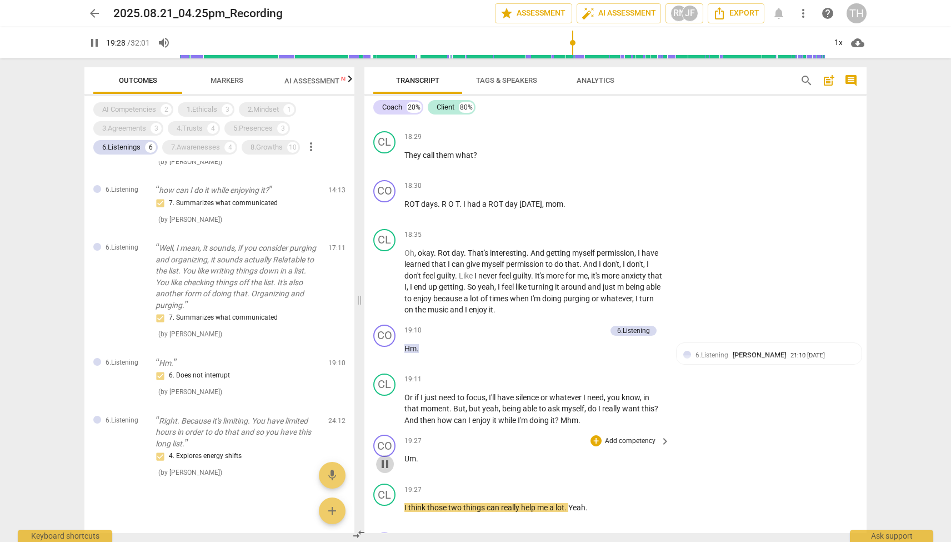
click at [388, 457] on span "pause" at bounding box center [384, 463] width 13 height 13
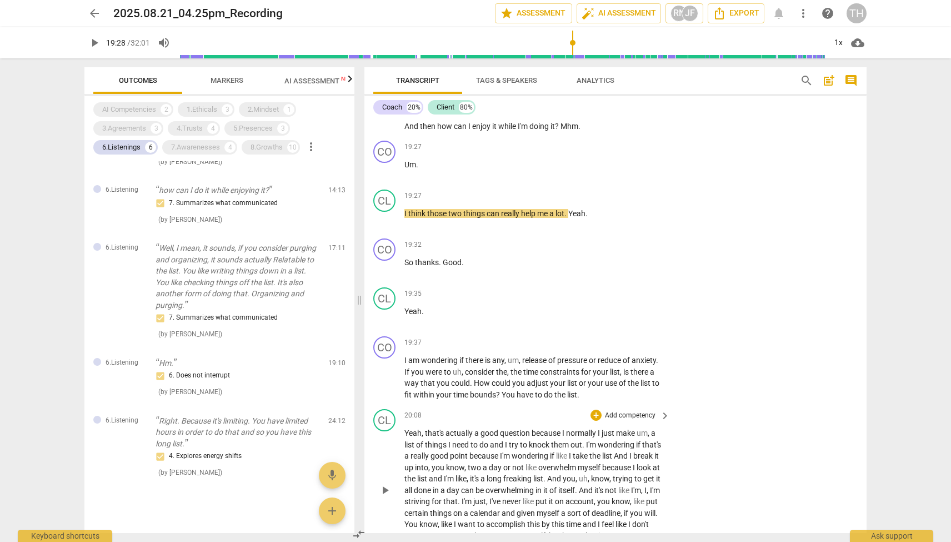
scroll to position [3193, 0]
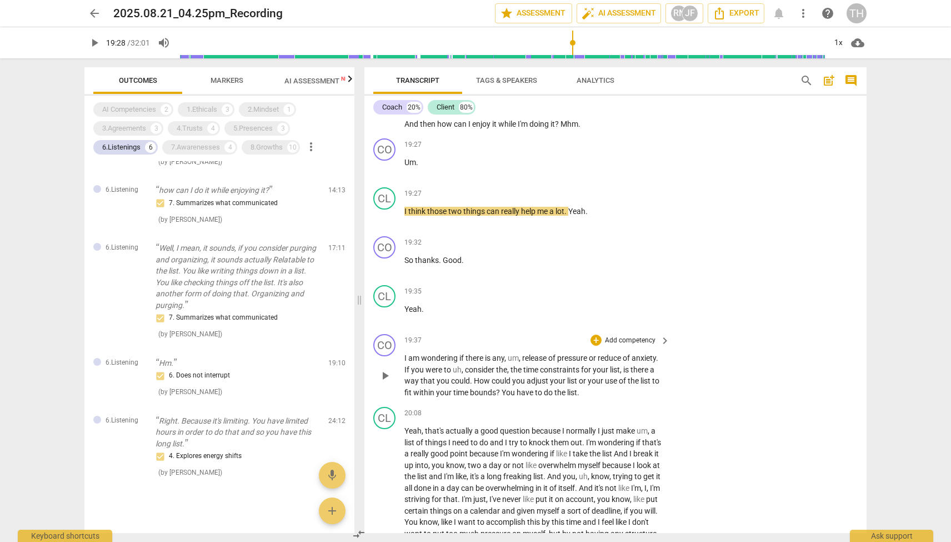
click at [382, 369] on span "play_arrow" at bounding box center [384, 375] width 13 height 13
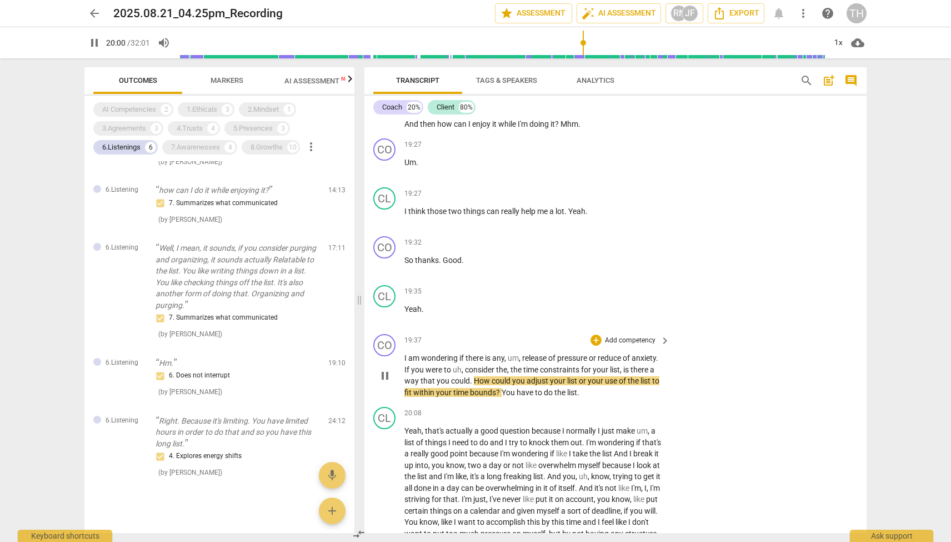
click at [384, 369] on span "pause" at bounding box center [384, 375] width 13 height 13
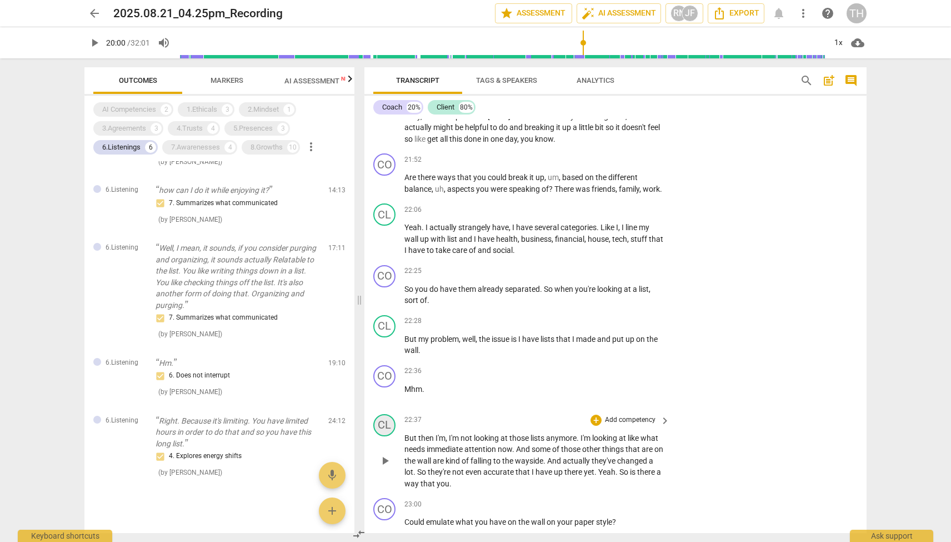
scroll to position [3733, 0]
click at [384, 287] on span "play_arrow" at bounding box center [384, 293] width 13 height 13
click at [384, 287] on span "pause" at bounding box center [384, 293] width 13 height 13
type input "1347"
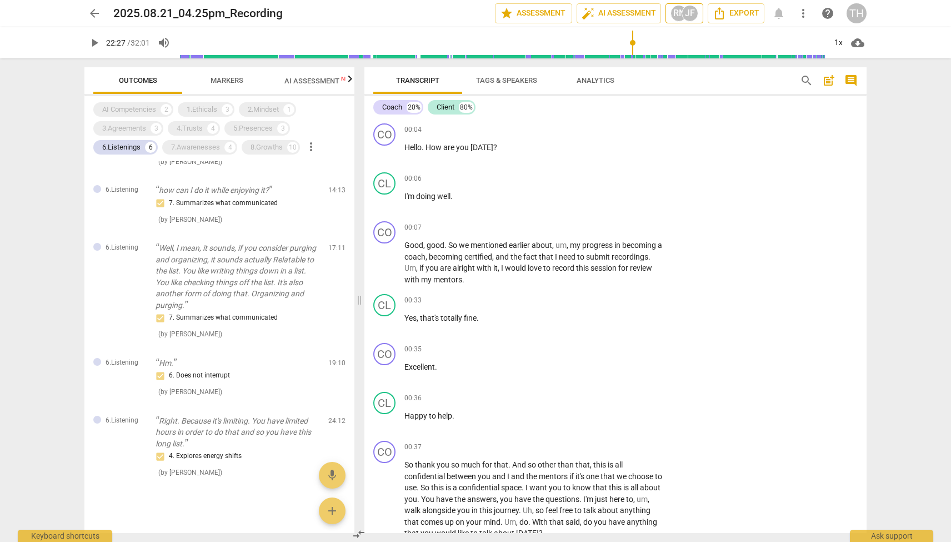
scroll to position [0, 0]
